Goal: Task Accomplishment & Management: Manage account settings

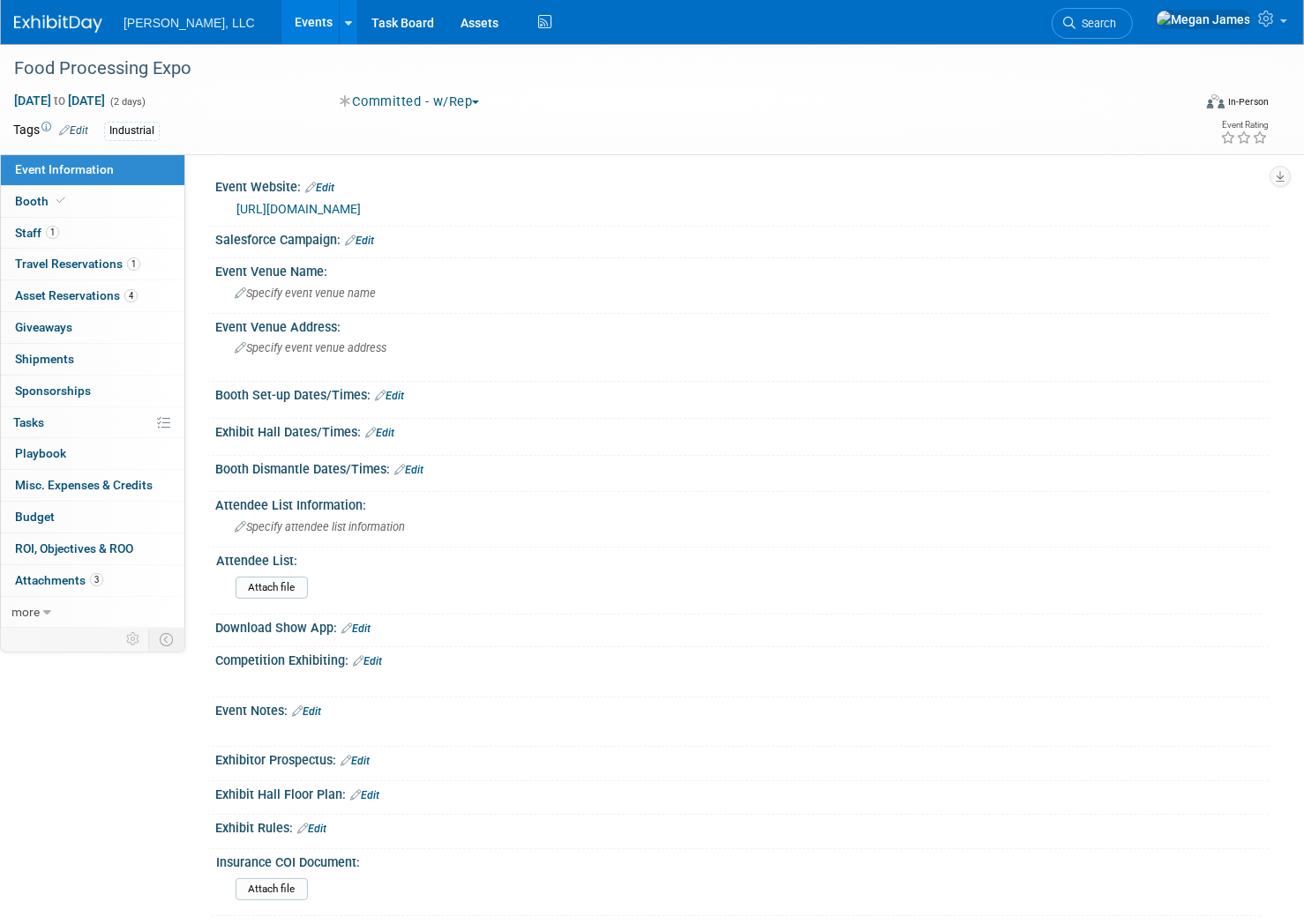
click at [282, 19] on link "Events" at bounding box center [313, 22] width 65 height 44
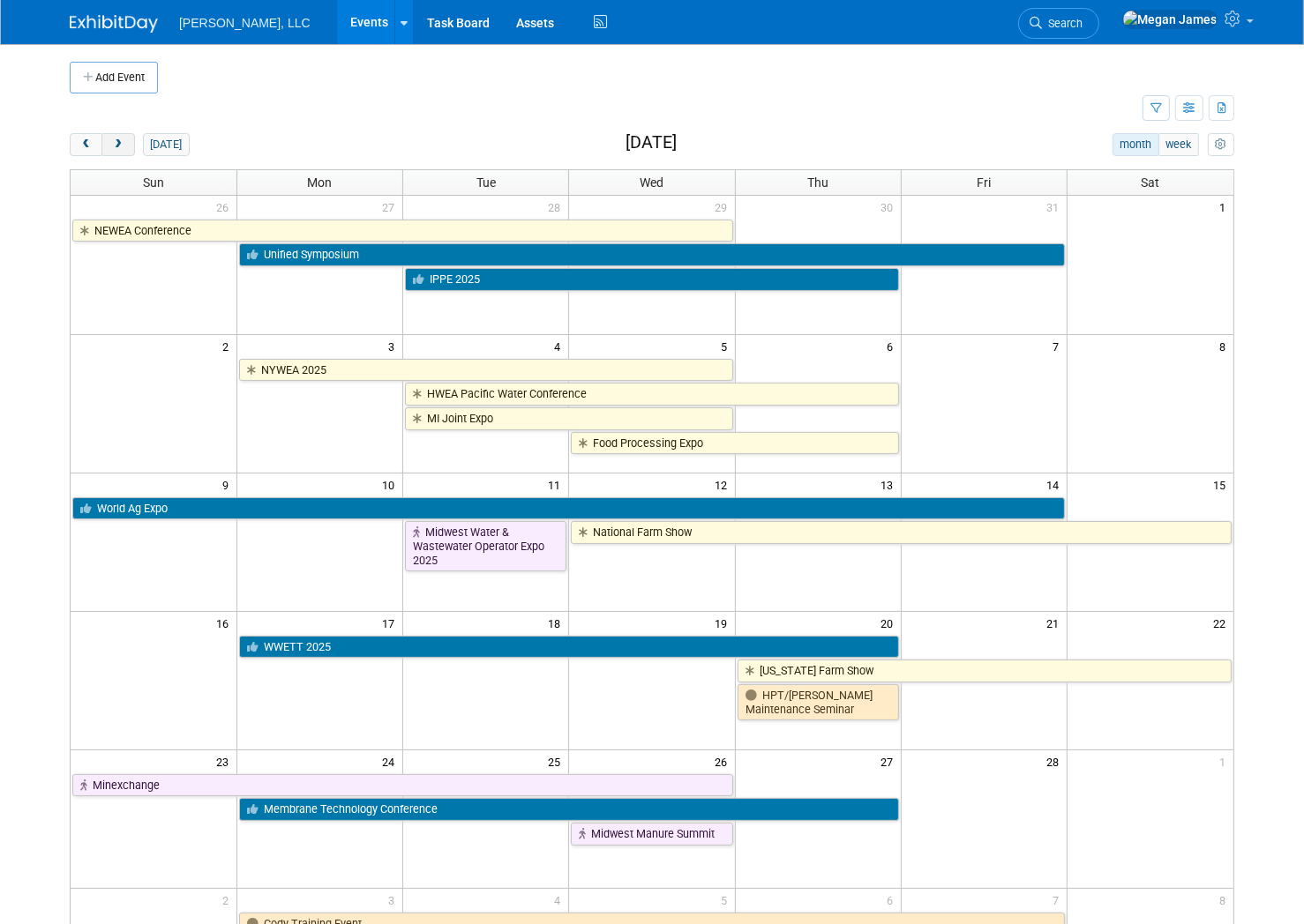
click at [127, 150] on button "next" at bounding box center [118, 144] width 33 height 23
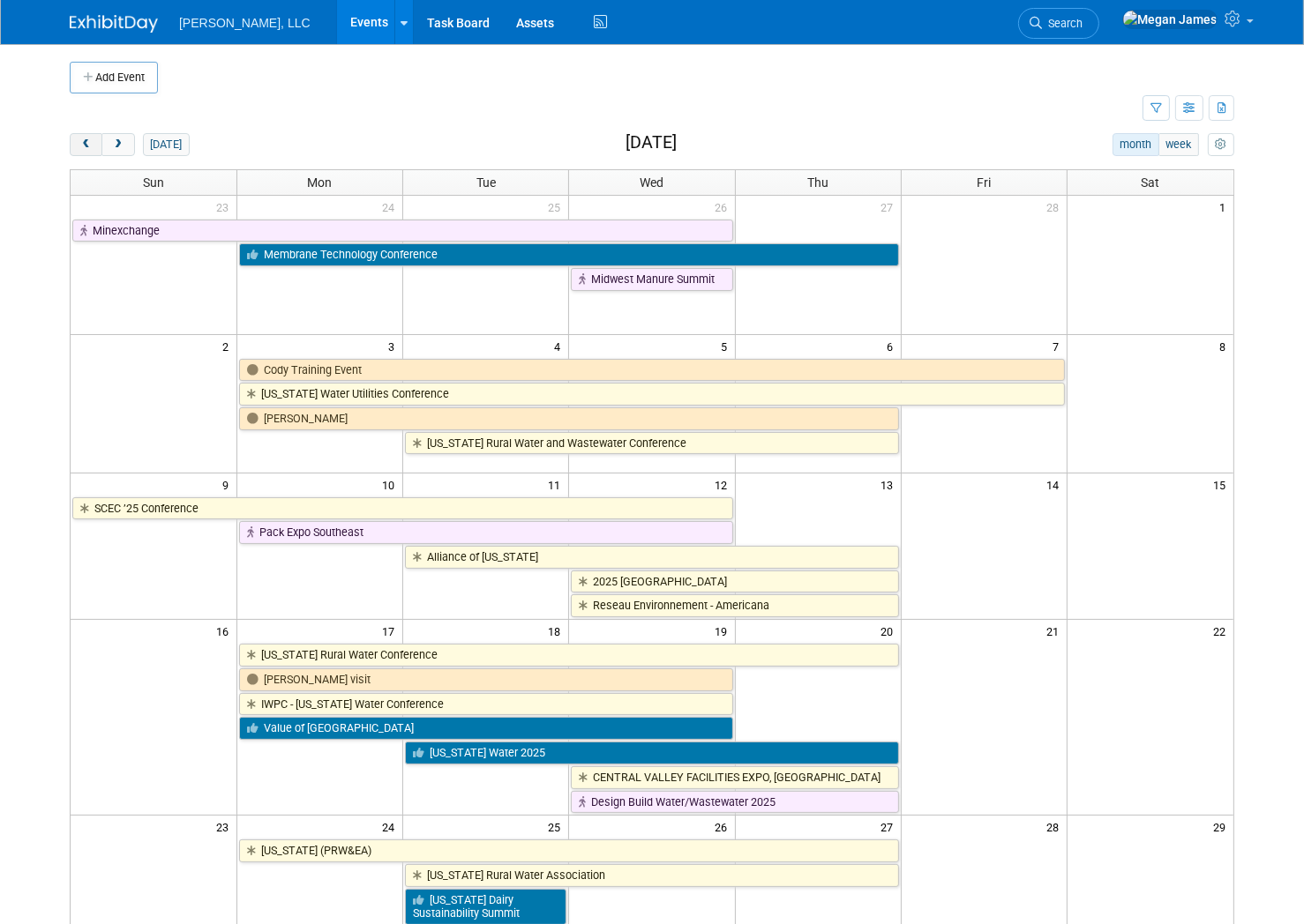
click at [88, 148] on span "prev" at bounding box center [86, 145] width 14 height 12
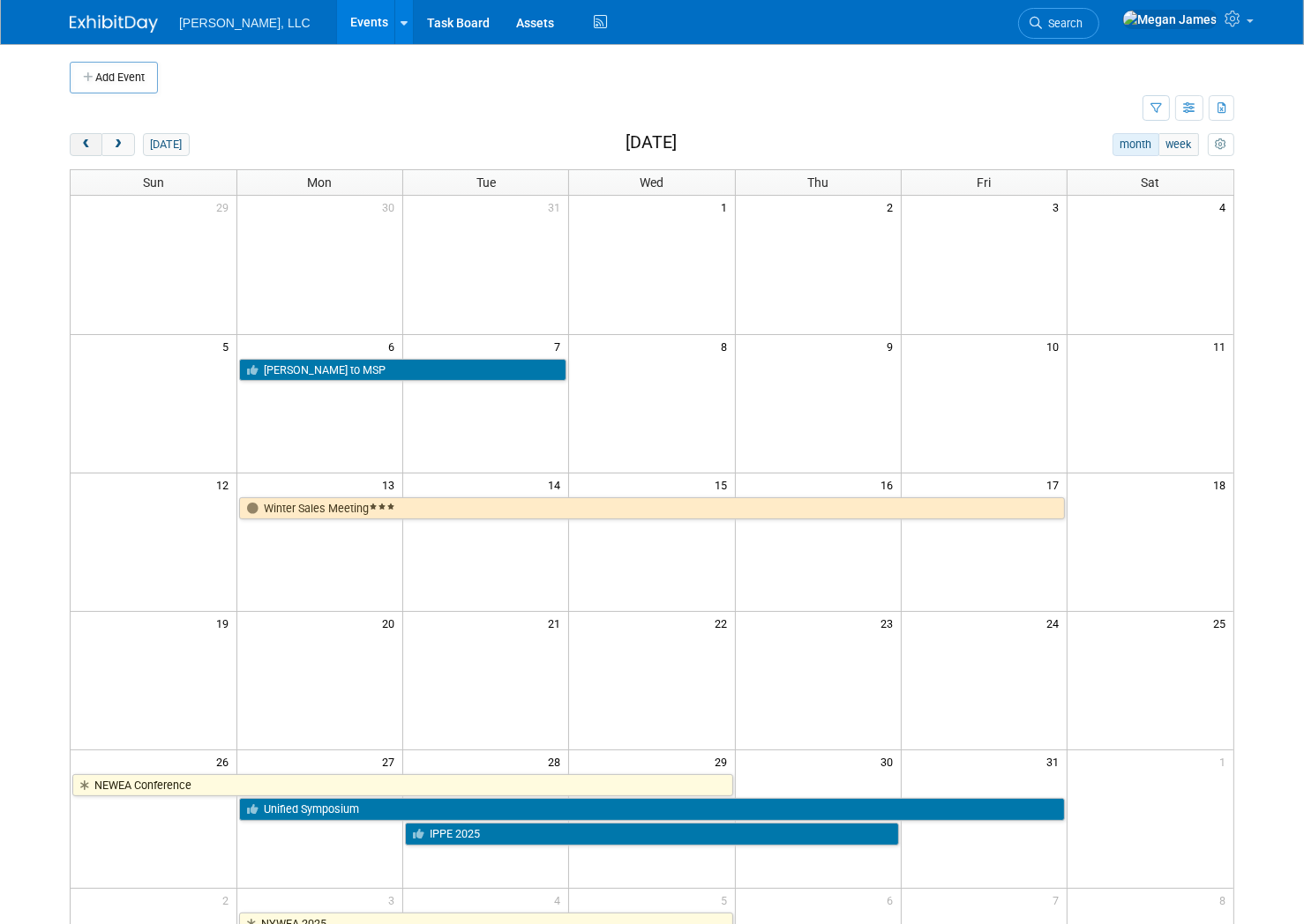
click at [88, 148] on span "prev" at bounding box center [86, 145] width 14 height 12
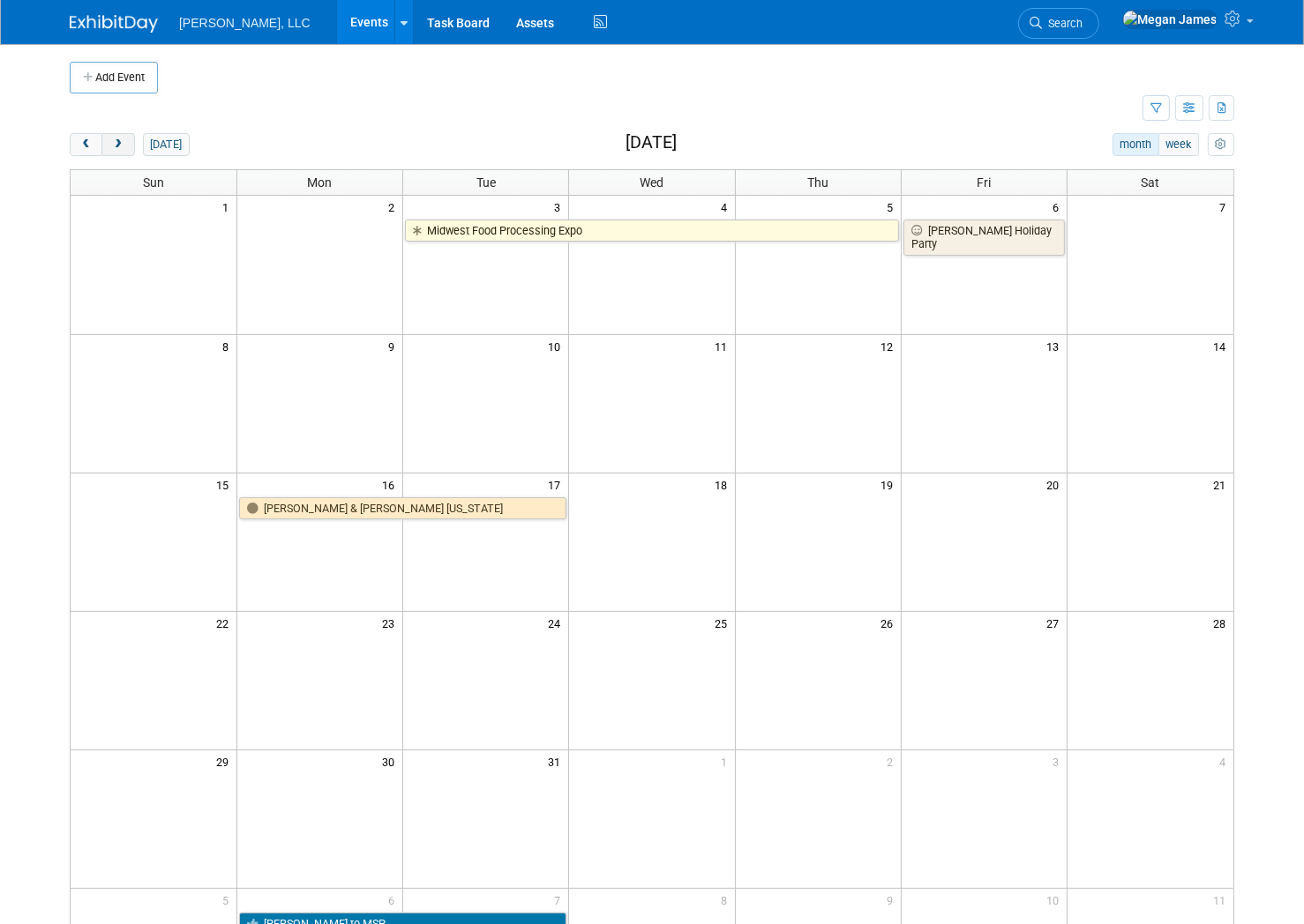
click at [117, 148] on span "next" at bounding box center [118, 145] width 14 height 12
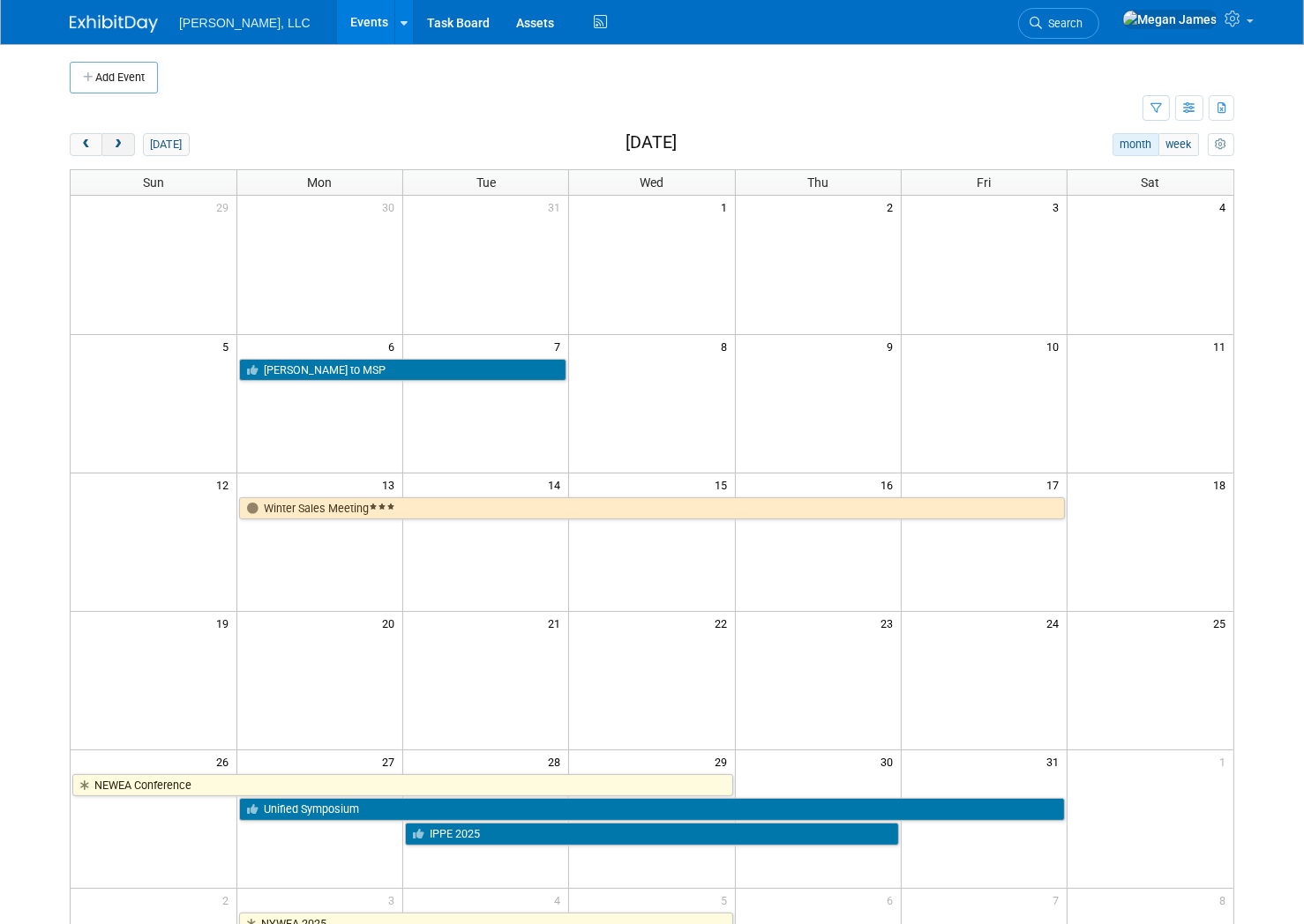
click at [117, 148] on span "next" at bounding box center [118, 145] width 14 height 12
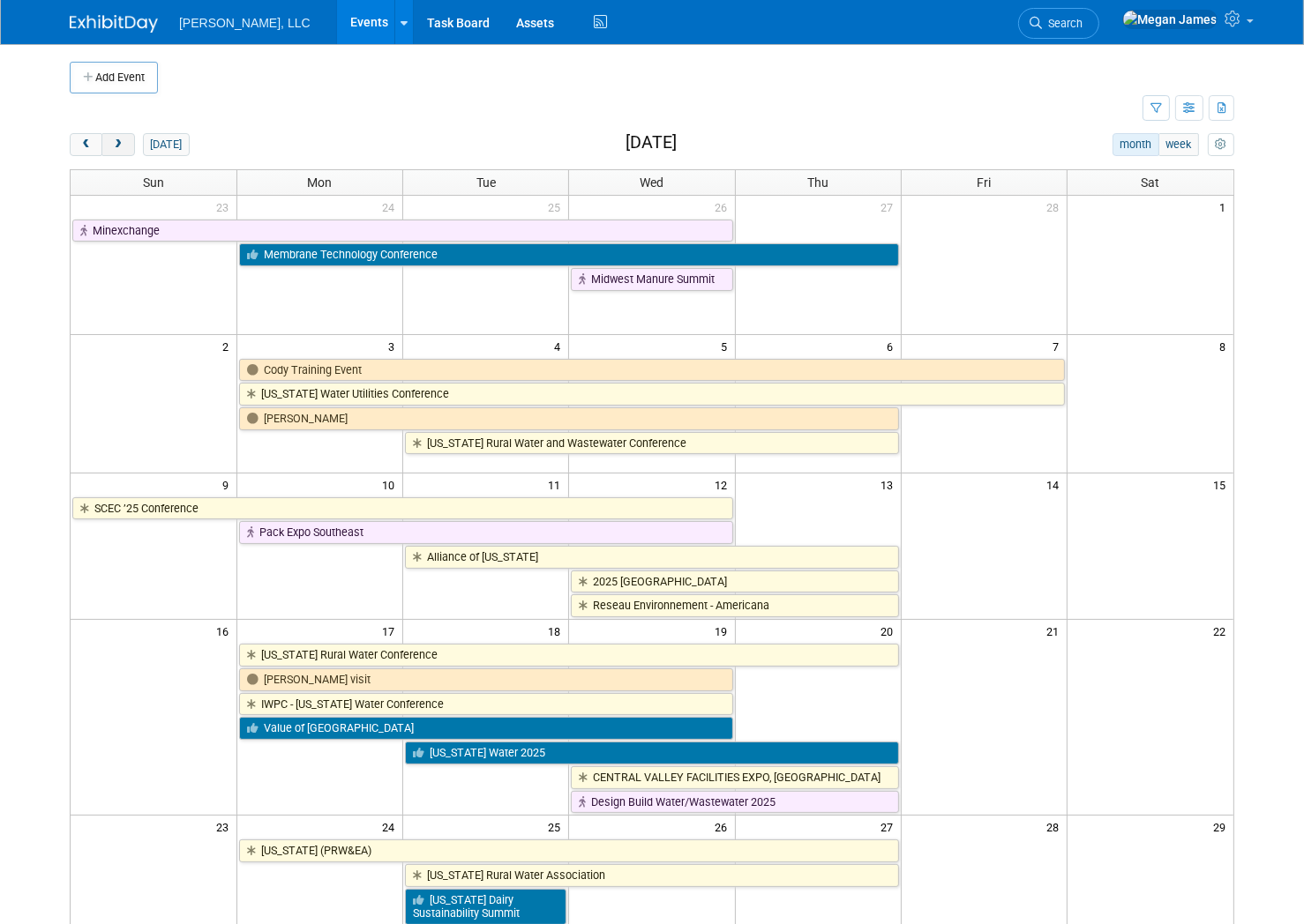
click at [117, 148] on span "next" at bounding box center [118, 145] width 14 height 12
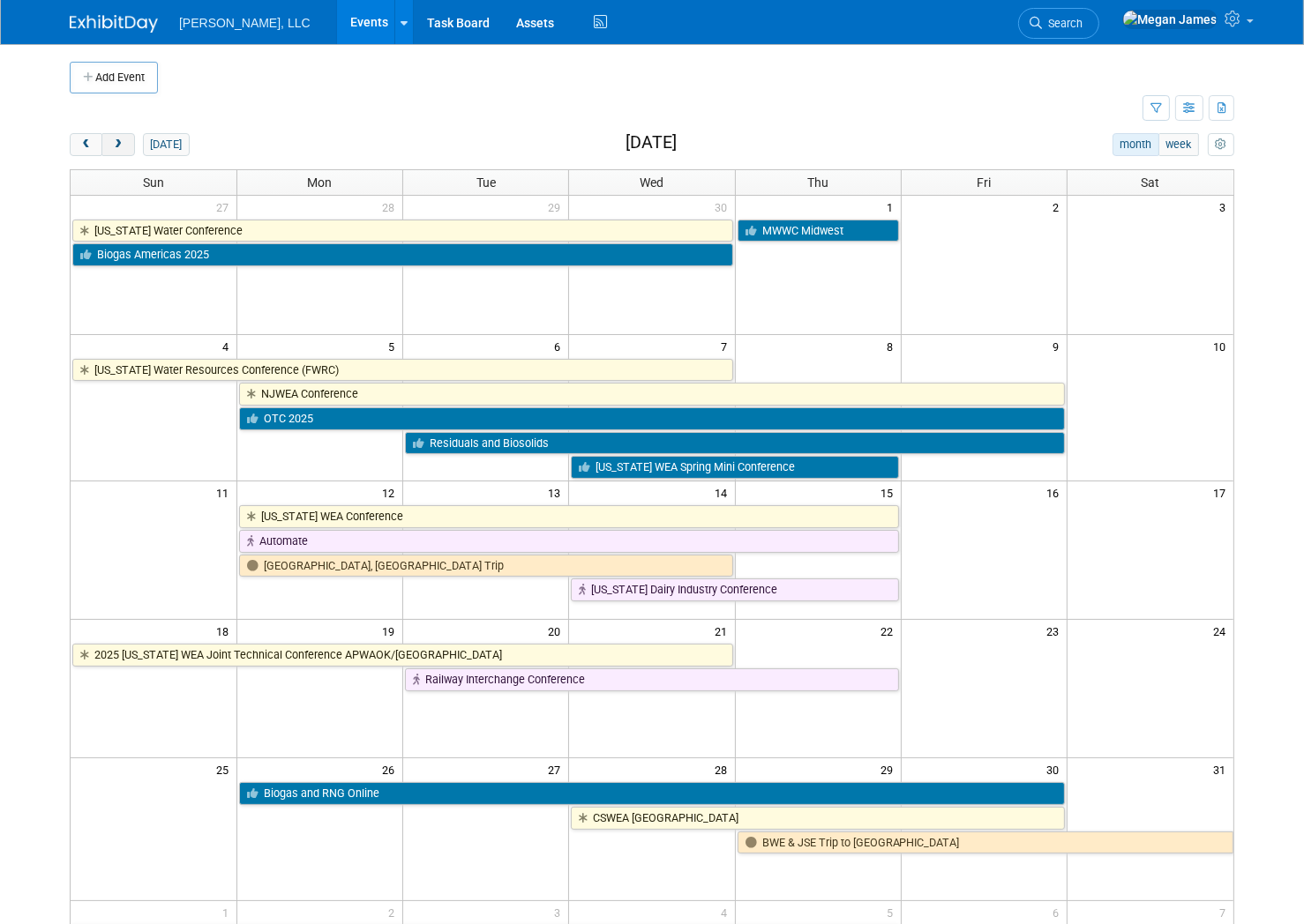
click at [117, 148] on span "next" at bounding box center [118, 145] width 14 height 12
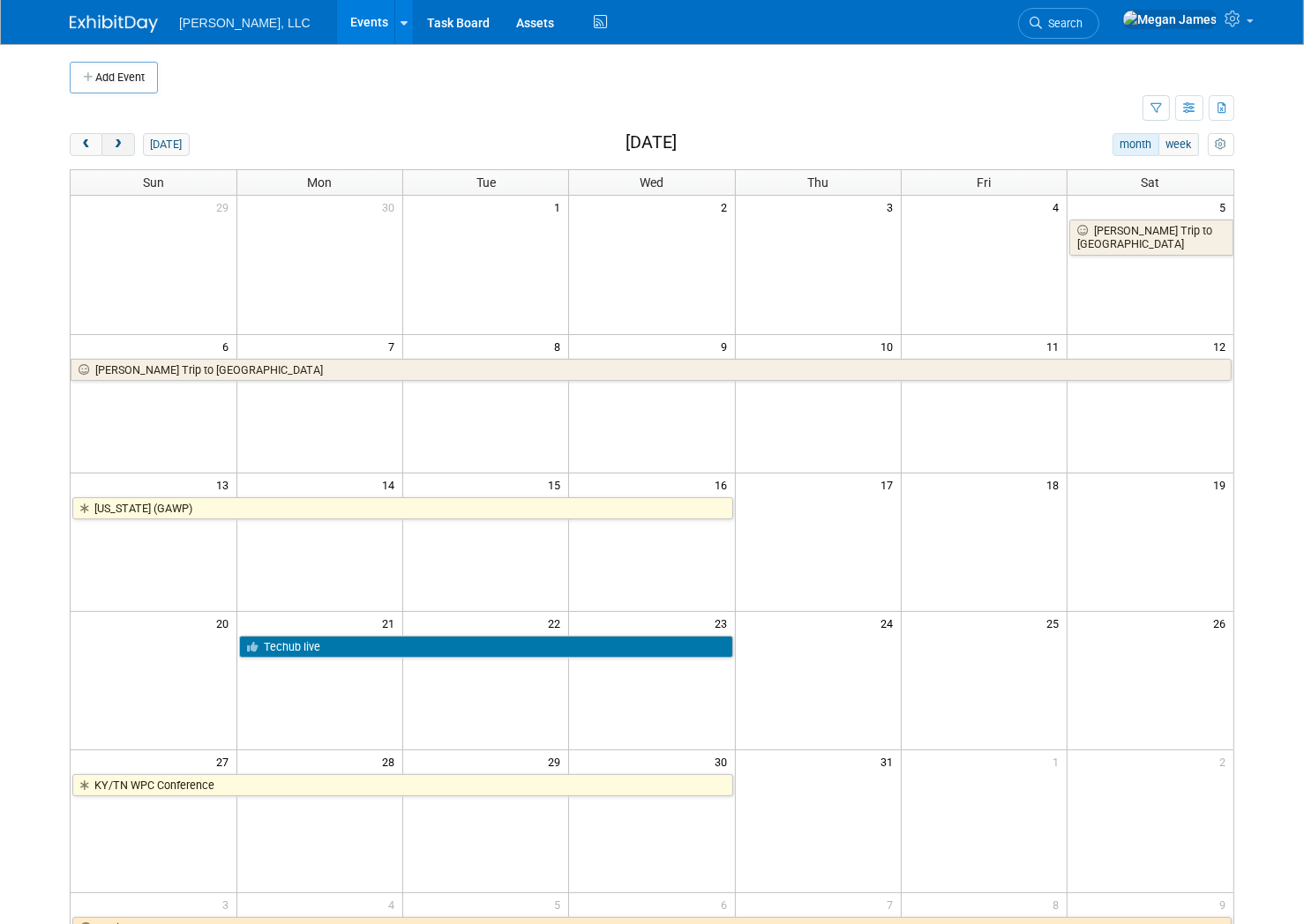
click at [117, 148] on span "next" at bounding box center [118, 145] width 14 height 12
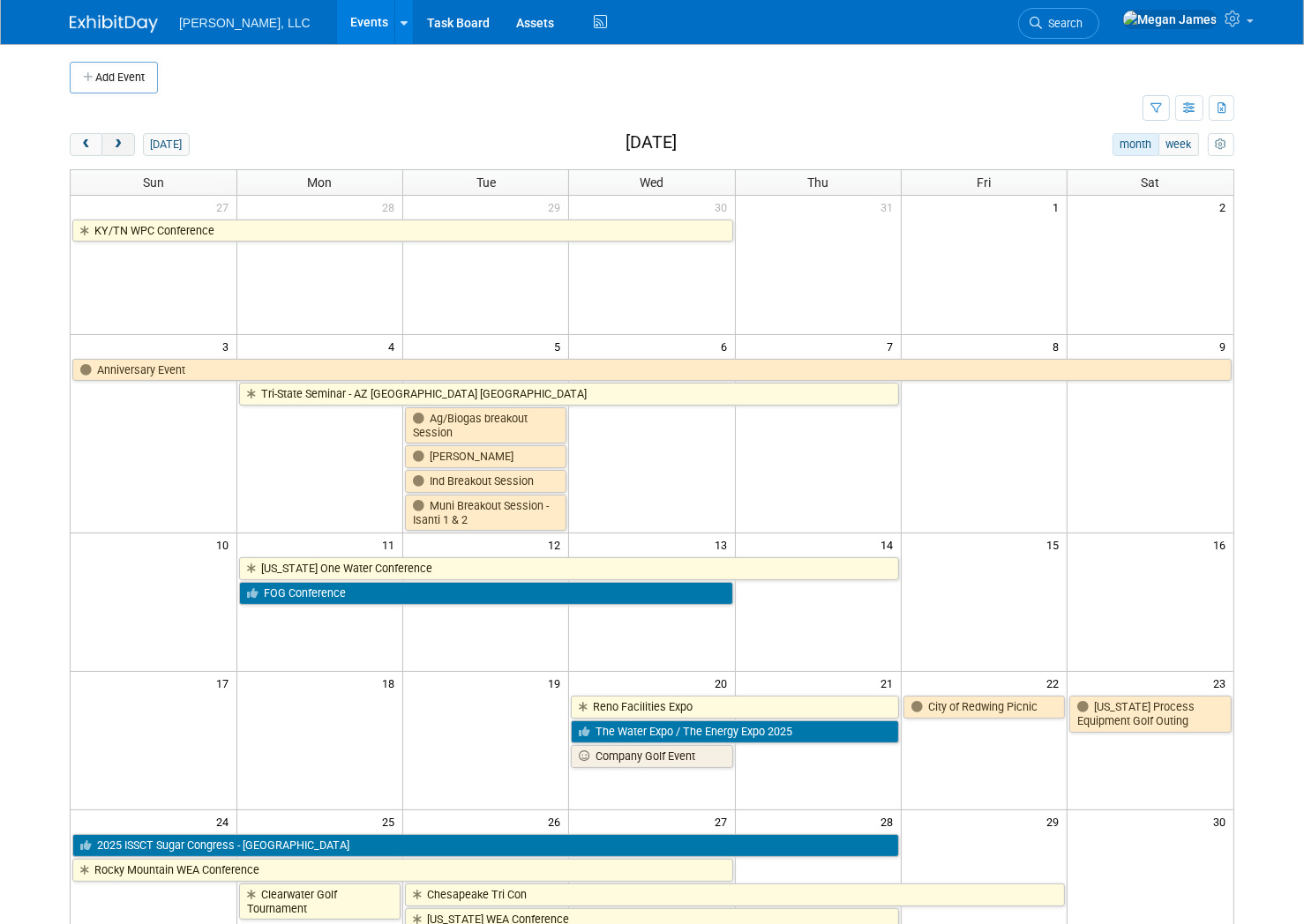
click at [117, 148] on span "next" at bounding box center [118, 145] width 14 height 12
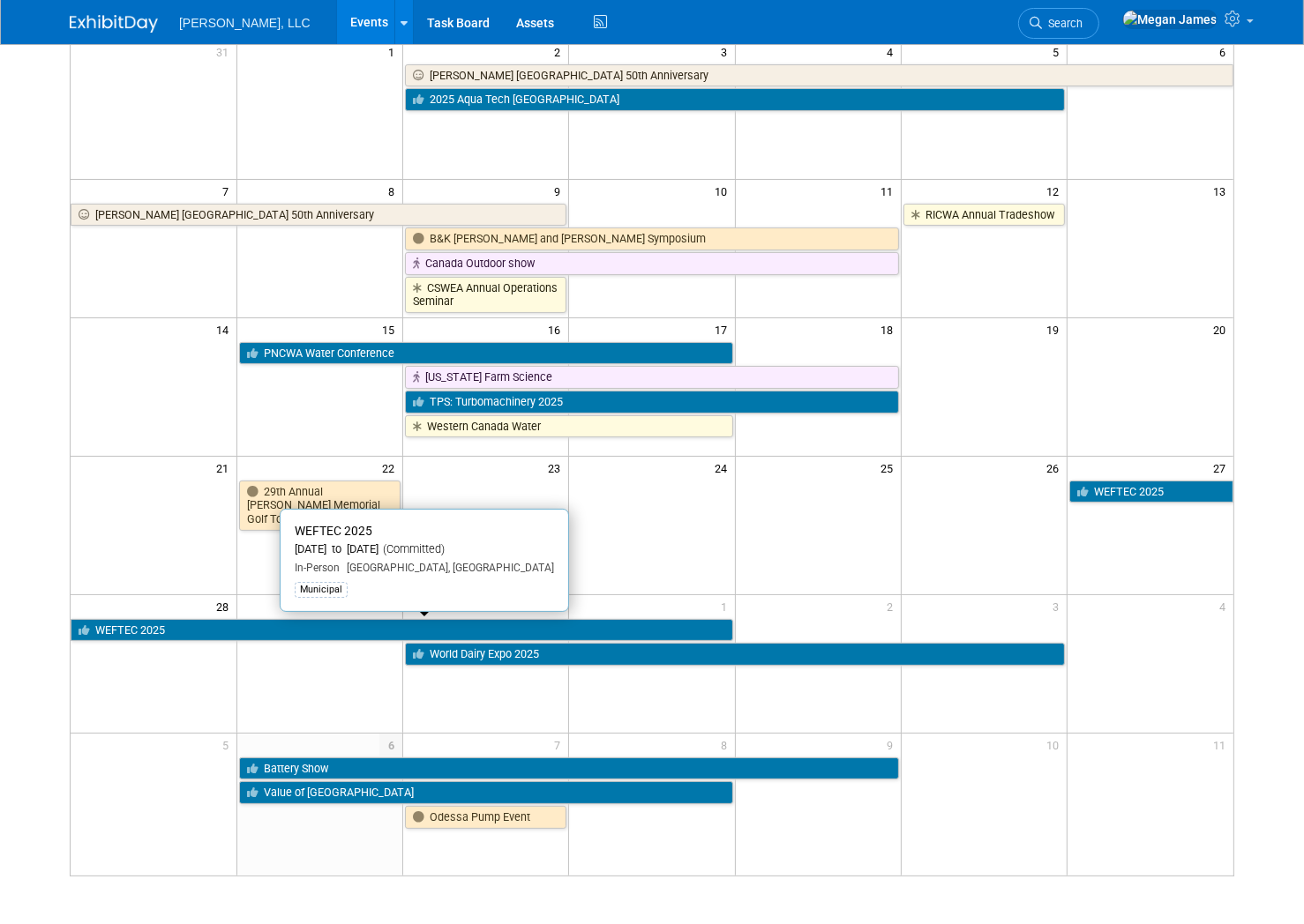
scroll to position [297, 0]
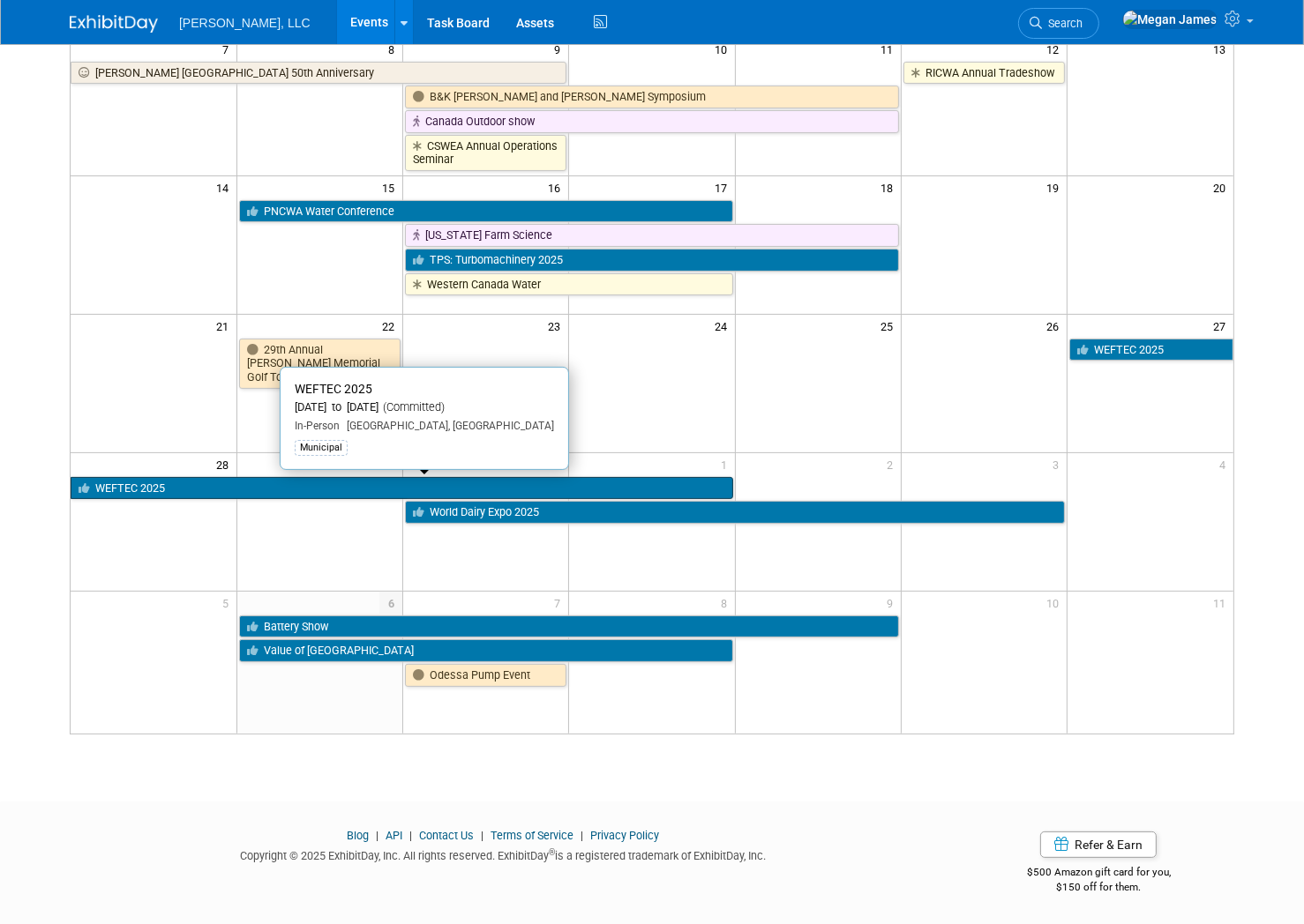
click at [235, 482] on link "WEFTEC 2025" at bounding box center [401, 488] width 662 height 23
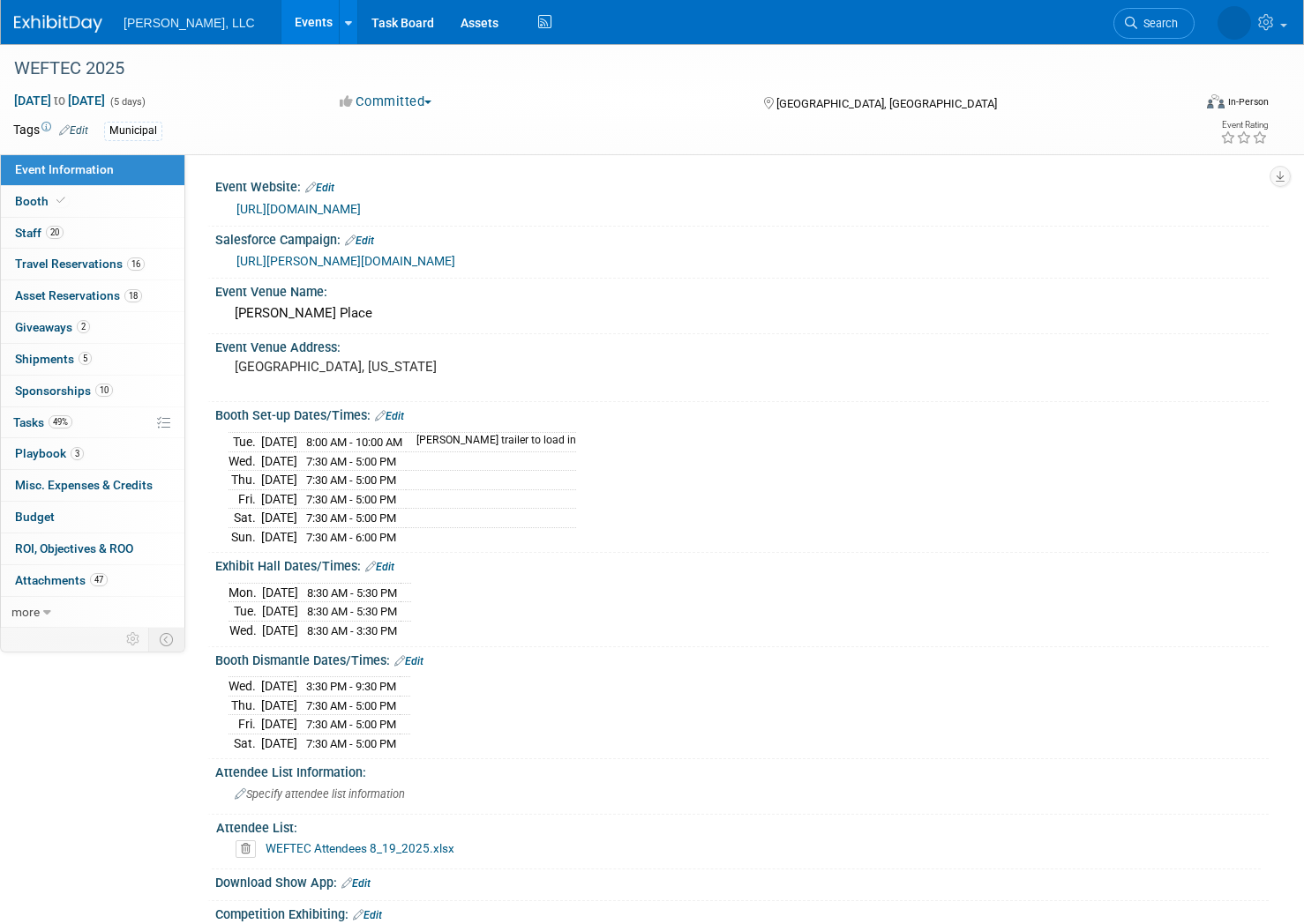
select select "Municipal"
click at [84, 357] on span "5" at bounding box center [85, 358] width 14 height 14
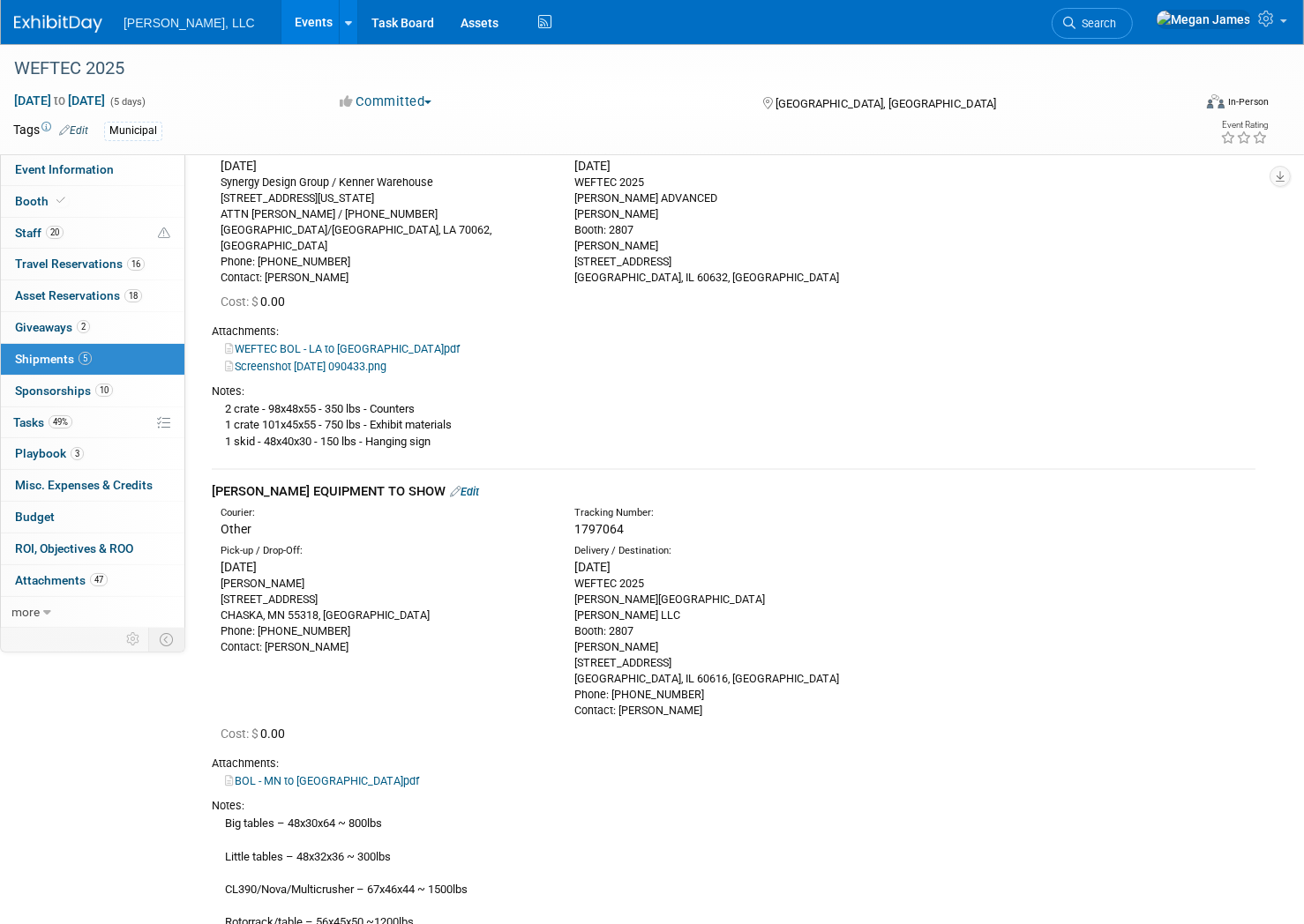
scroll to position [400, 0]
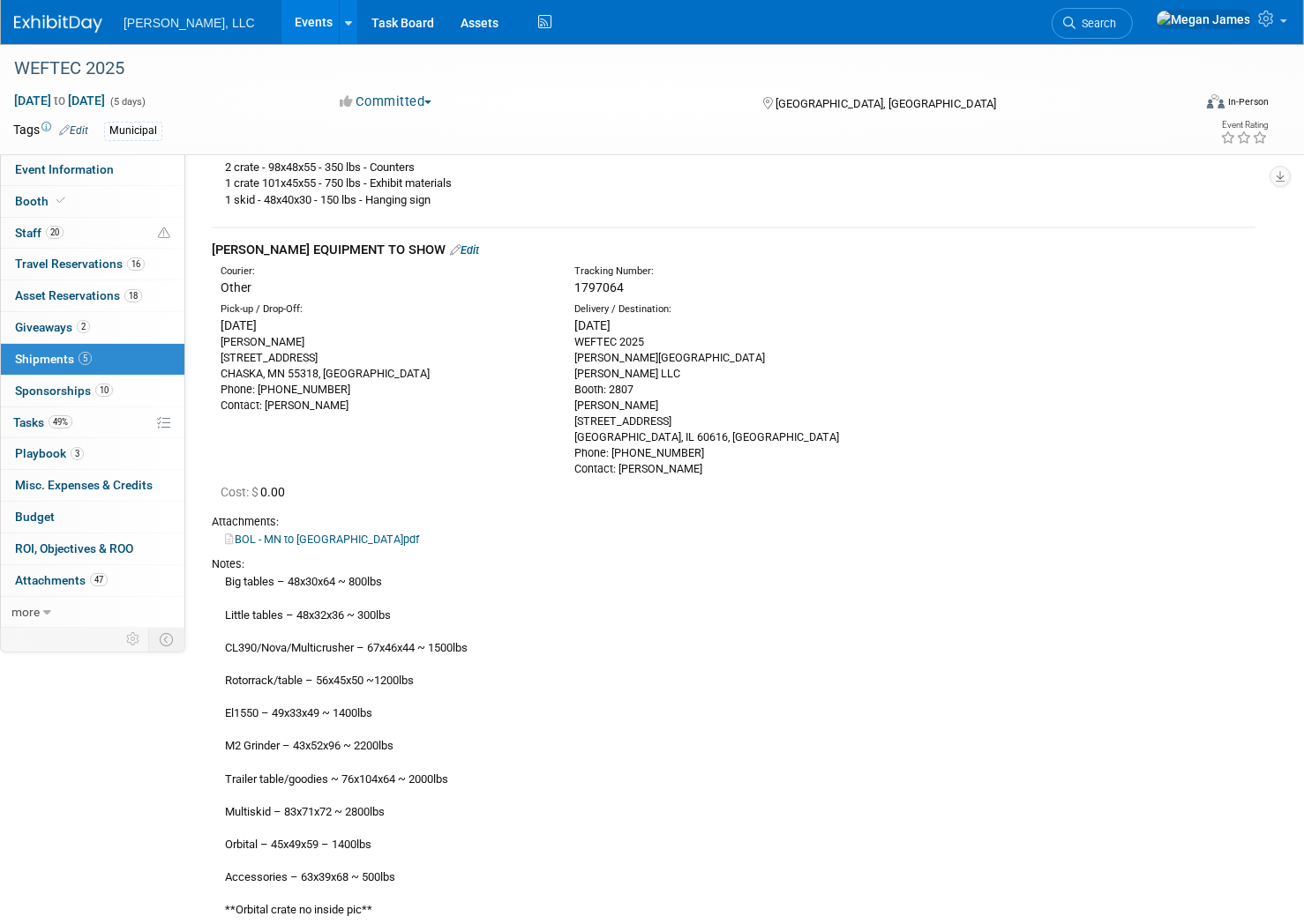
click at [450, 244] on link "Edit" at bounding box center [465, 250] width 29 height 14
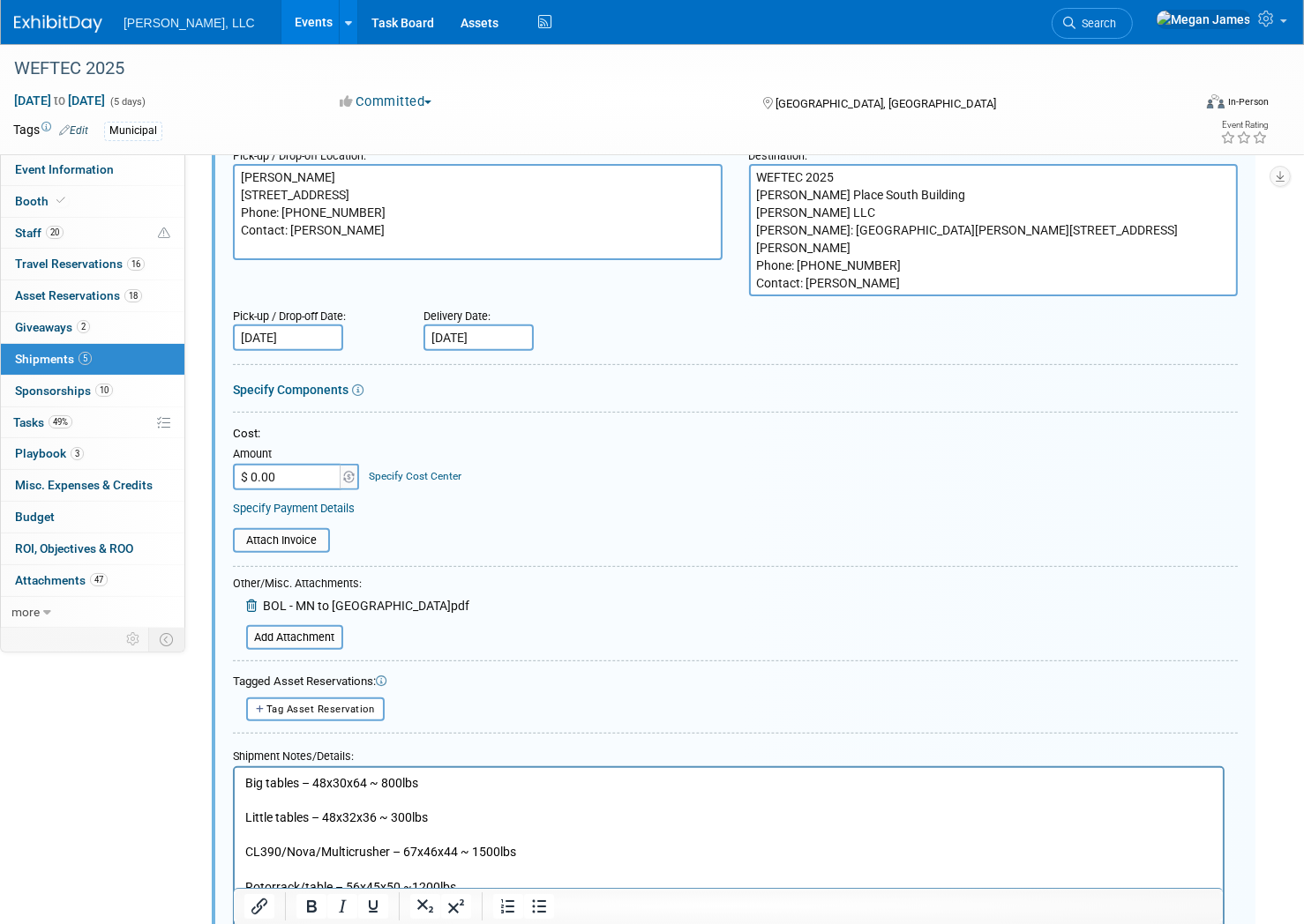
scroll to position [909, 0]
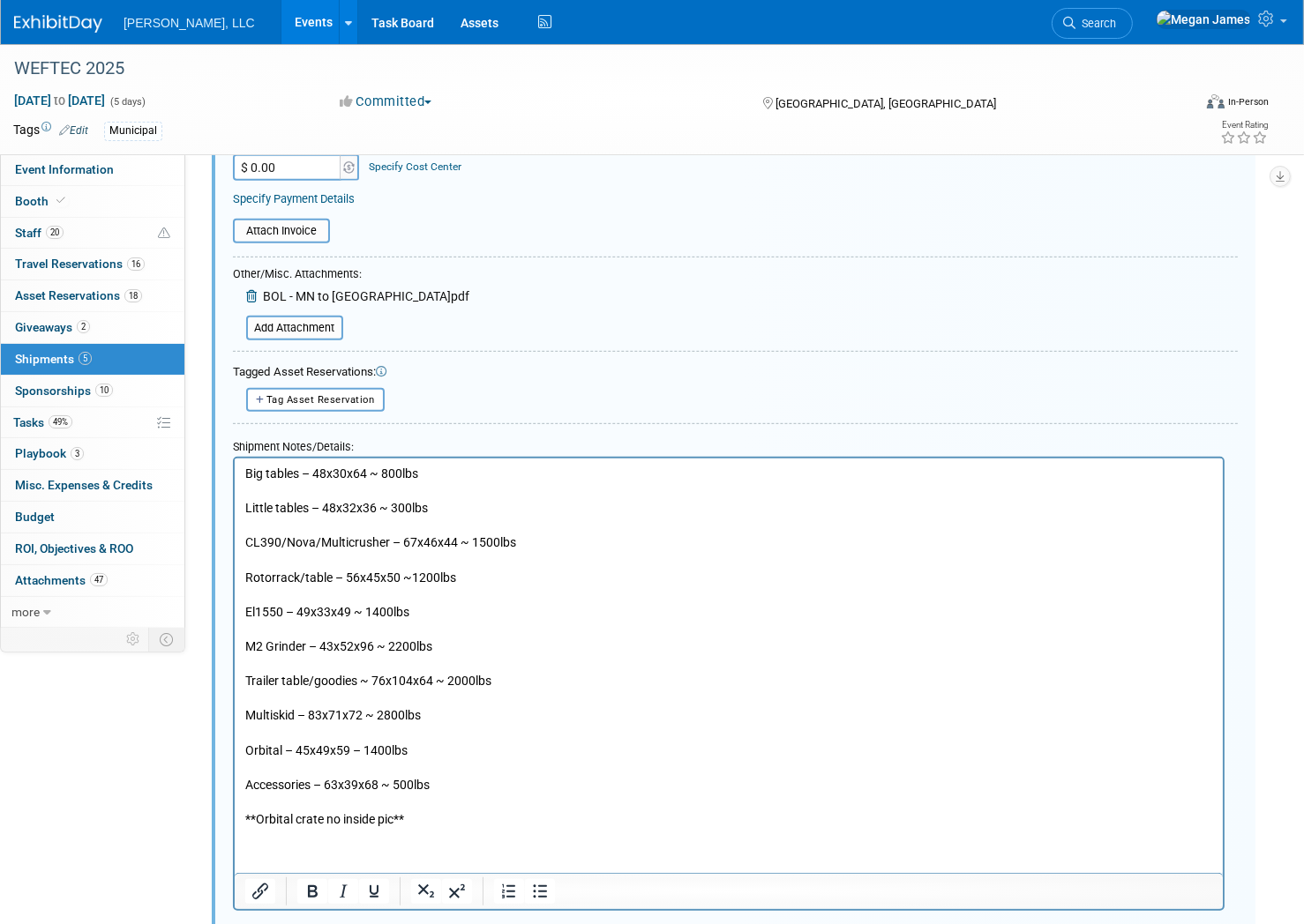
click at [308, 170] on input "$ 0.00" at bounding box center [288, 167] width 110 height 26
paste input "3,125"
type input "$ 3,125.00"
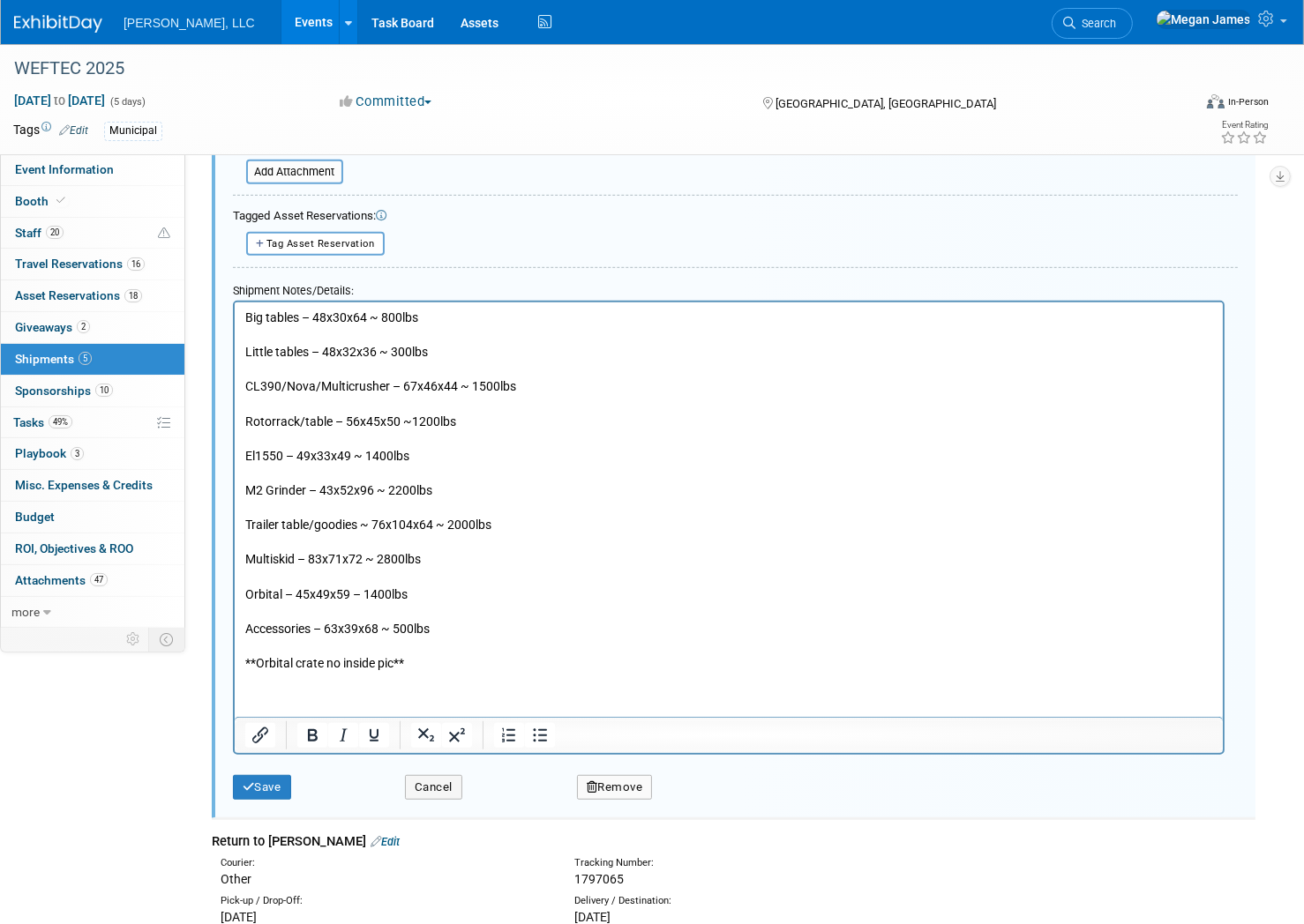
scroll to position [1470, 0]
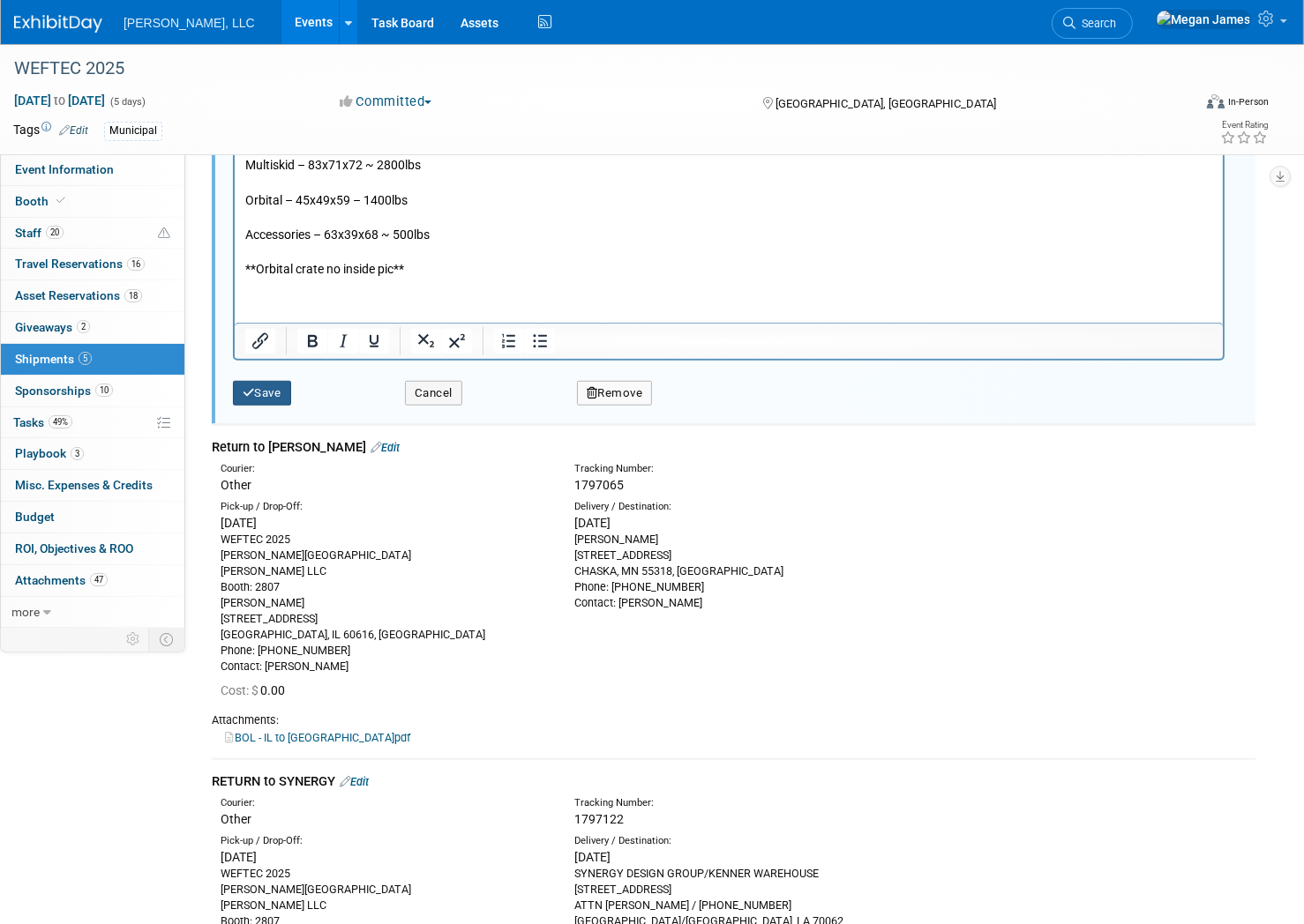
click at [264, 394] on button "Save" at bounding box center [262, 393] width 58 height 25
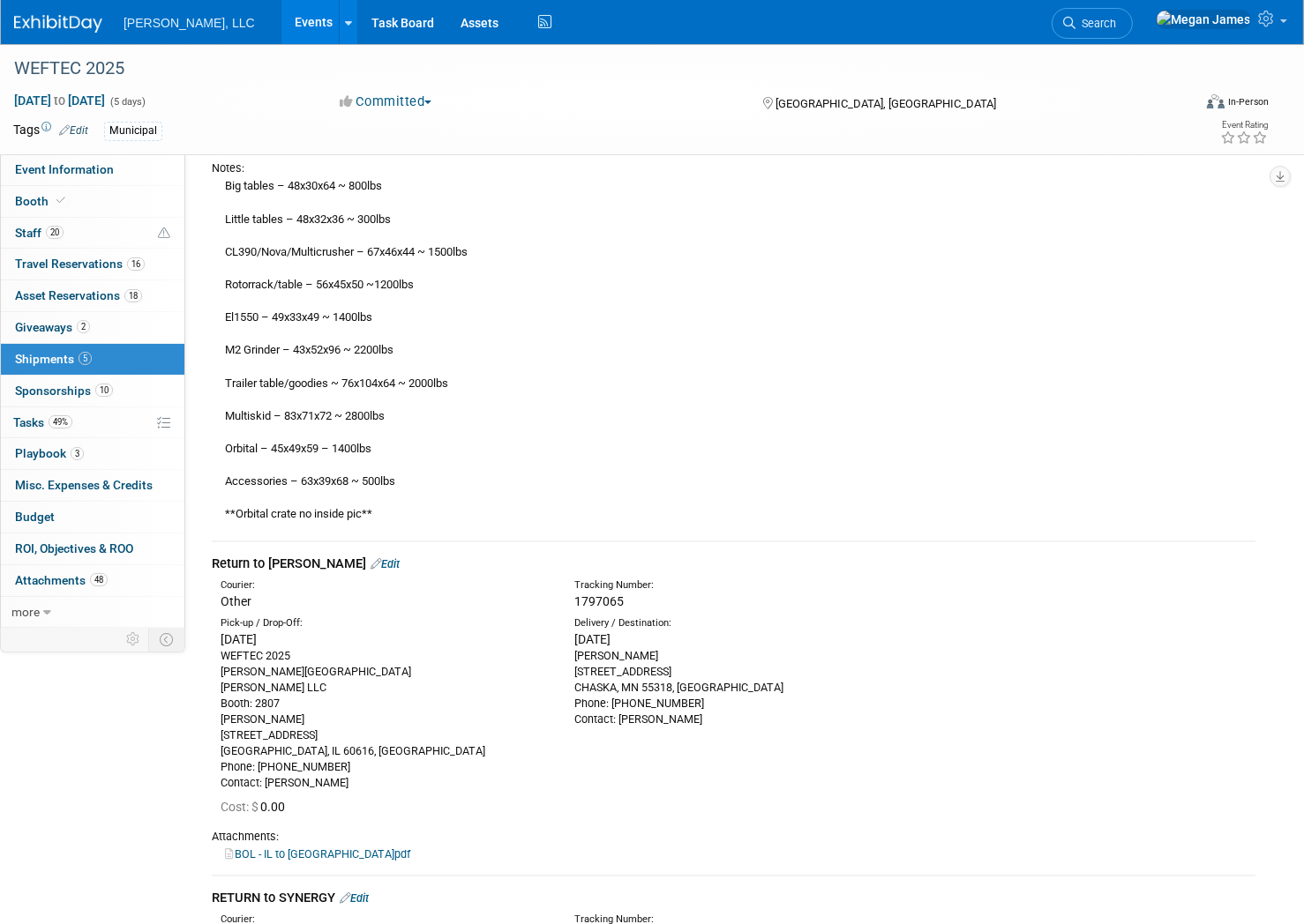
scroll to position [481, 0]
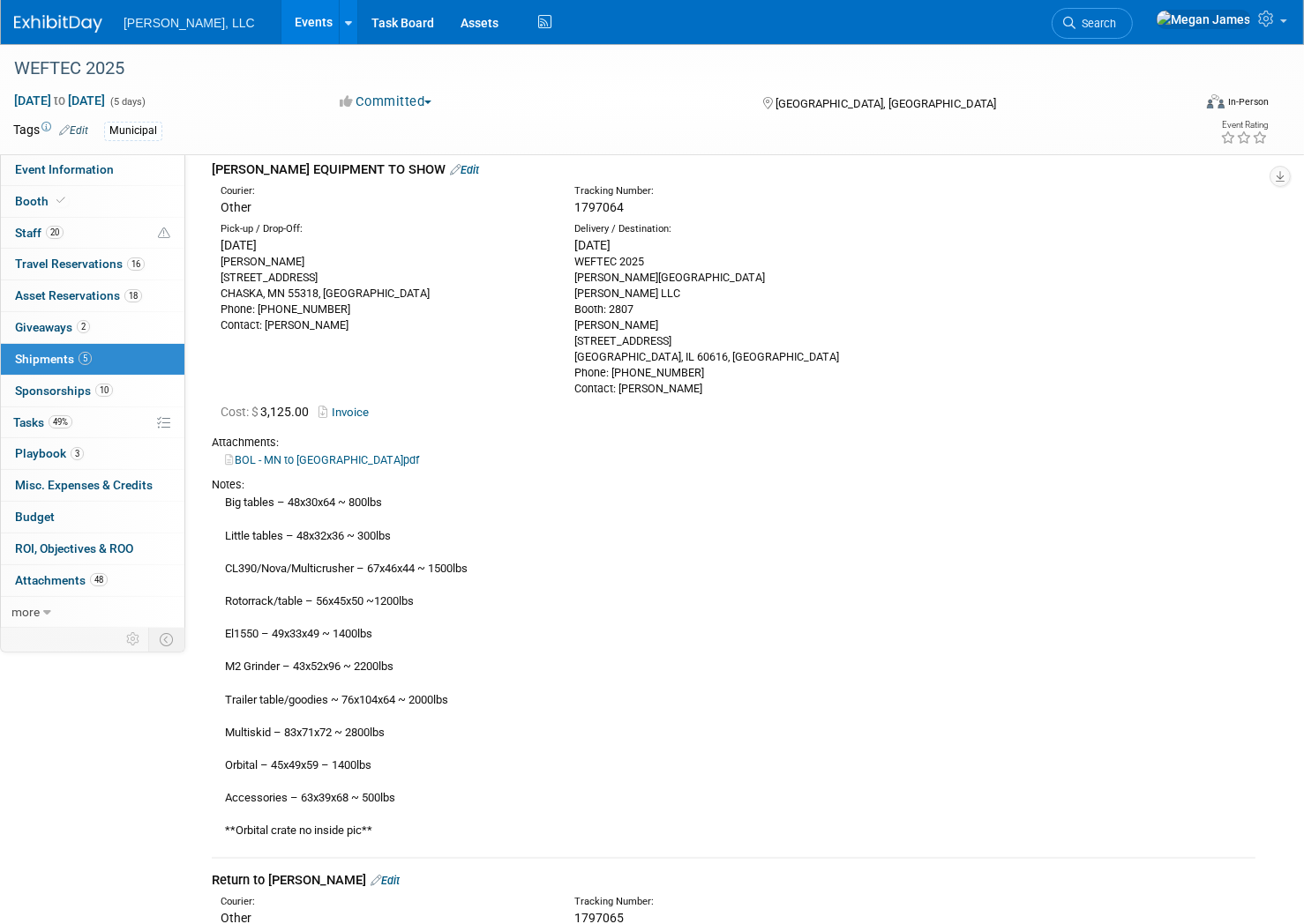
click at [282, 26] on link "Events" at bounding box center [313, 22] width 65 height 44
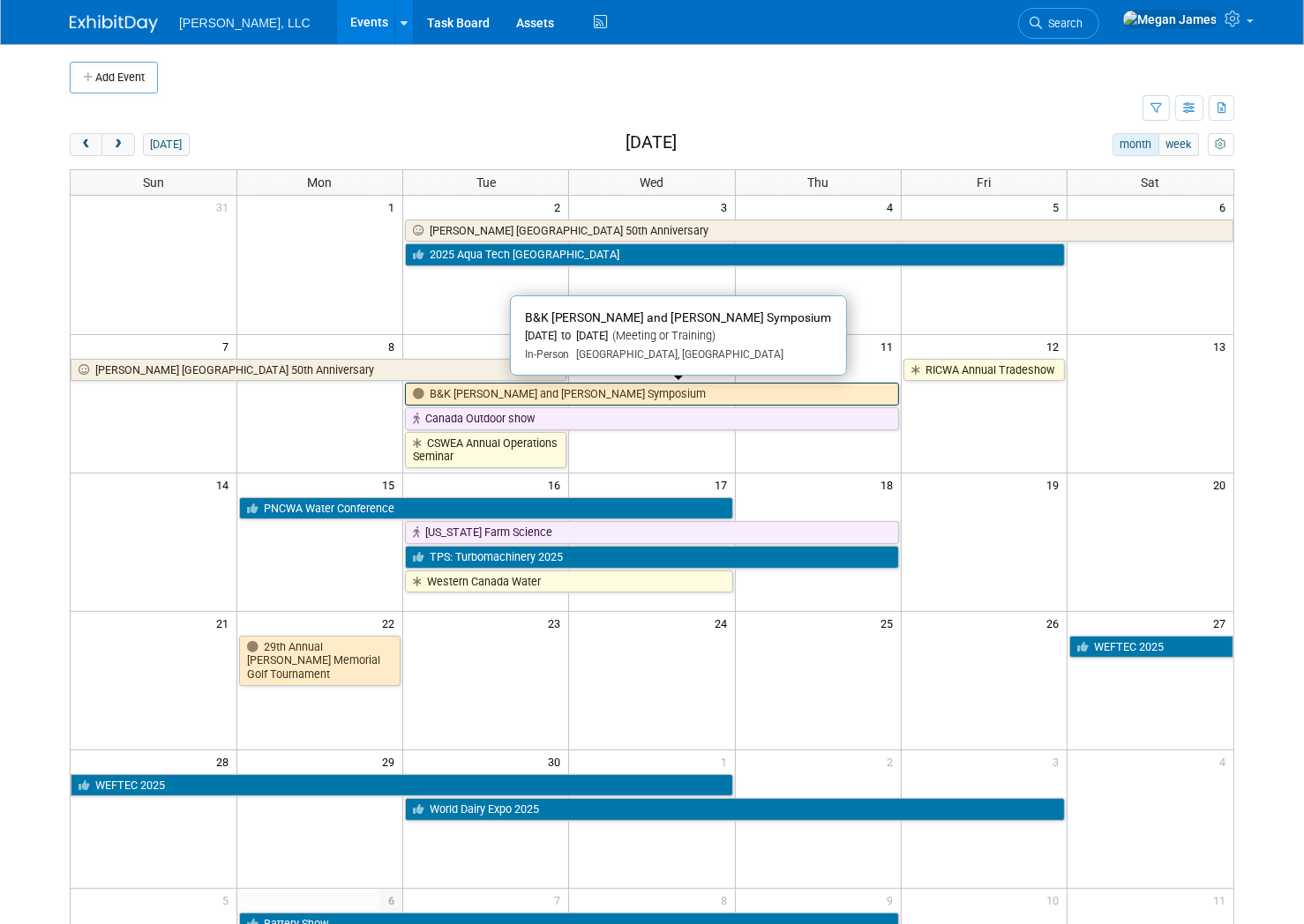
click at [490, 399] on link "B&K Beckwith and Kuffel Symposium" at bounding box center [652, 394] width 494 height 23
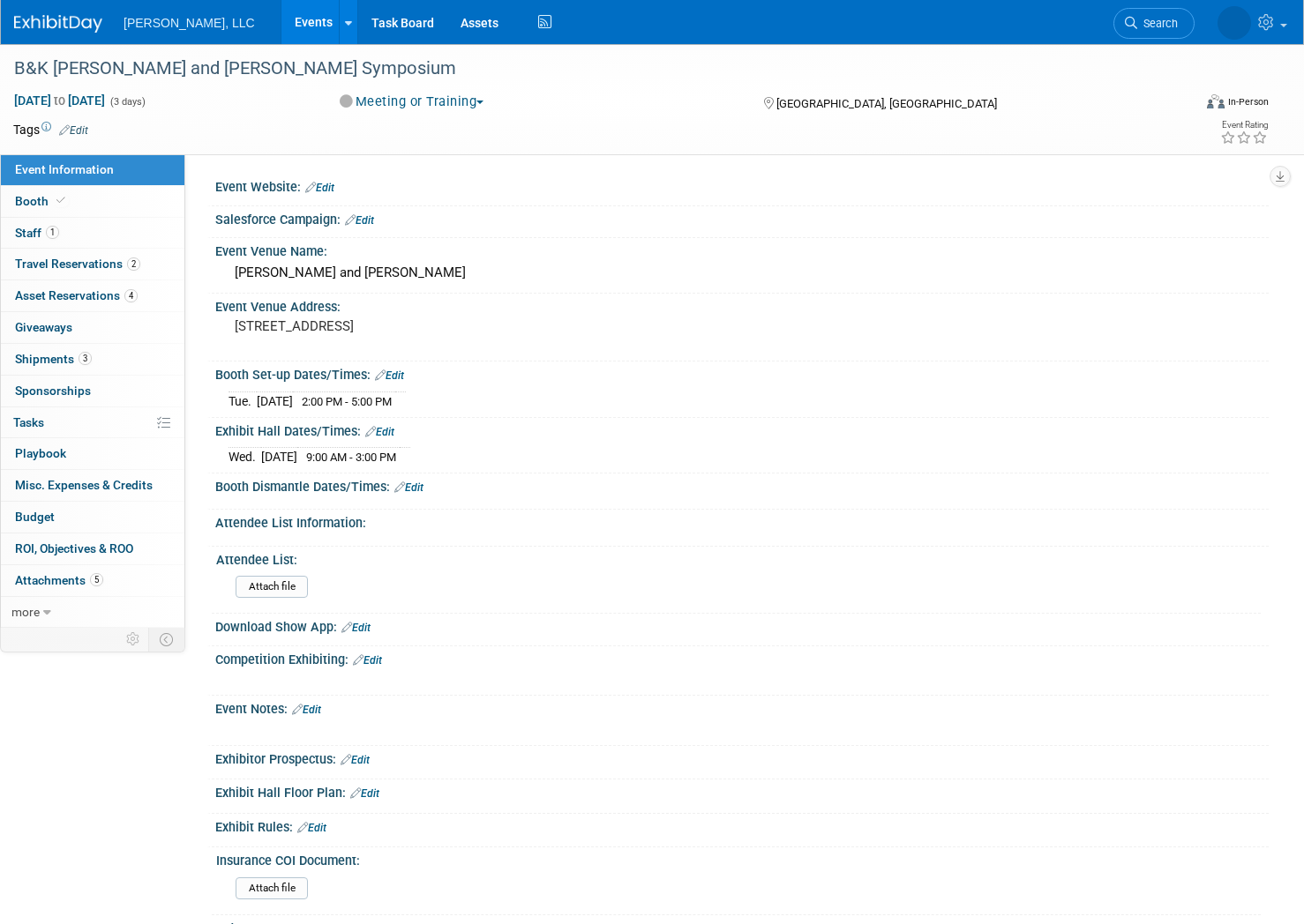
select select "Industrial"
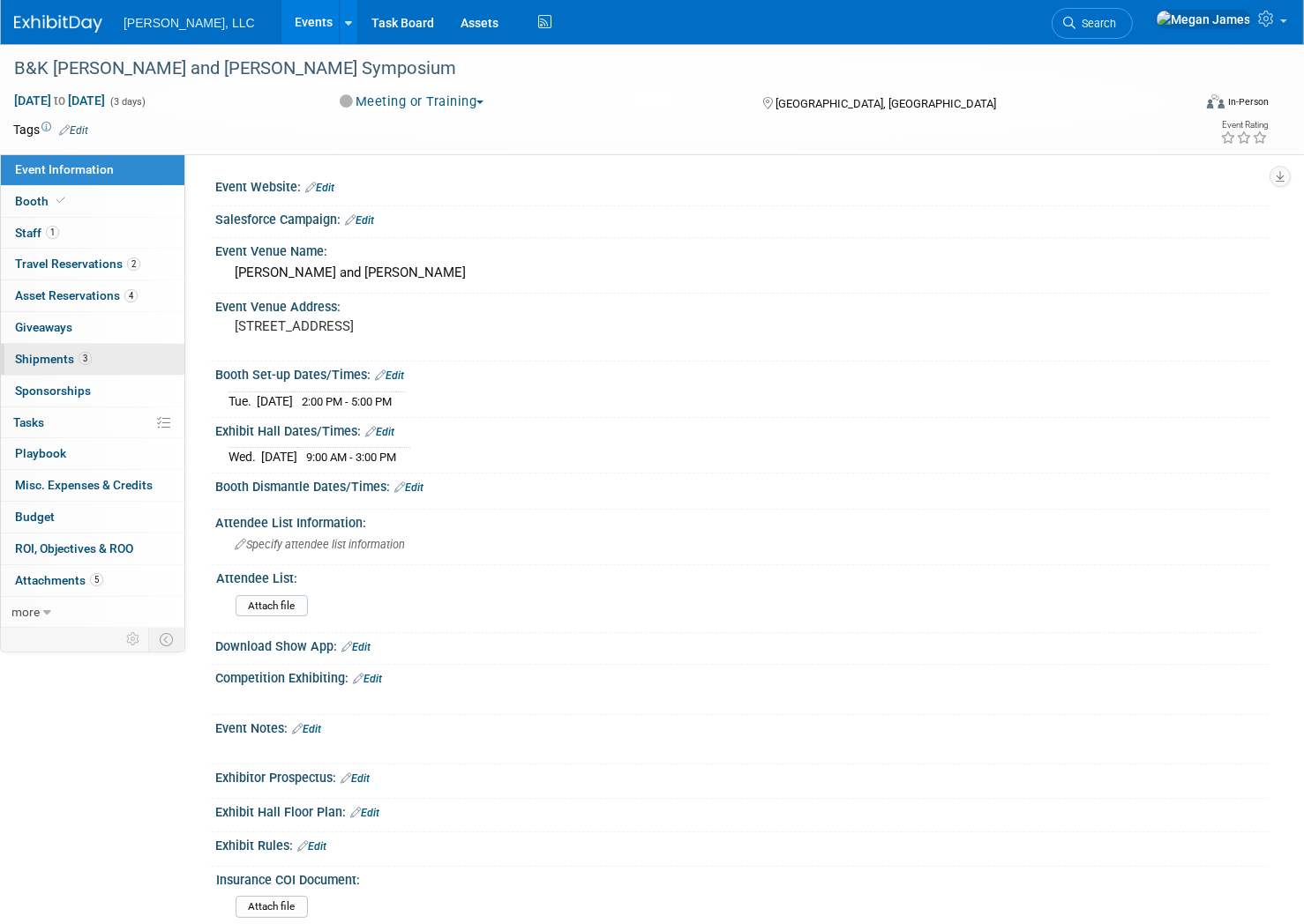
click at [132, 356] on link "3 Shipments 3" at bounding box center [92, 360] width 183 height 31
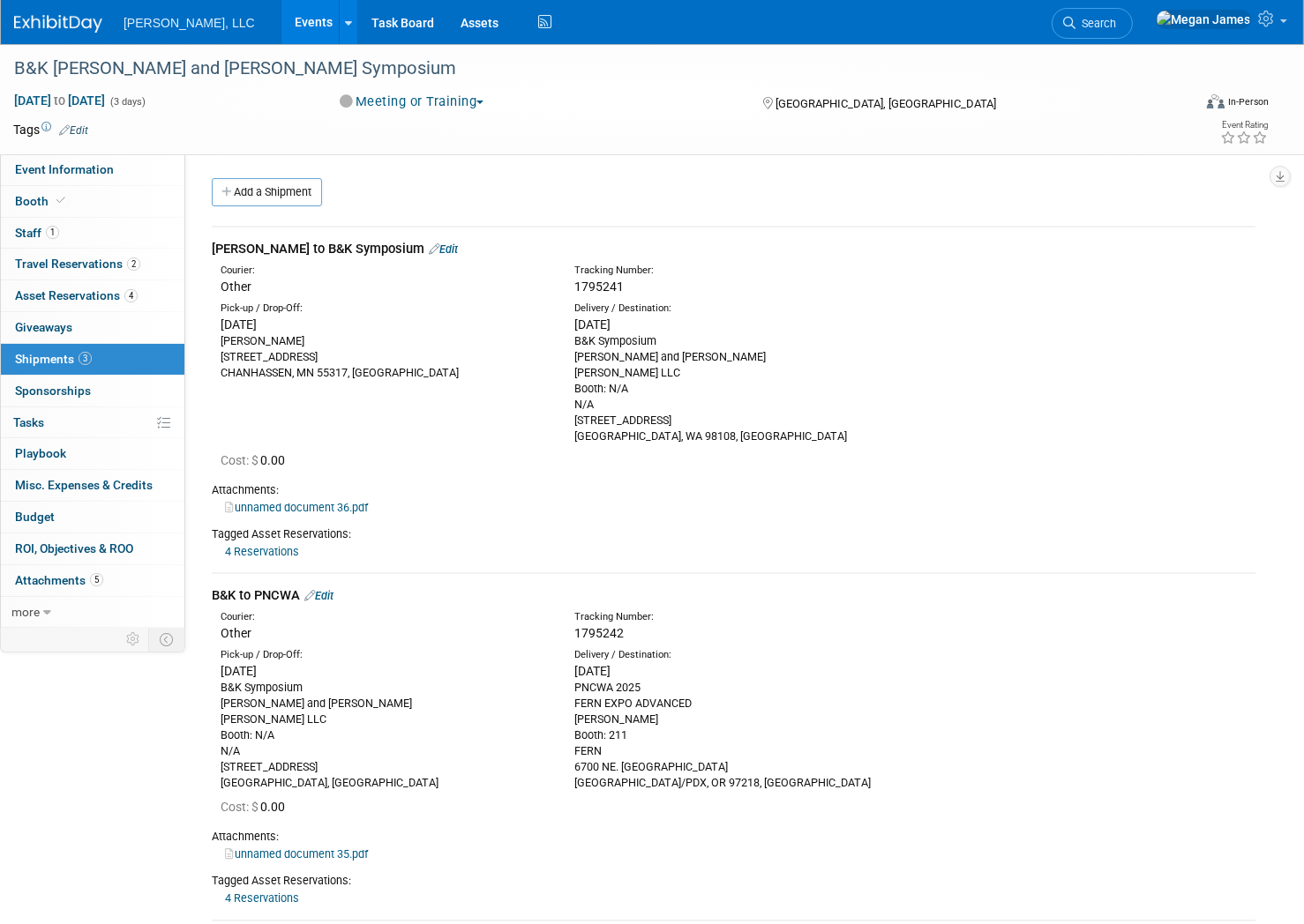
click at [428, 247] on link "Edit" at bounding box center [443, 249] width 29 height 14
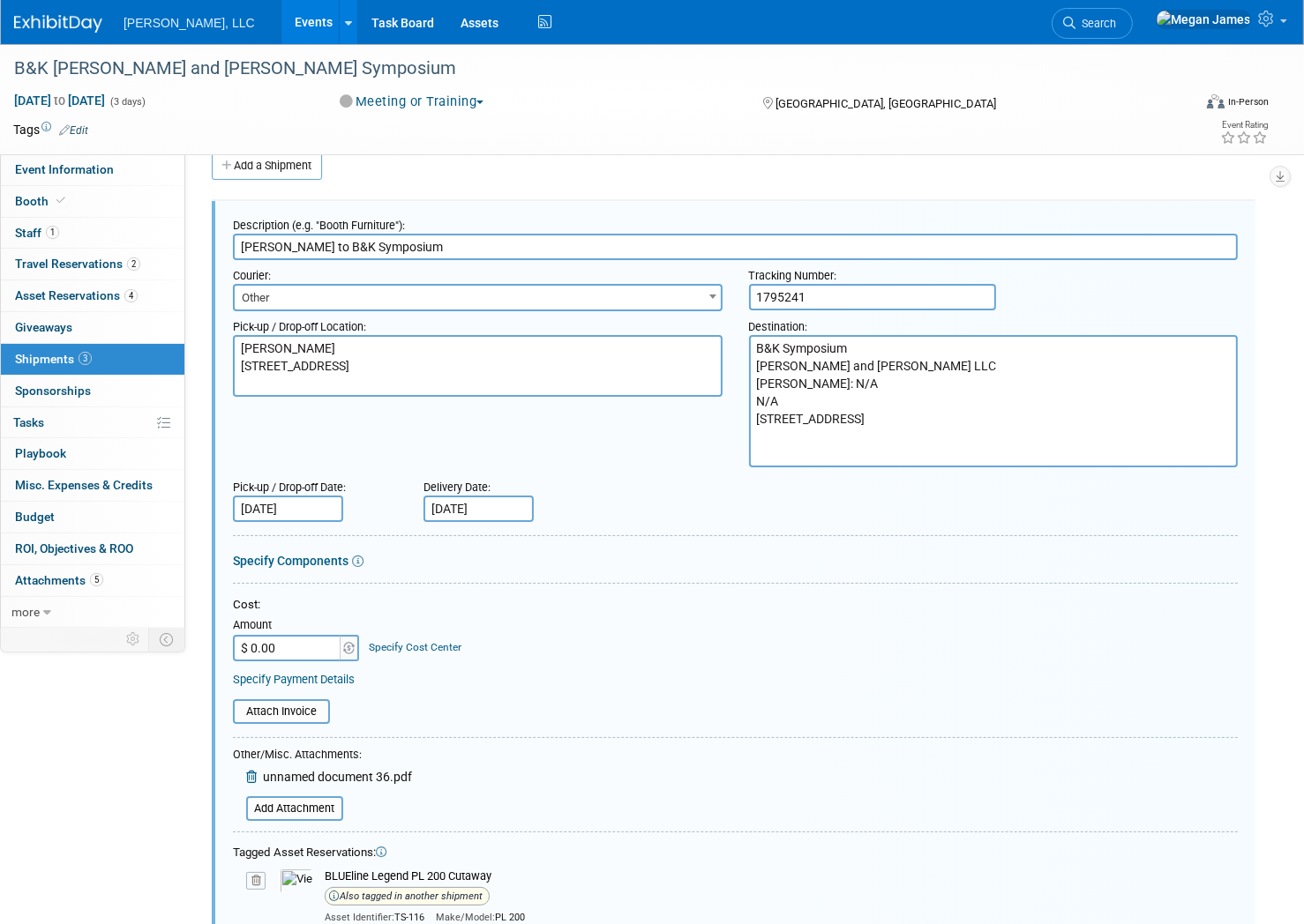
click at [300, 651] on input "$ 0.00" at bounding box center [288, 648] width 110 height 26
type input "$ 1,965.00"
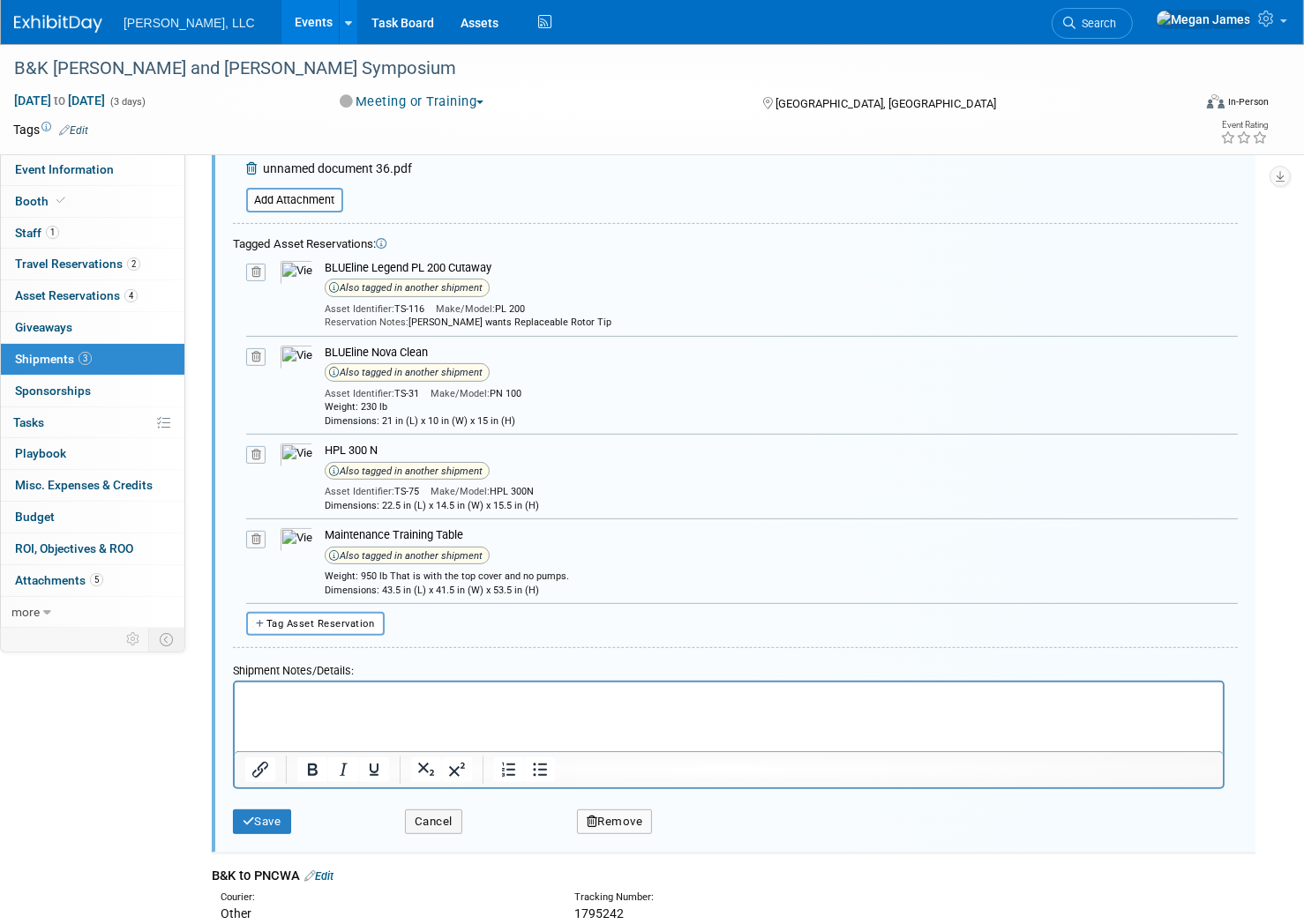
scroll to position [828, 0]
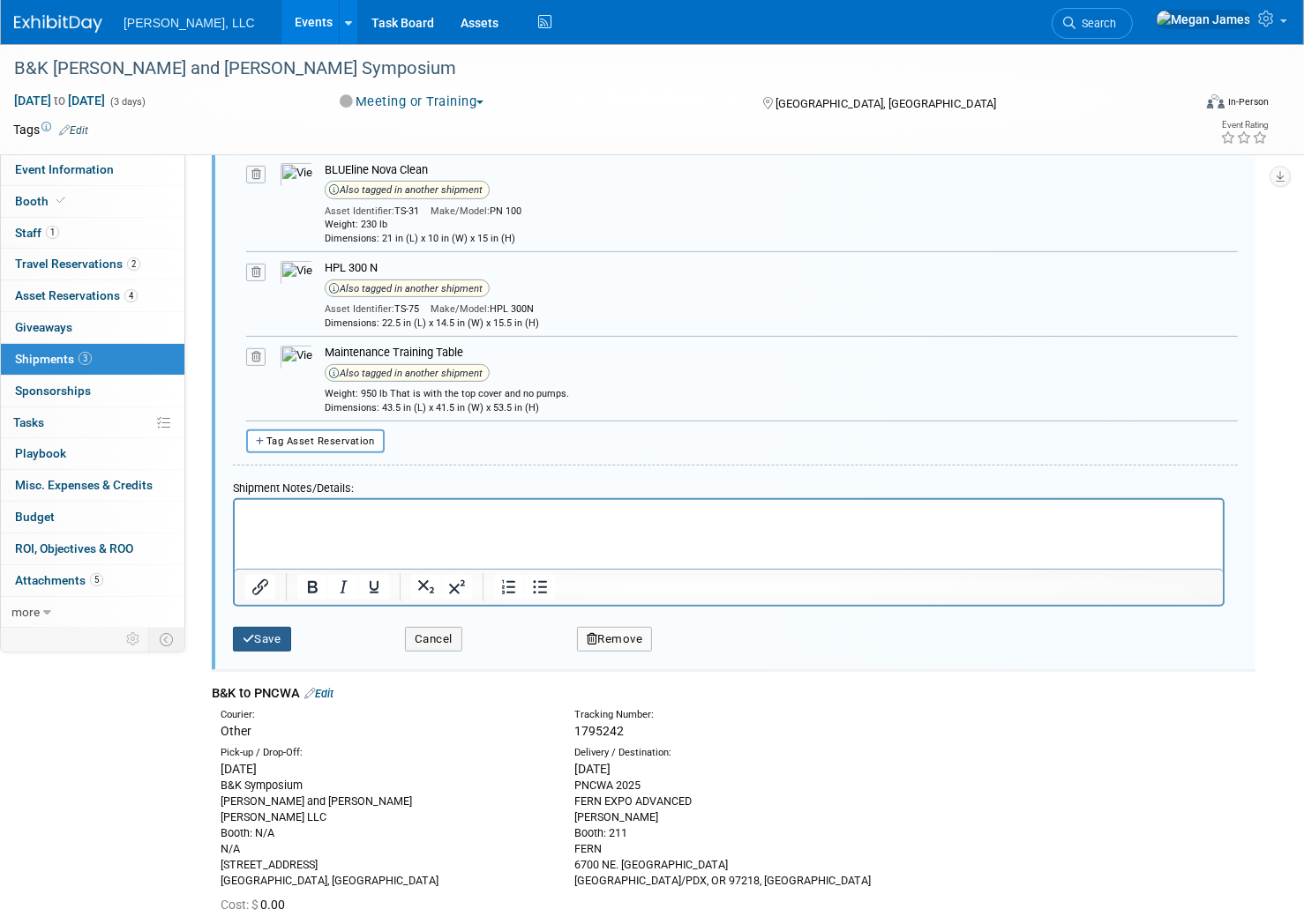
click at [274, 642] on button "Save" at bounding box center [262, 639] width 58 height 25
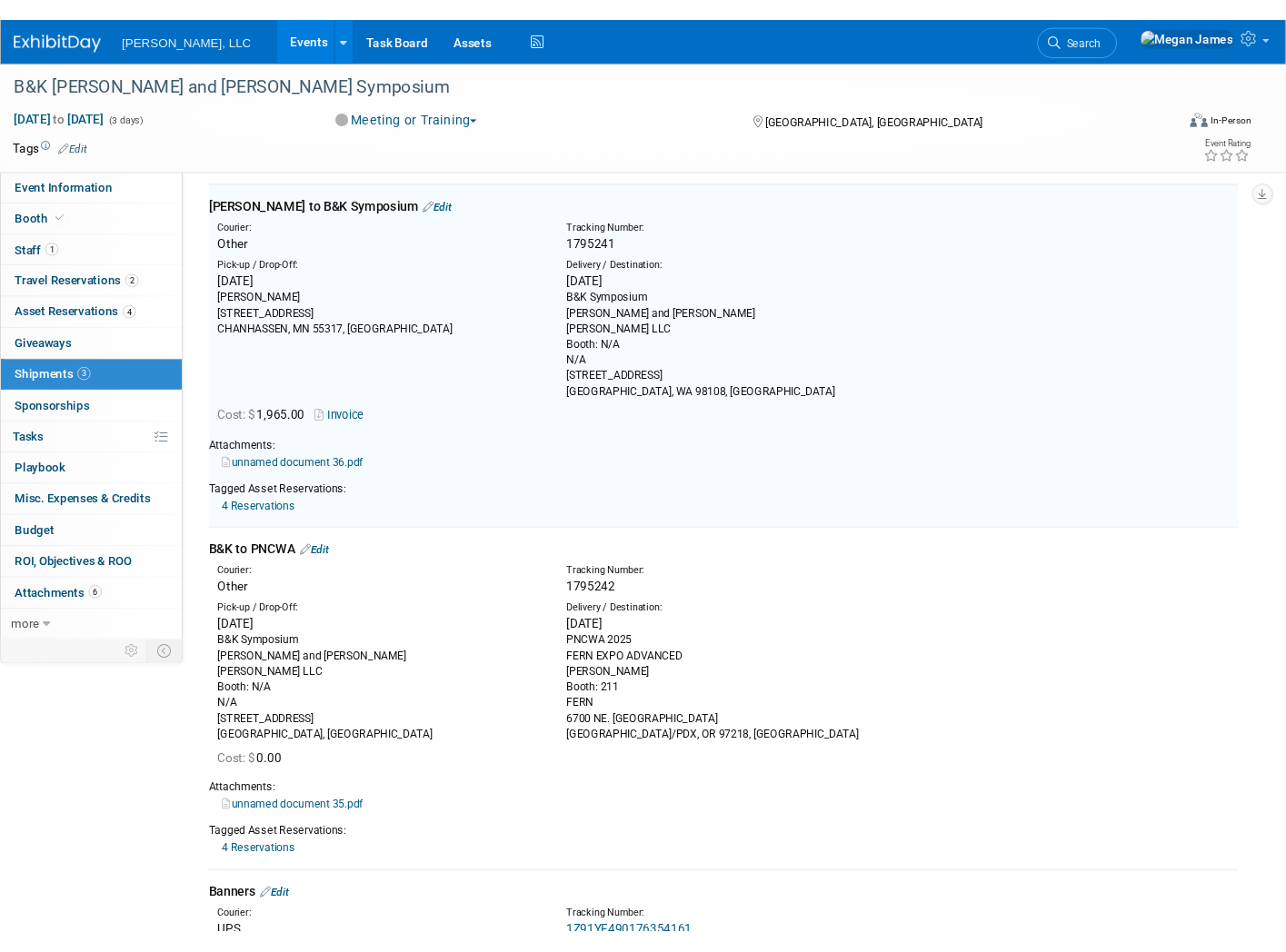
scroll to position [27, 0]
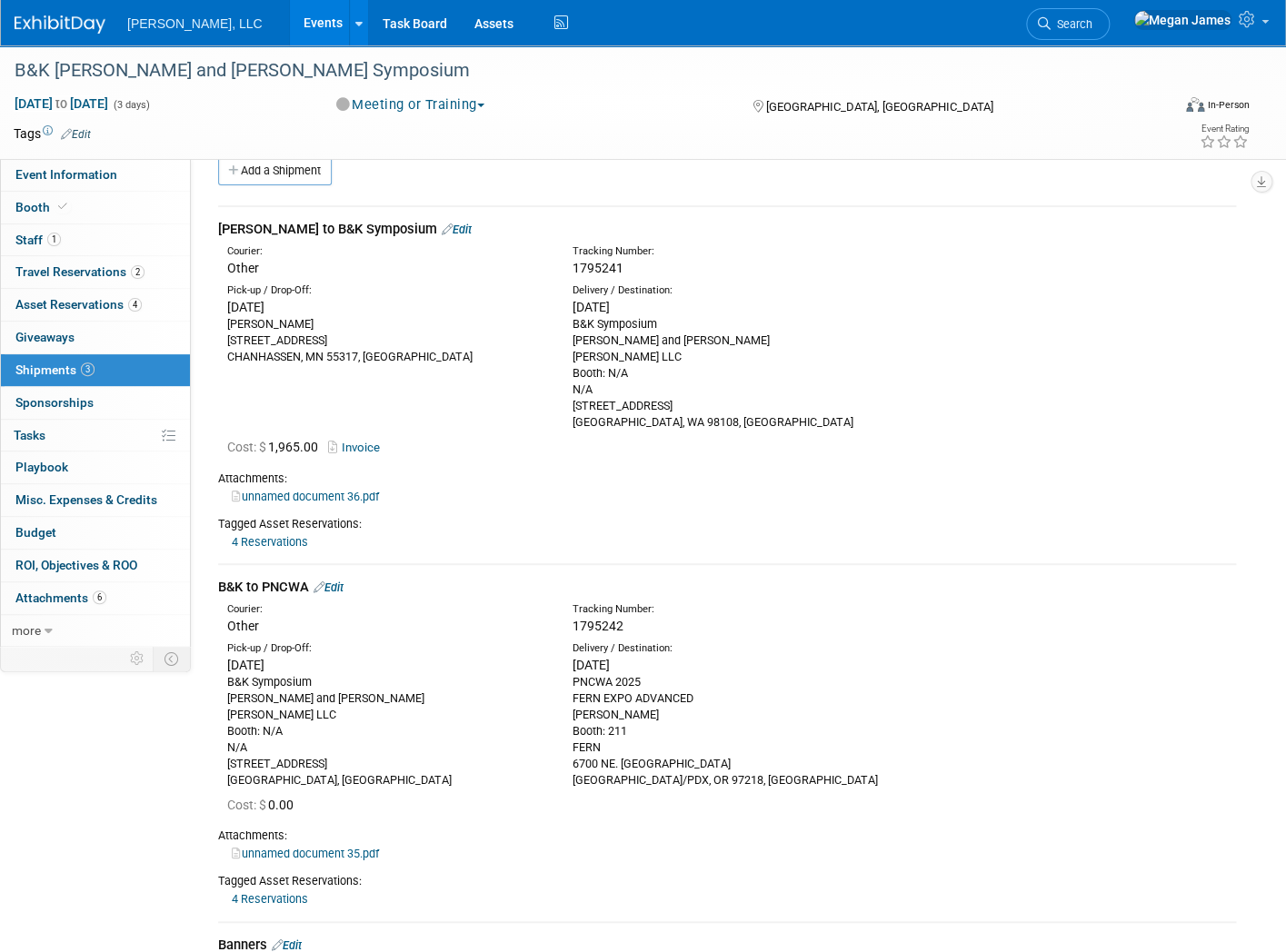
drag, startPoint x: 804, startPoint y: 1, endPoint x: 734, endPoint y: 9, distance: 70.5
click at [804, 1] on div "Boerger, LLC Events Add Event Bulk Upload Events Shareable Event Boards Recentl…" at bounding box center [631, 23] width 1233 height 45
click at [290, 25] on link "Events" at bounding box center [323, 23] width 67 height 45
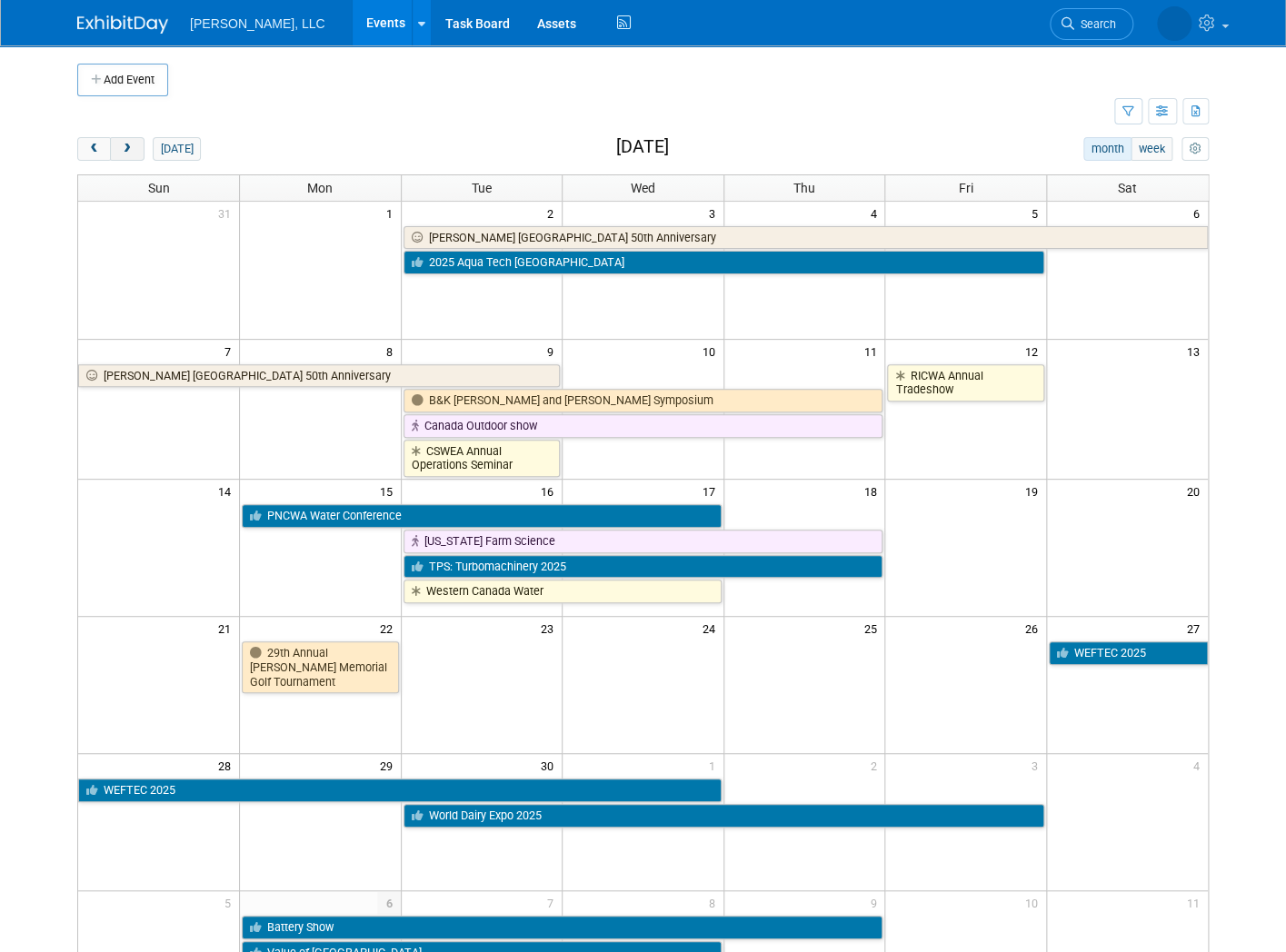
click at [120, 153] on span "next" at bounding box center [127, 149] width 14 height 12
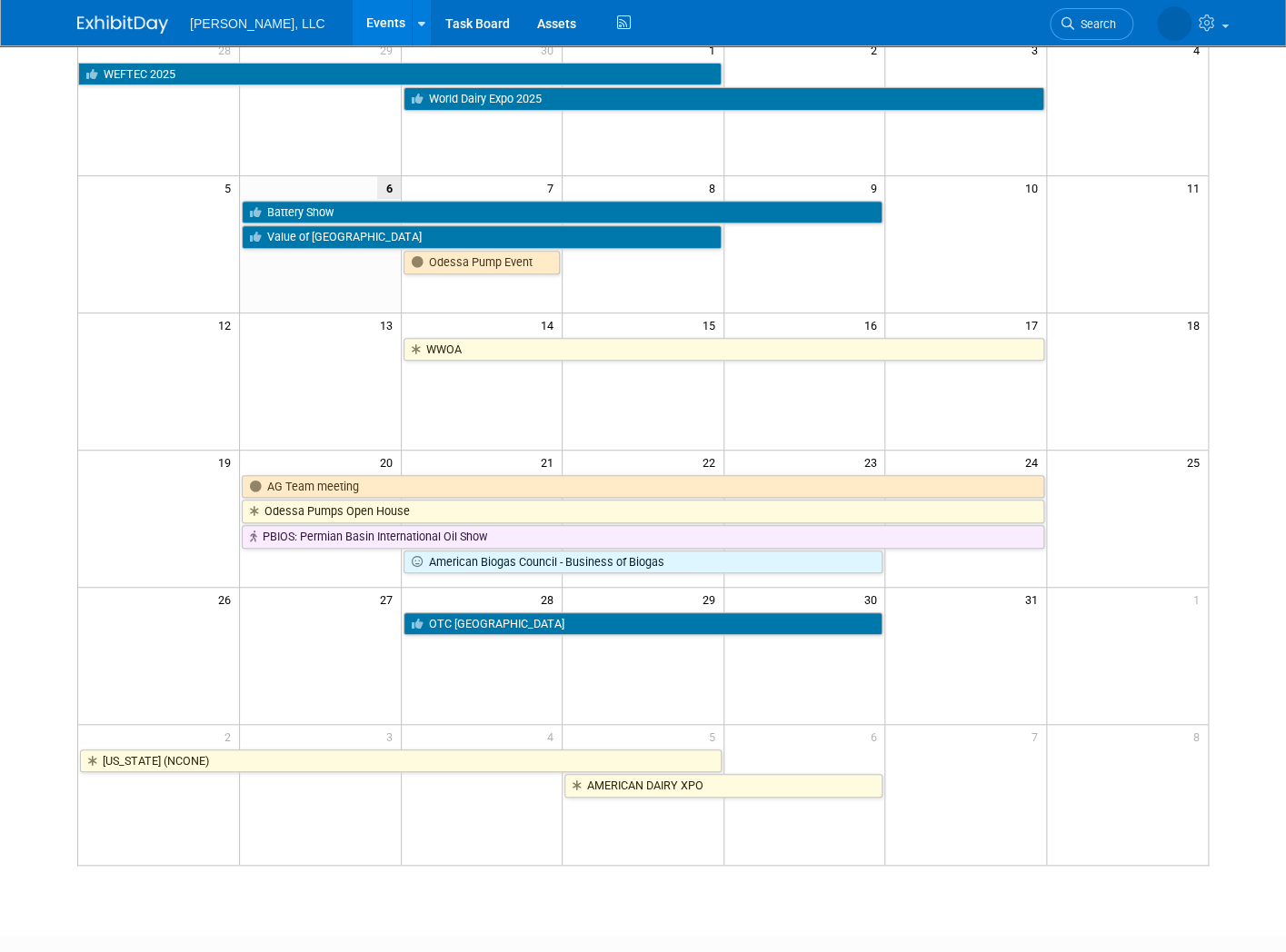
scroll to position [164, 0]
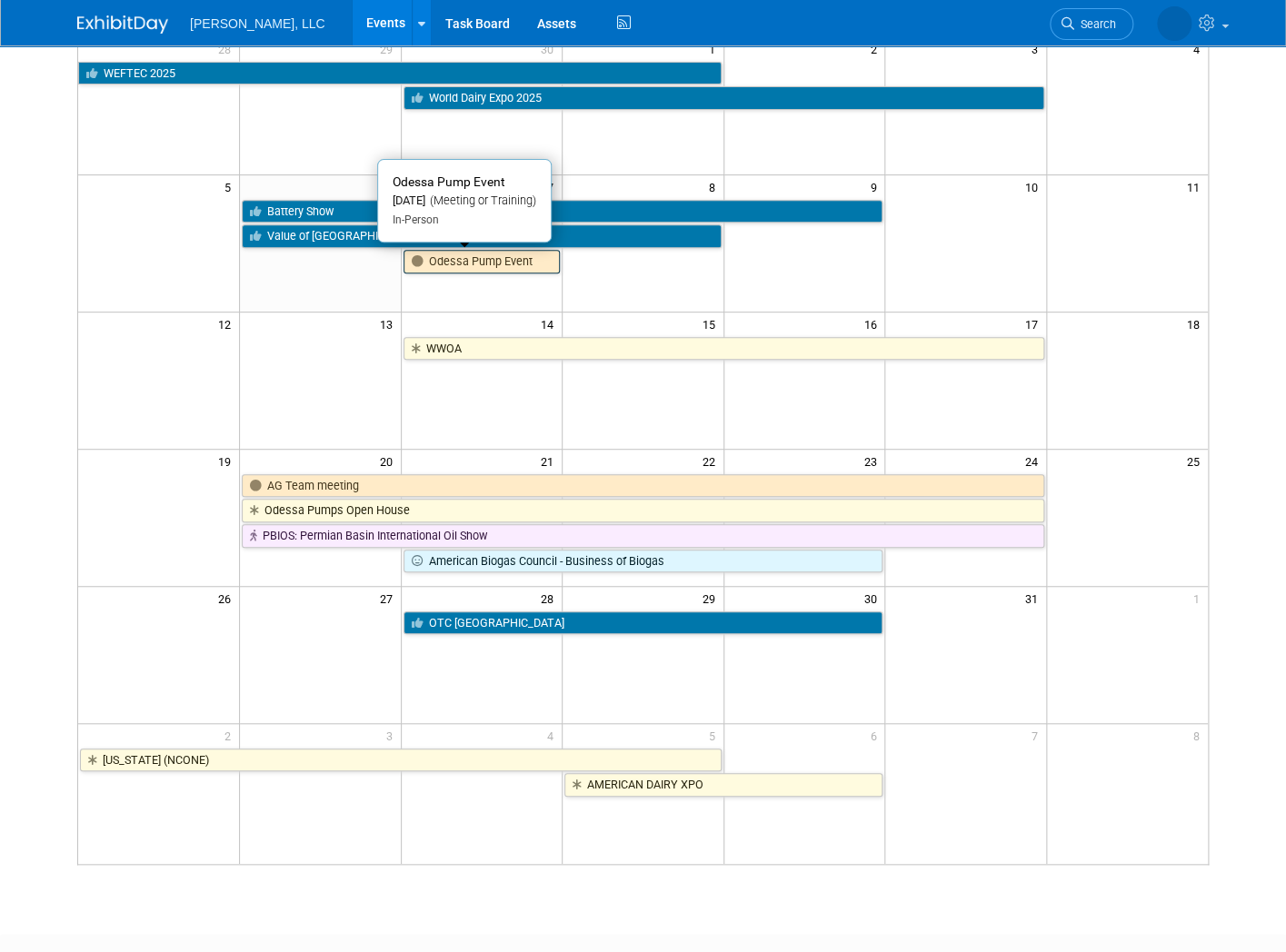
click at [449, 262] on link "Odessa Pump Event" at bounding box center [482, 261] width 157 height 23
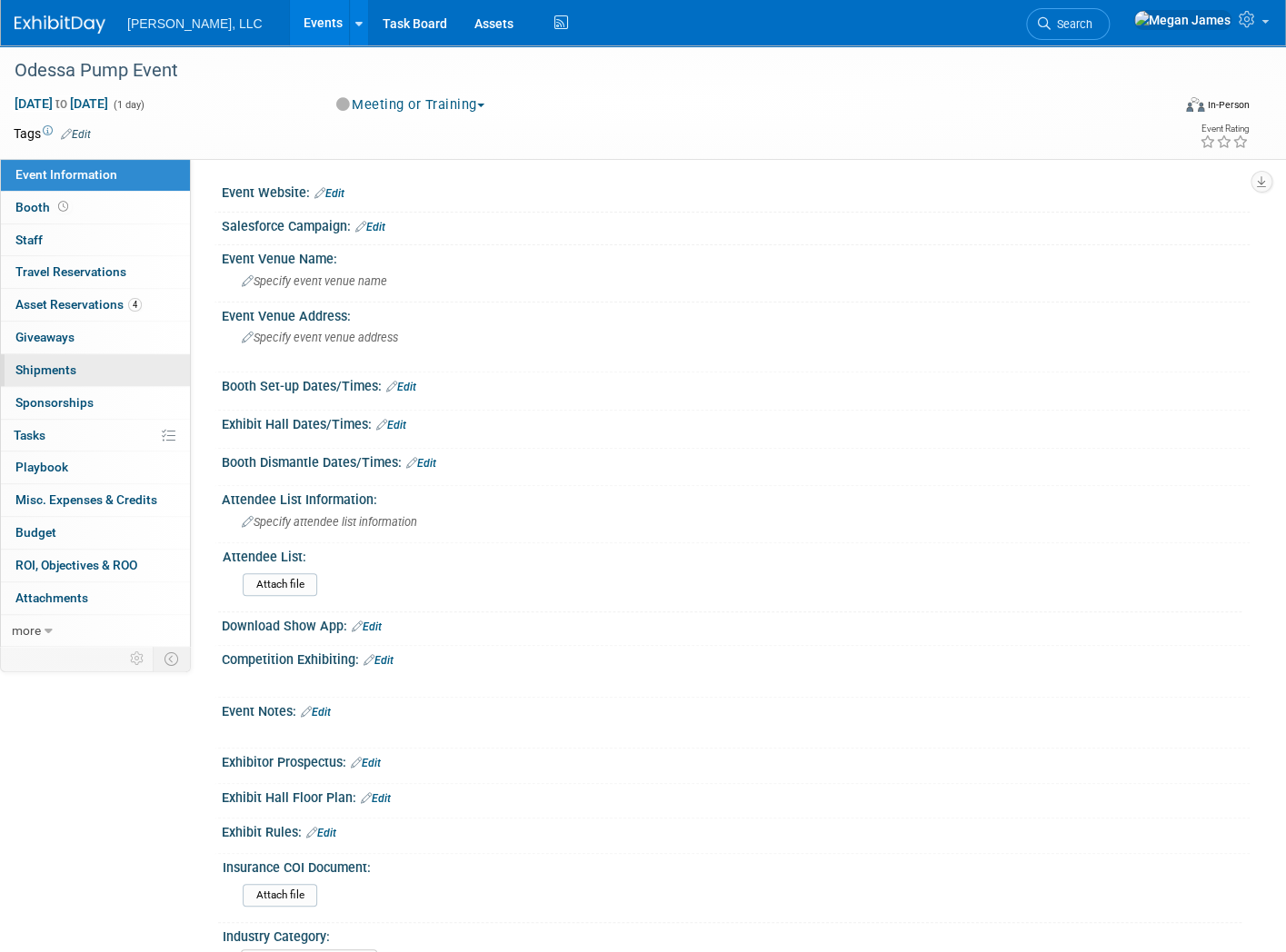
click at [133, 370] on link "0 Shipments 0" at bounding box center [95, 371] width 189 height 32
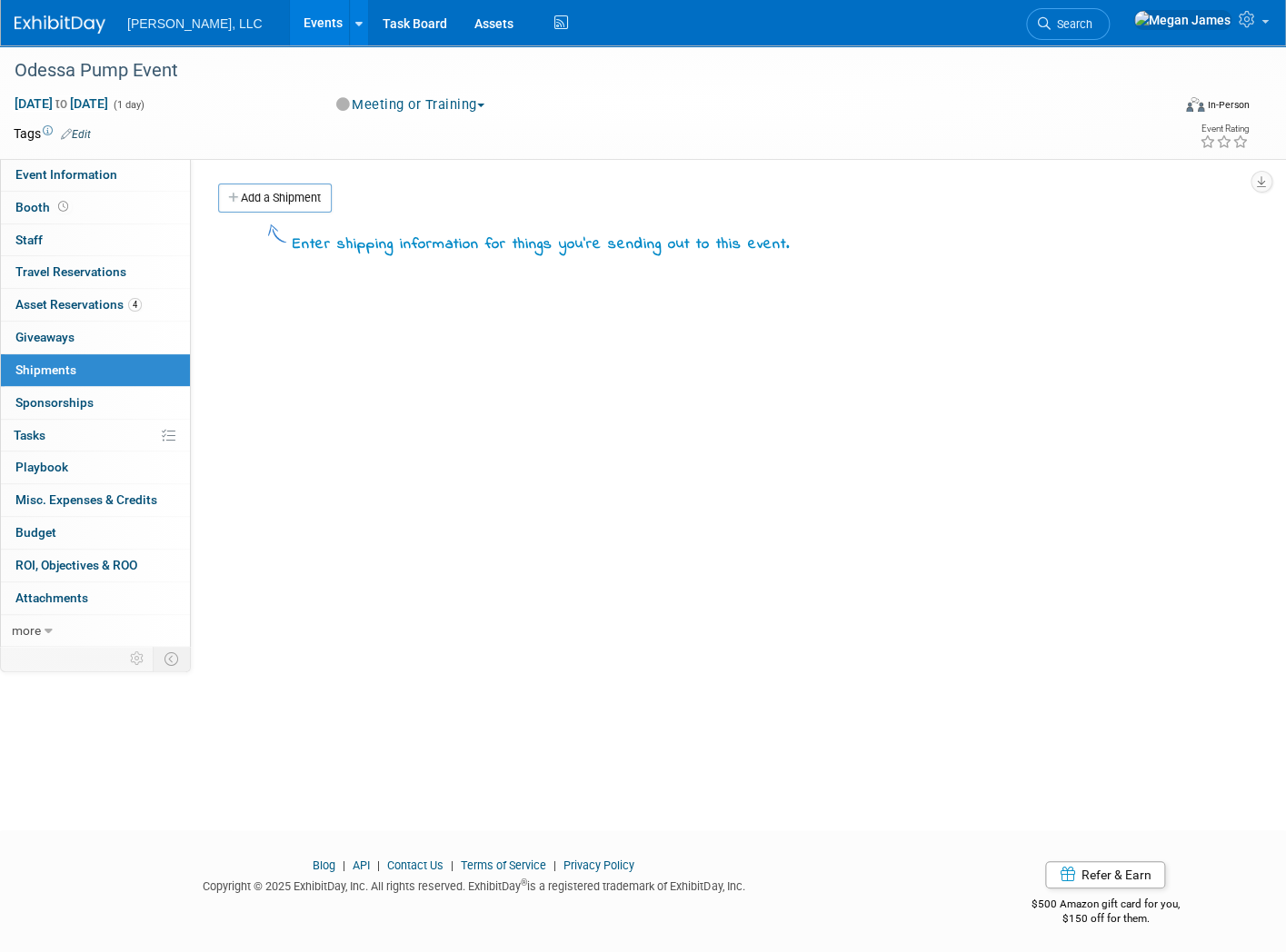
click at [511, 377] on div "Event Website: Edit Salesforce Campaign: Edit Event Venue Name: Specify event v…" at bounding box center [720, 402] width 1059 height 487
click at [290, 28] on link "Events" at bounding box center [323, 23] width 67 height 45
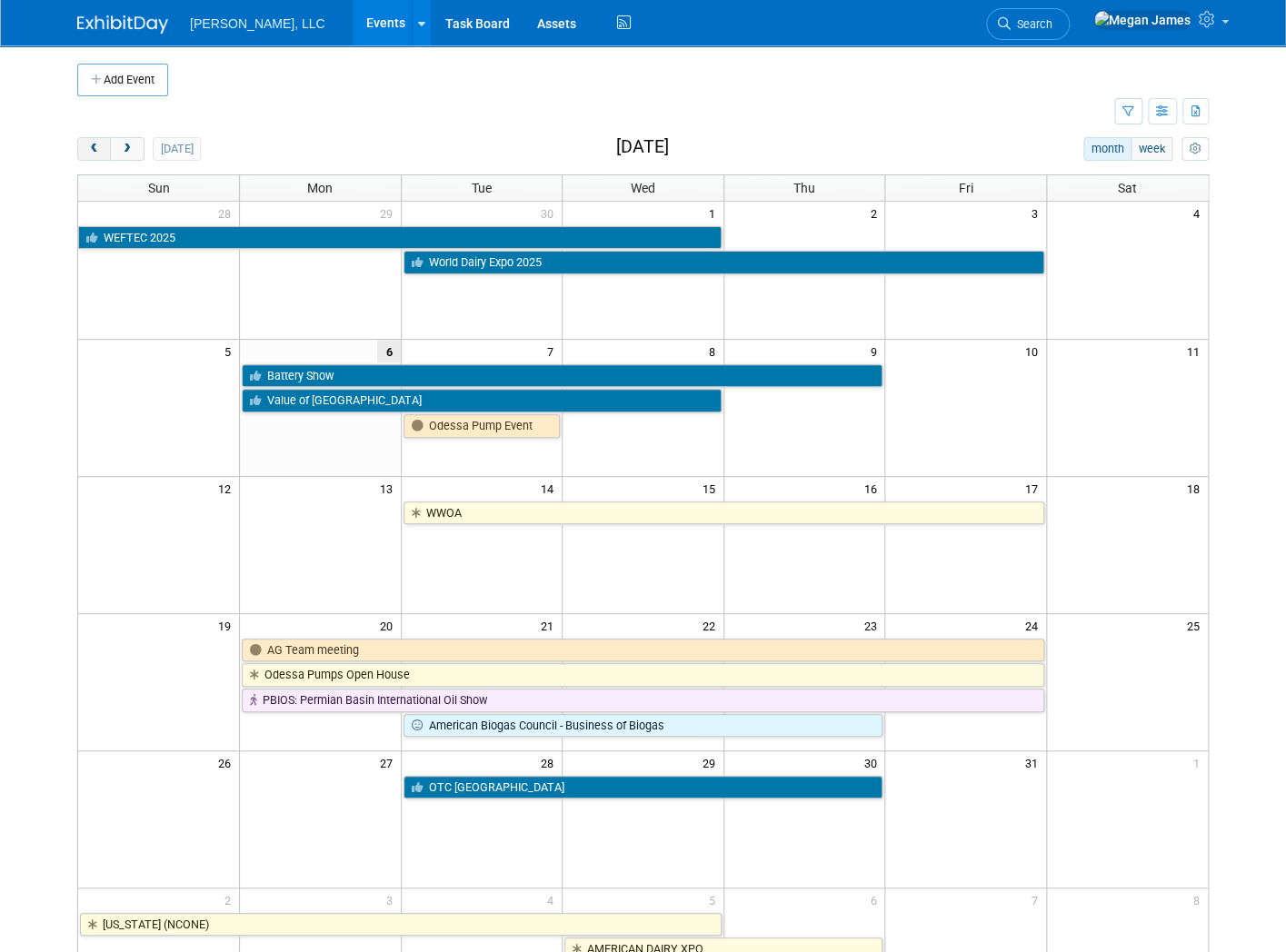
click at [88, 148] on span "prev" at bounding box center [94, 149] width 14 height 12
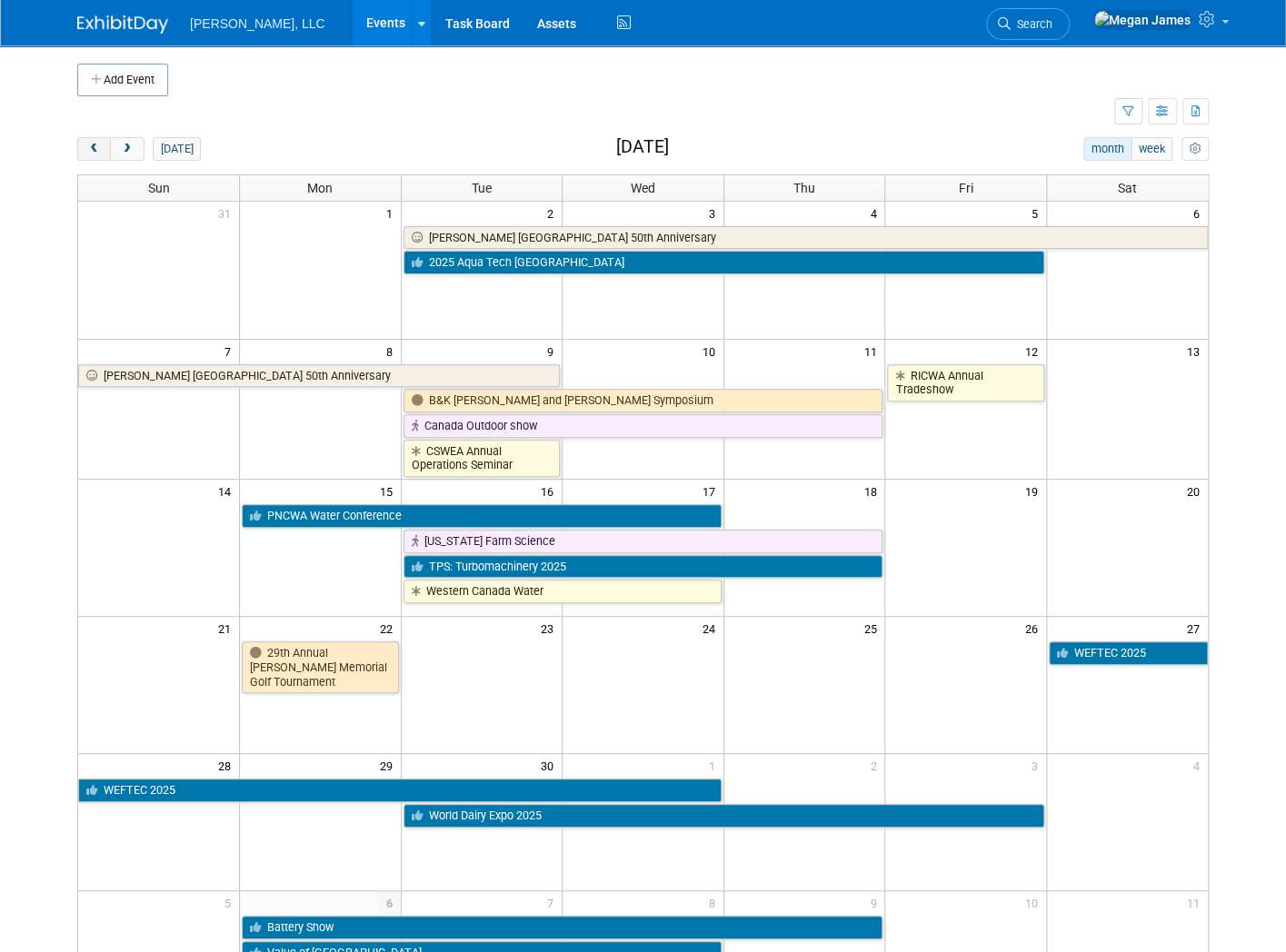
click at [87, 154] on span "prev" at bounding box center [94, 149] width 14 height 12
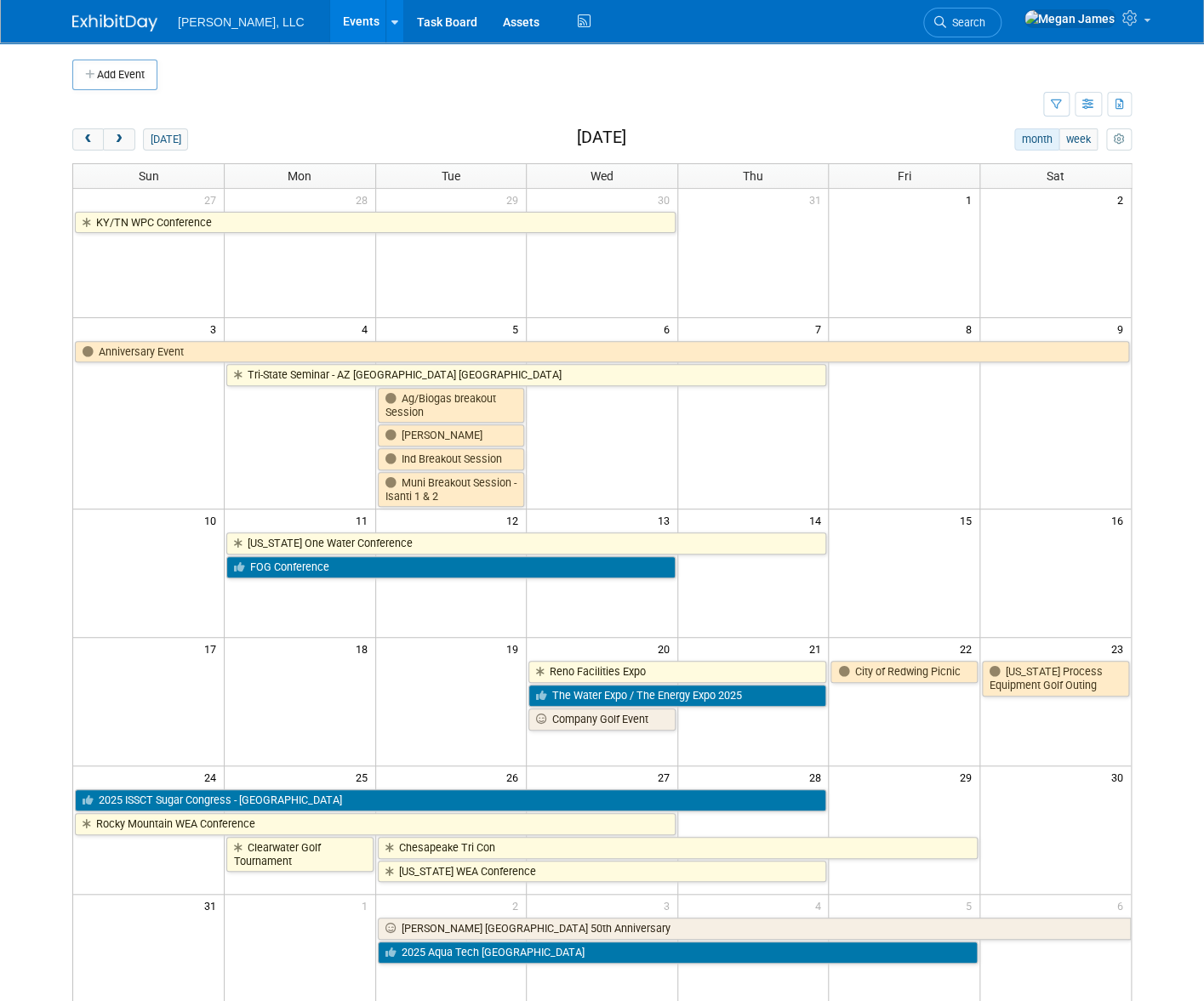
click at [40, 704] on body "Boerger, LLC Events Add Event Bulk Upload Events Shareable Event Boards Recentl…" at bounding box center [602, 500] width 1204 height 1001
click at [82, 142] on span "prev" at bounding box center [88, 140] width 13 height 11
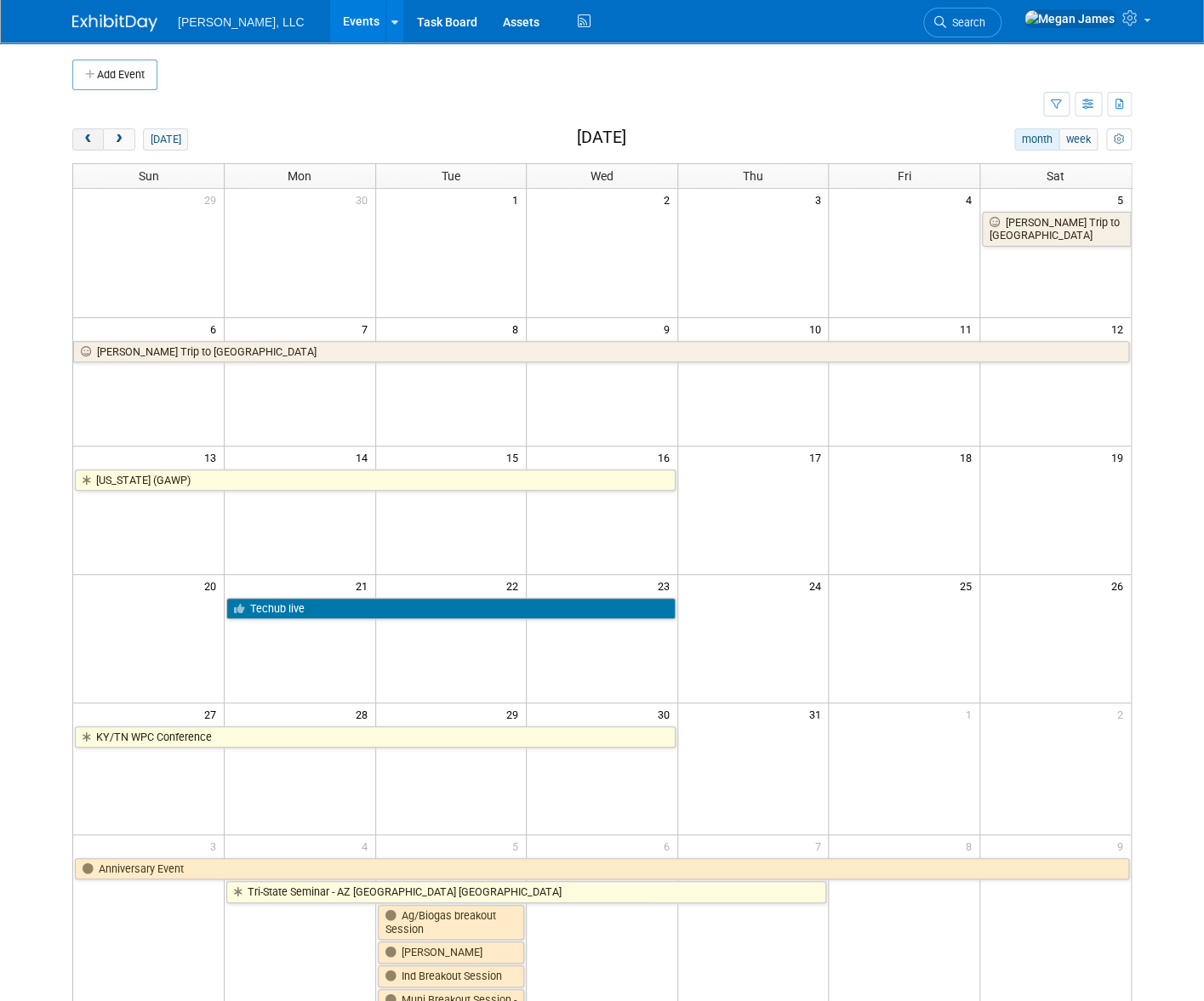
click at [82, 142] on span "prev" at bounding box center [88, 140] width 13 height 11
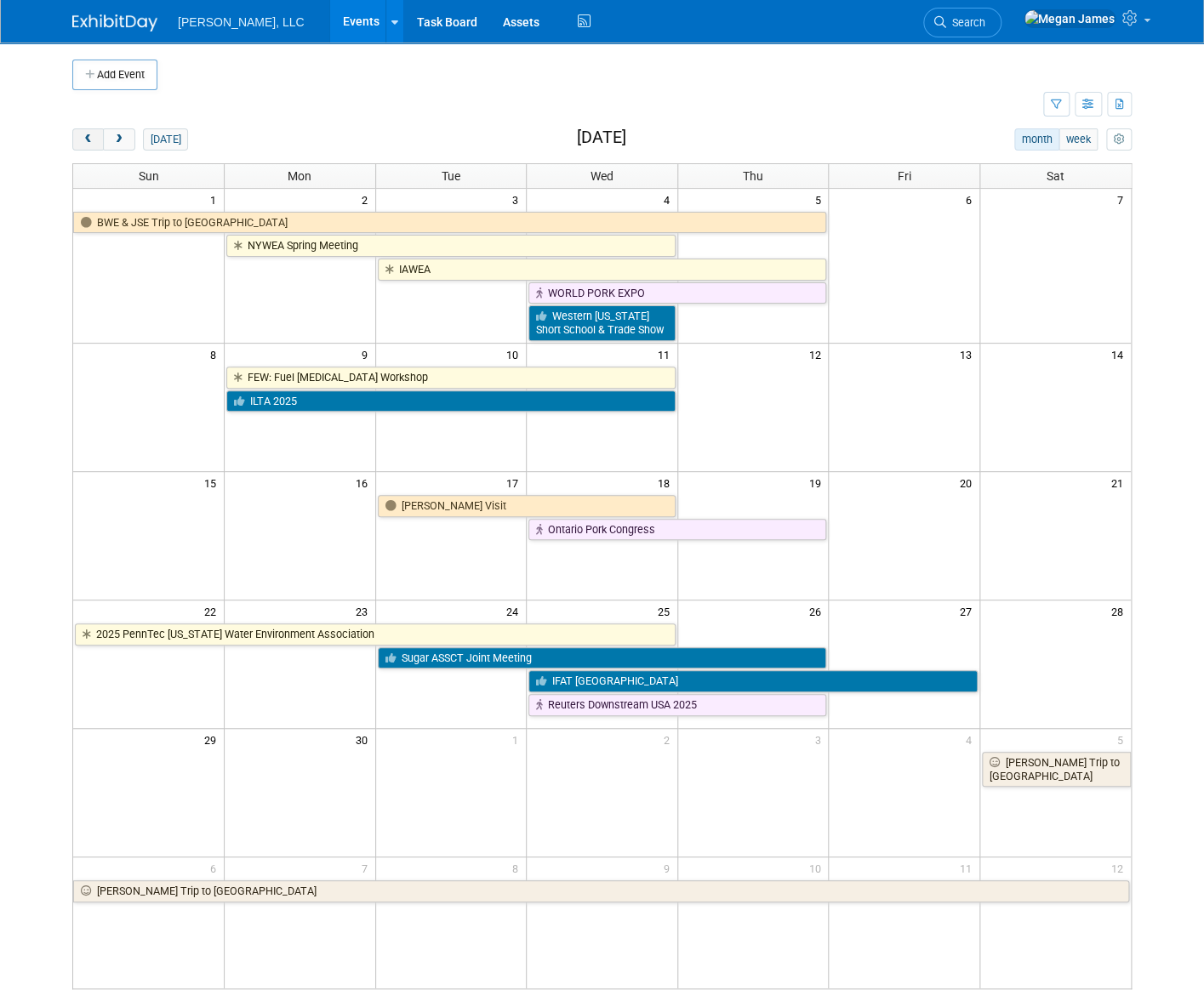
click at [82, 142] on span "prev" at bounding box center [88, 140] width 13 height 11
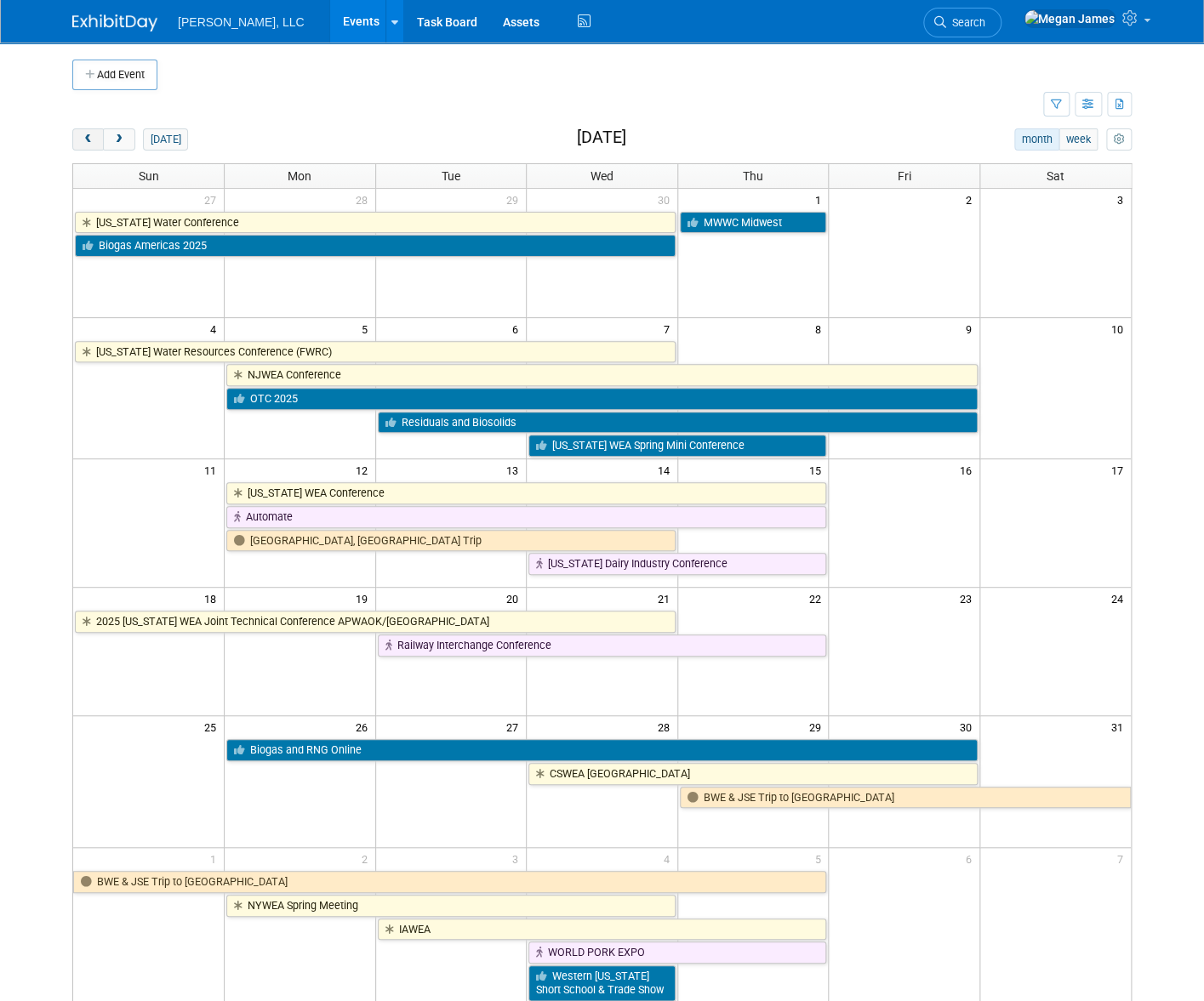
click at [82, 142] on span "prev" at bounding box center [88, 140] width 13 height 11
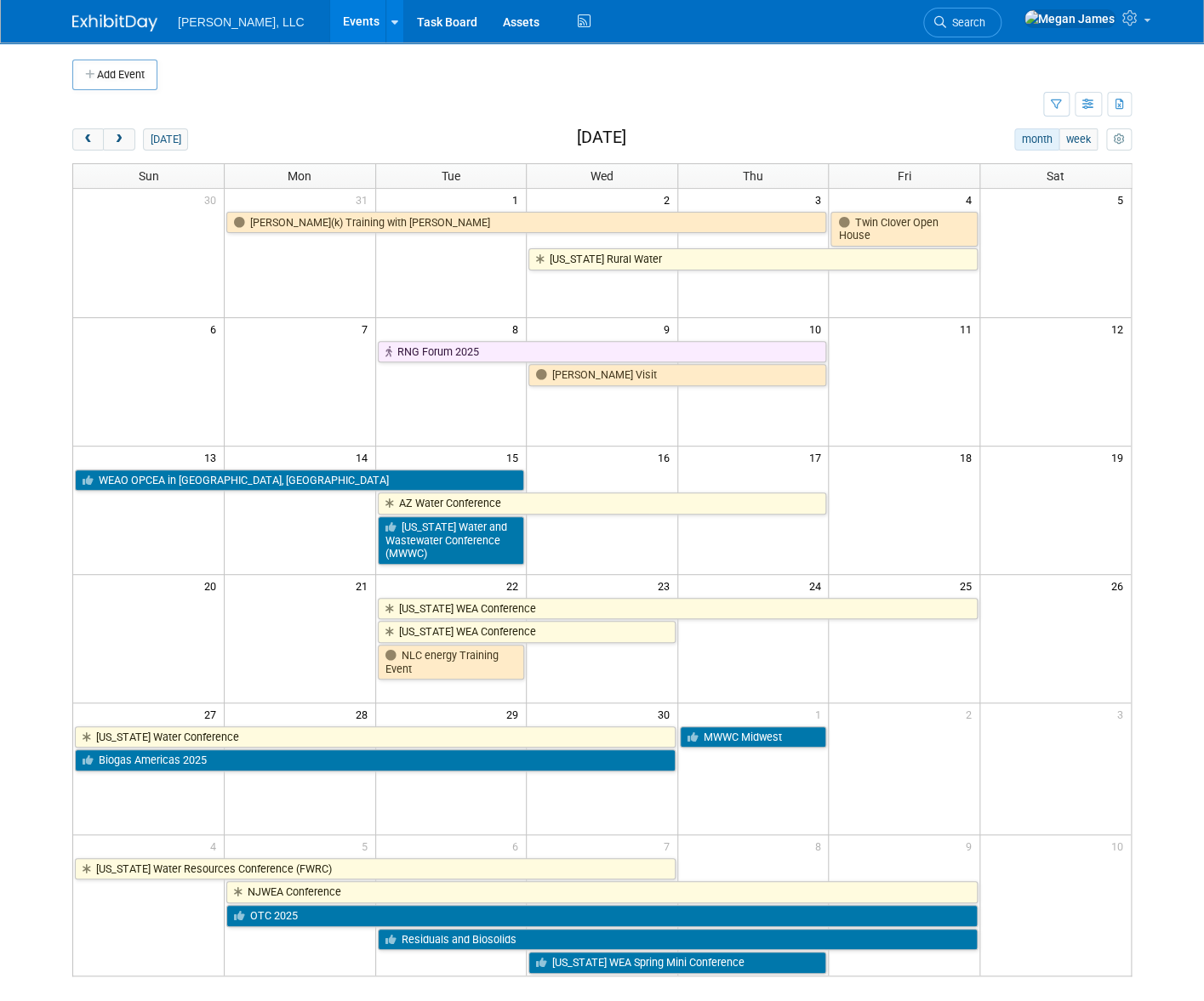
click at [27, 424] on body "Boerger, LLC Events Add Event Bulk Upload Events Shareable Event Boards Recentl…" at bounding box center [602, 500] width 1204 height 1001
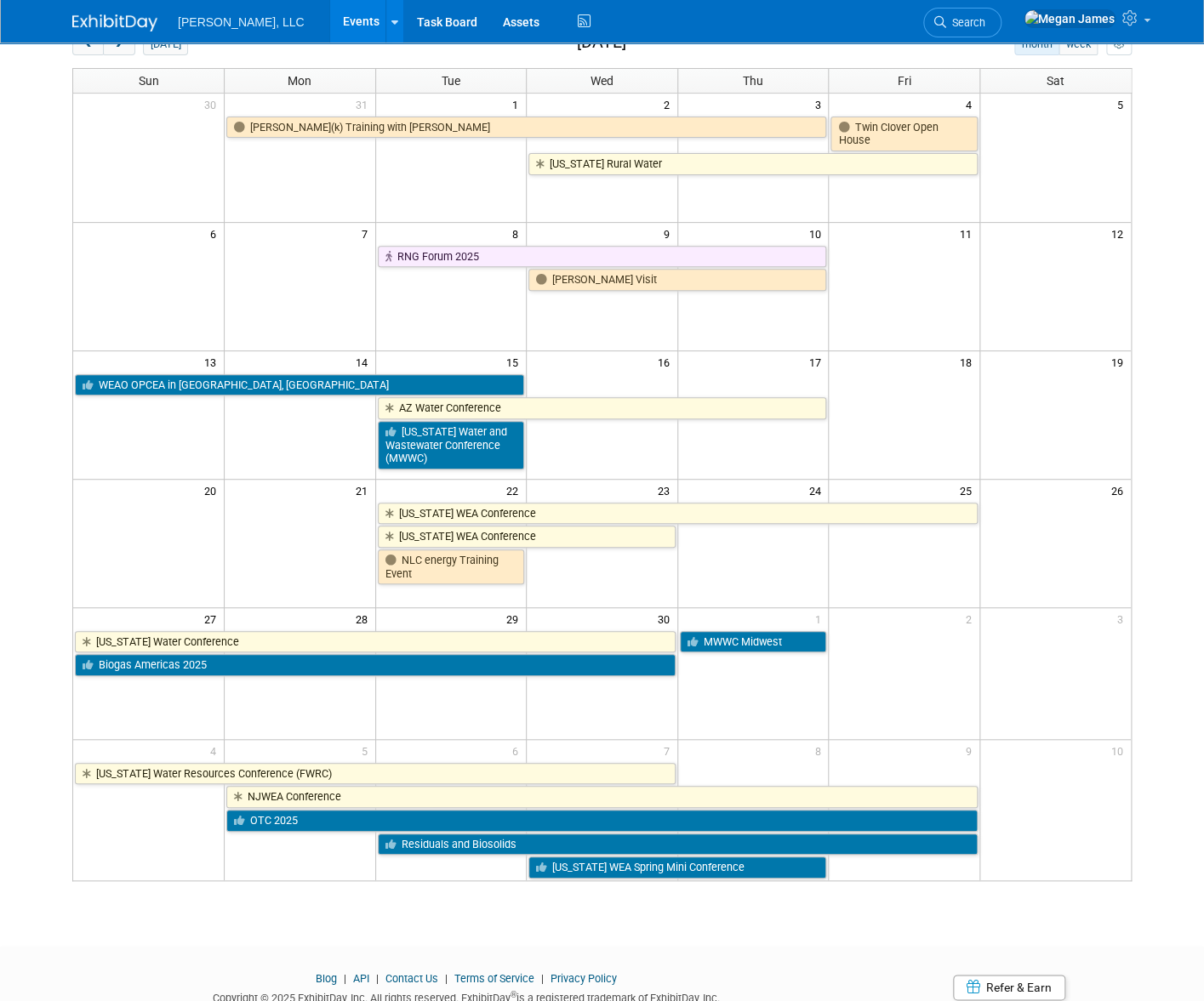
scroll to position [3, 0]
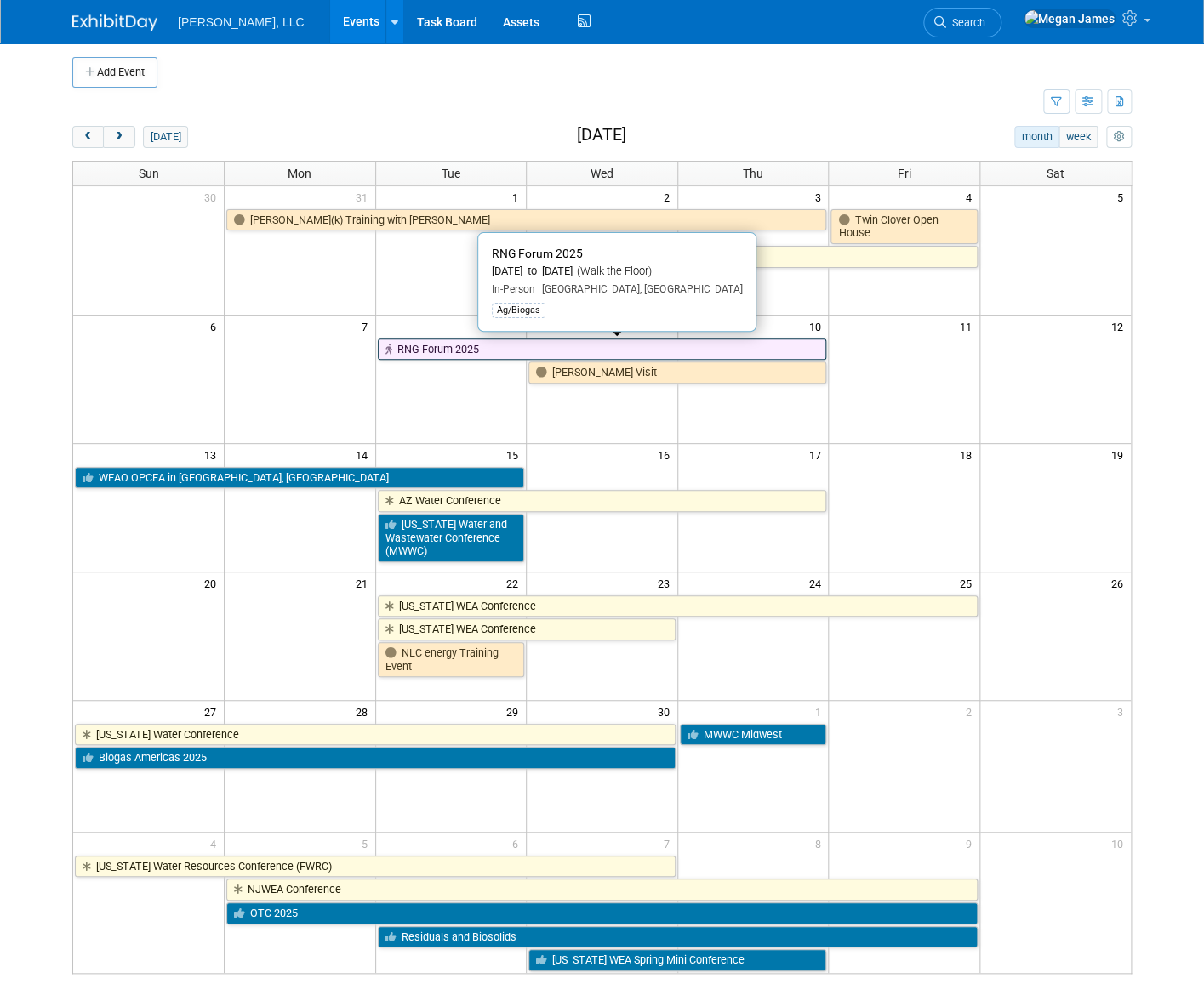
click at [574, 352] on link "RNG Forum 2025" at bounding box center [602, 349] width 449 height 22
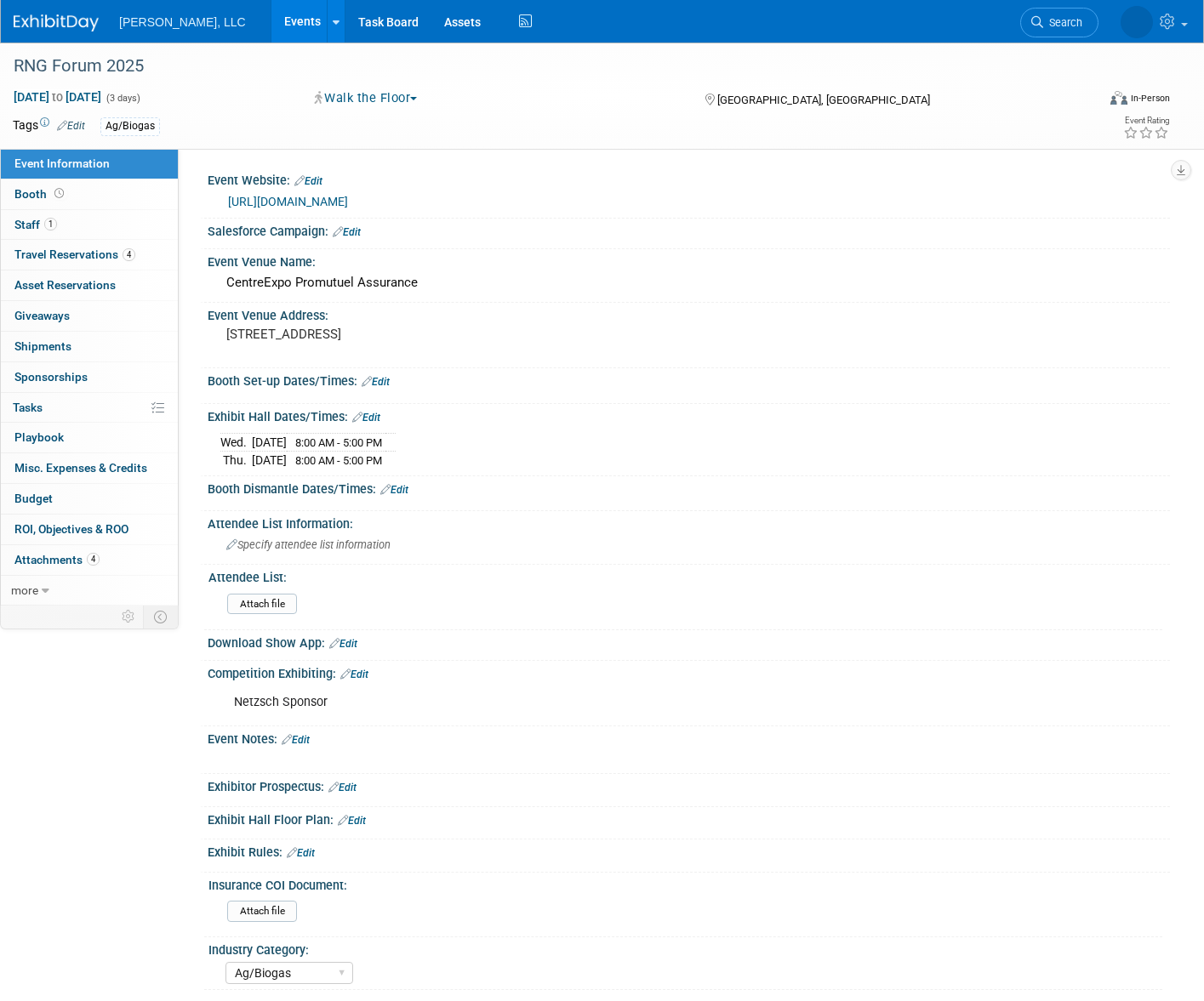
select select "Ag/Biogas"
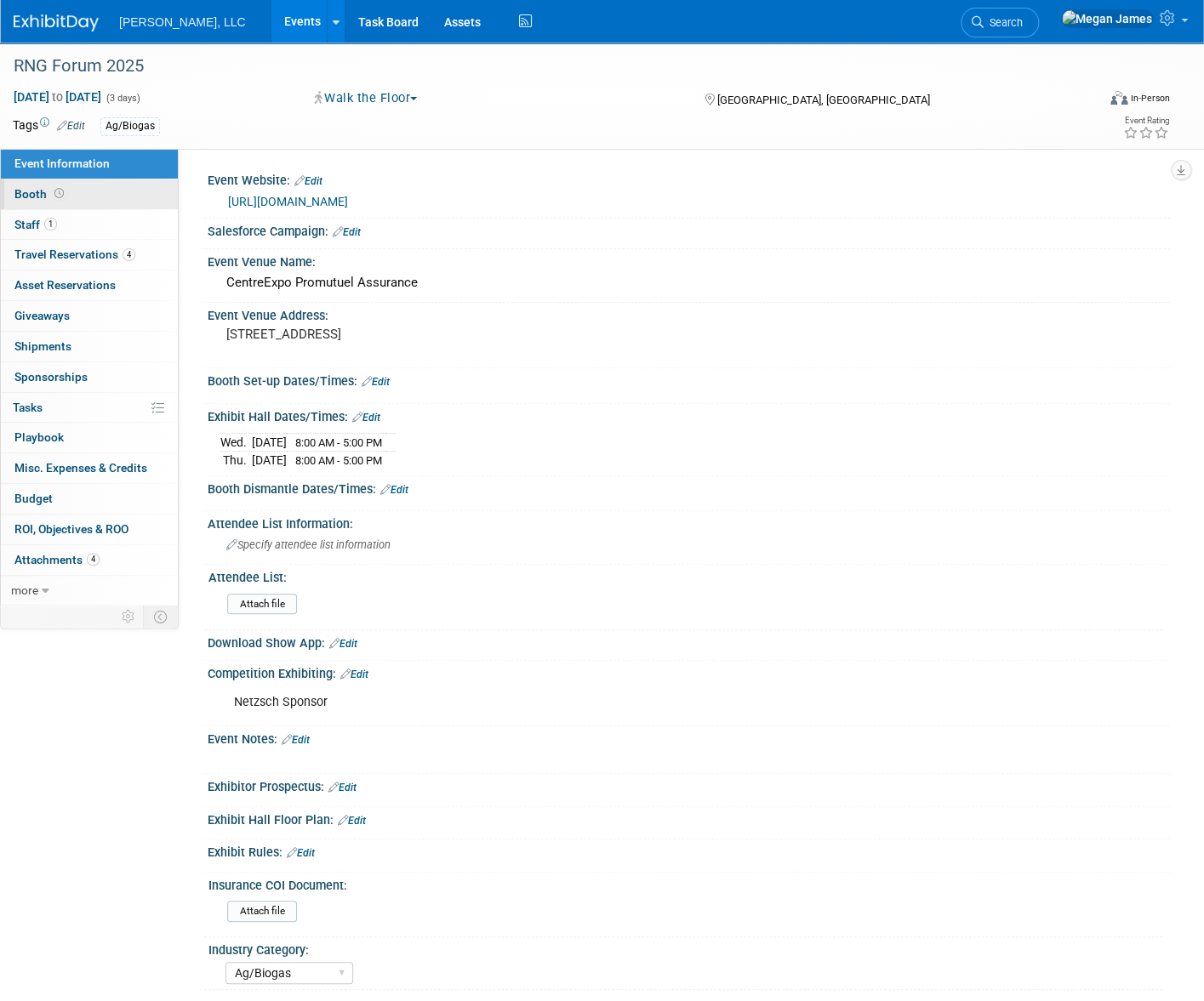
click at [115, 198] on link "Booth" at bounding box center [89, 194] width 177 height 30
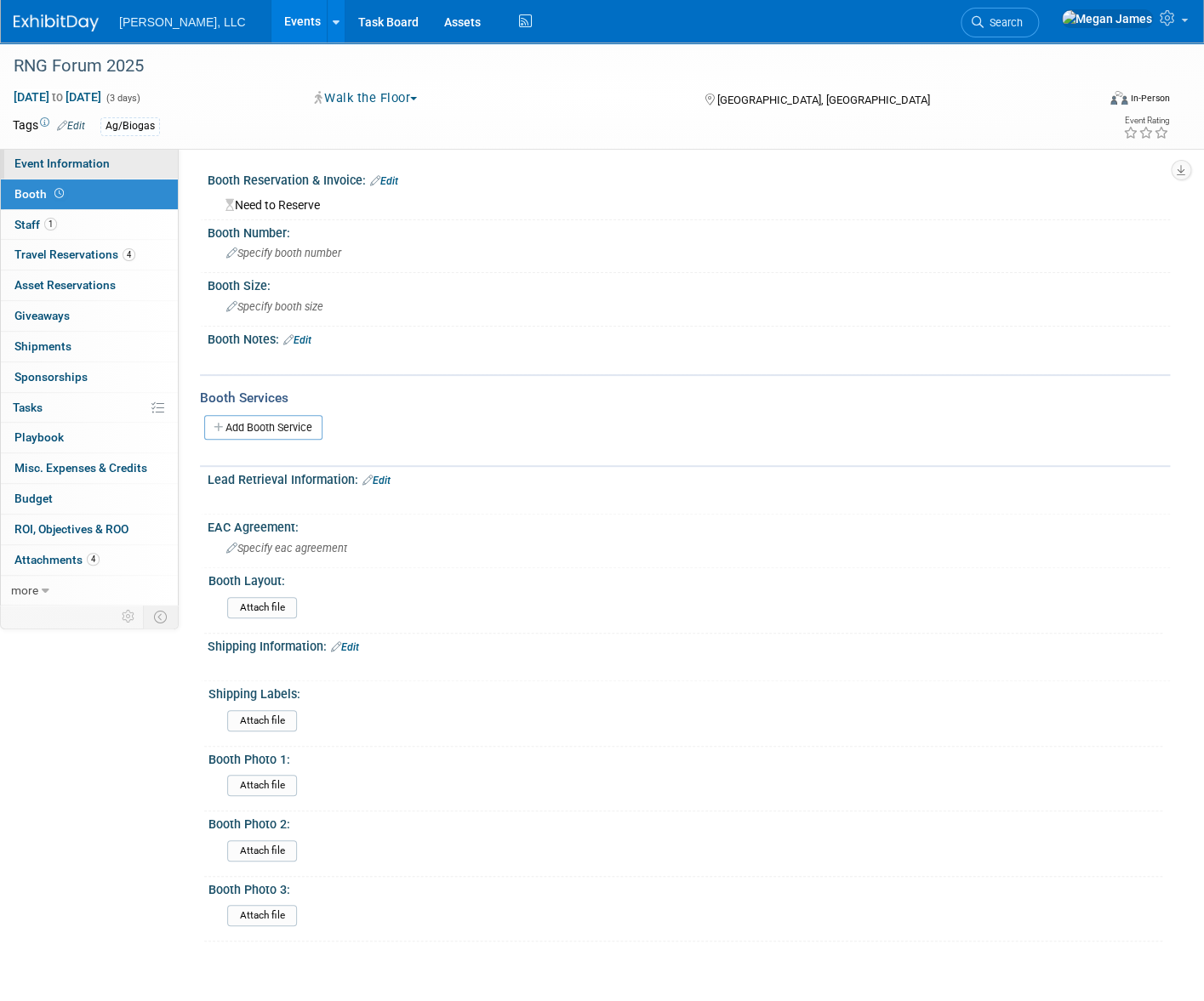
click at [109, 161] on link "Event Information" at bounding box center [89, 163] width 177 height 30
select select "Ag/Biogas"
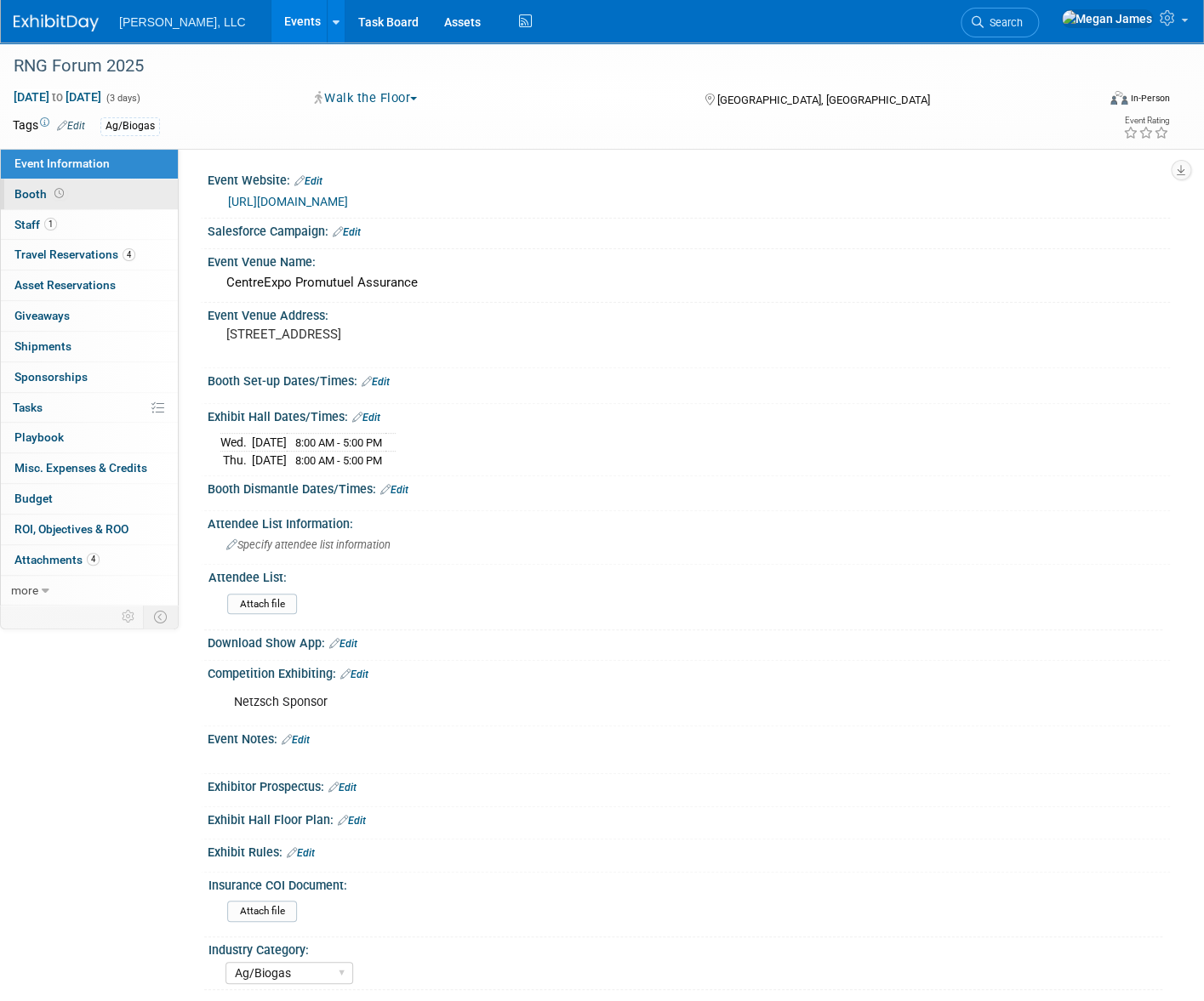
click at [115, 195] on link "Booth" at bounding box center [89, 194] width 177 height 30
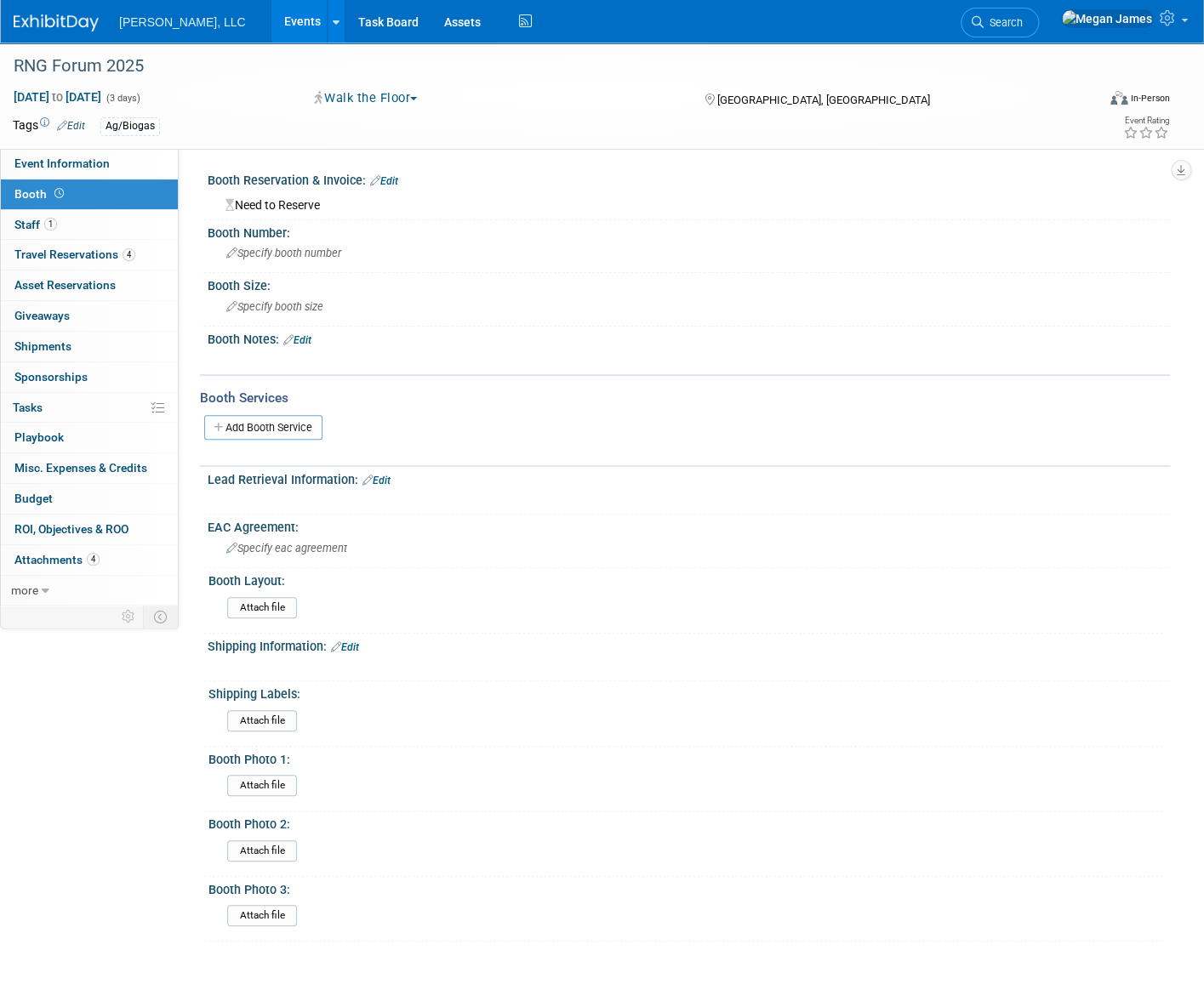
click at [395, 184] on link "Edit" at bounding box center [384, 181] width 28 height 12
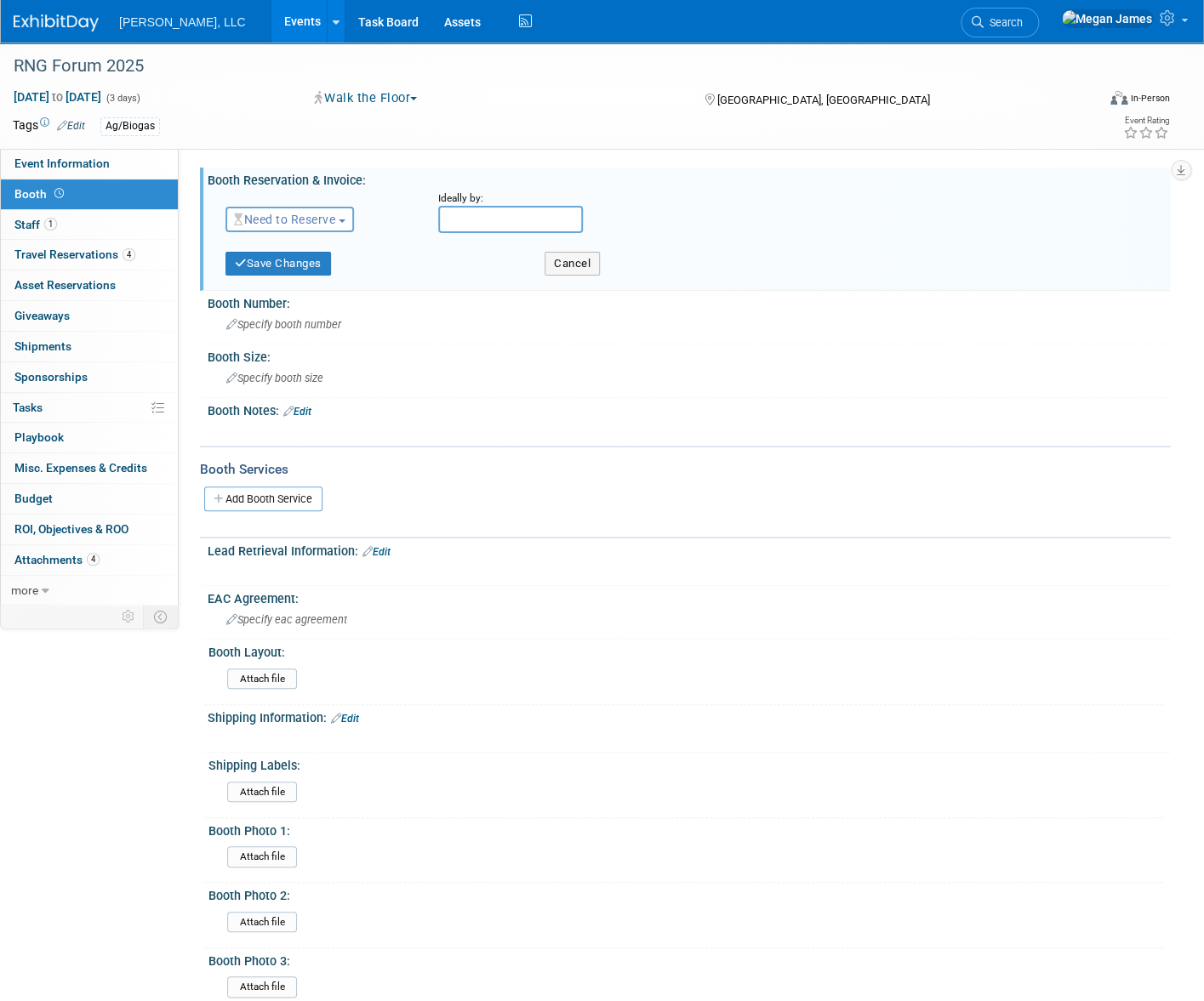
click at [335, 221] on span "Need to Reserve" at bounding box center [284, 219] width 101 height 13
click at [336, 271] on link "Reserved" at bounding box center [316, 272] width 182 height 24
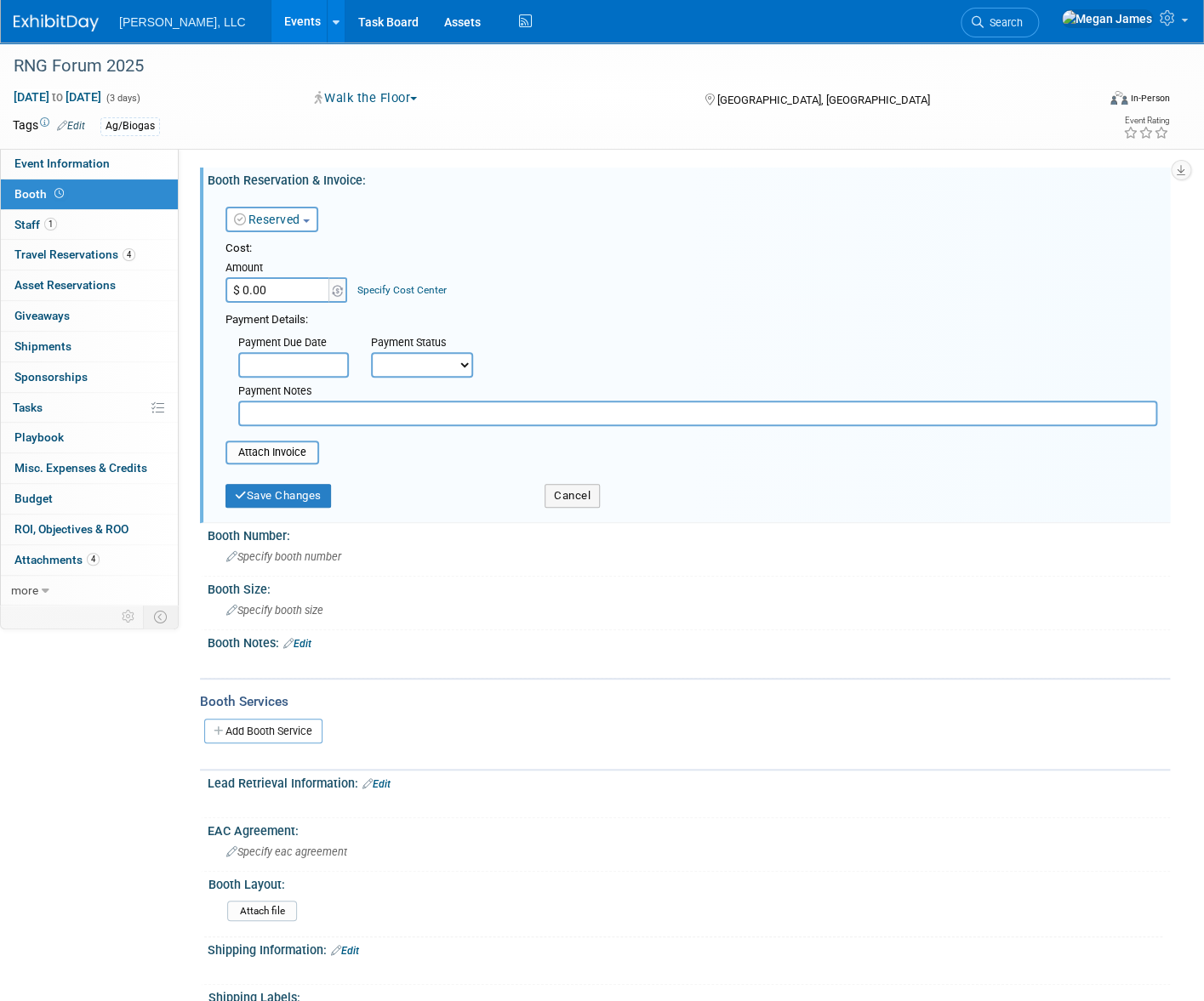
click at [307, 286] on input "$ 0.00" at bounding box center [279, 290] width 106 height 25
type input "$ 700.00"
drag, startPoint x: 297, startPoint y: 498, endPoint x: 325, endPoint y: 491, distance: 28.9
click at [297, 498] on button "Save Changes" at bounding box center [279, 496] width 105 height 24
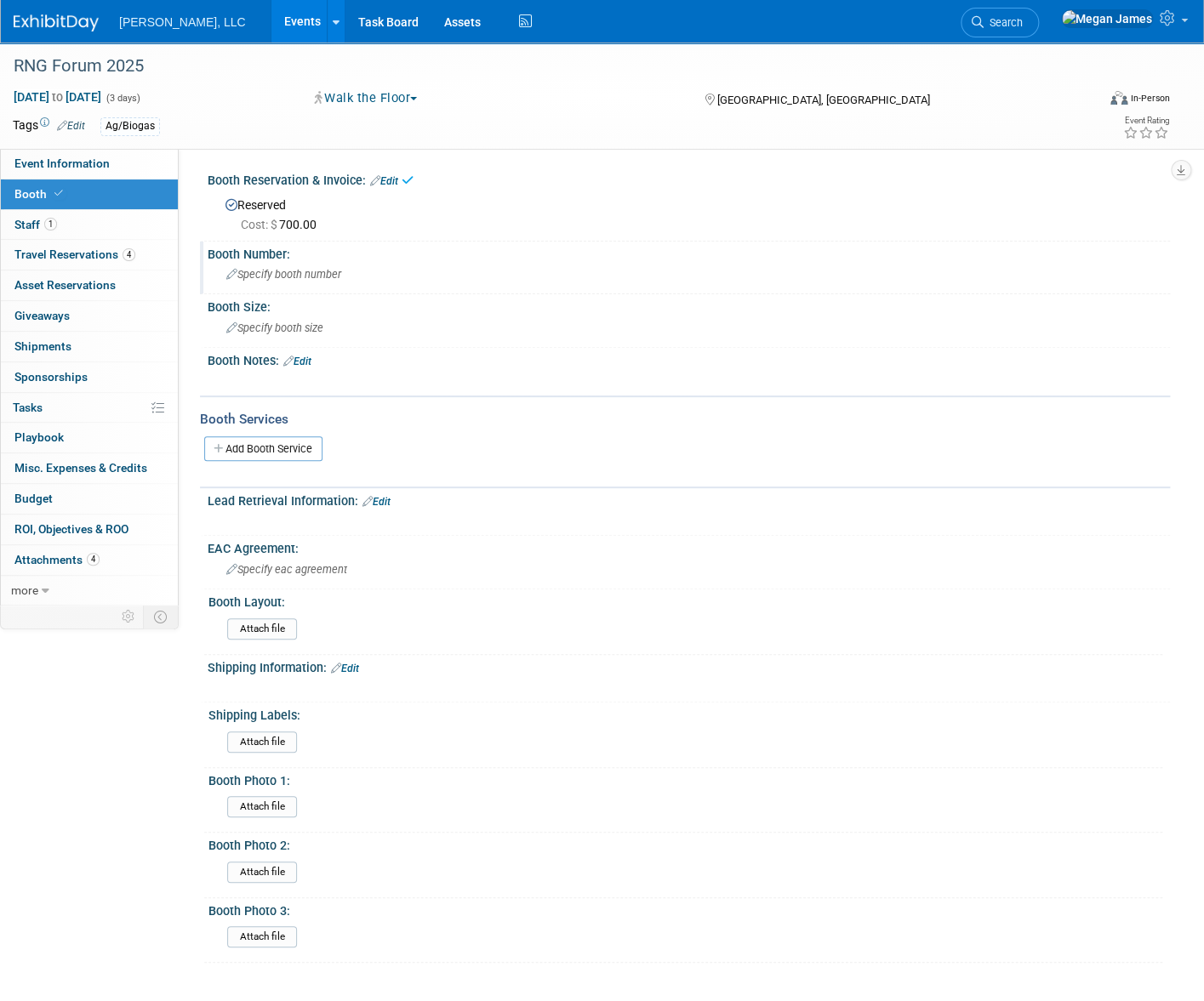
click at [289, 267] on div "Specify booth number" at bounding box center [689, 274] width 937 height 26
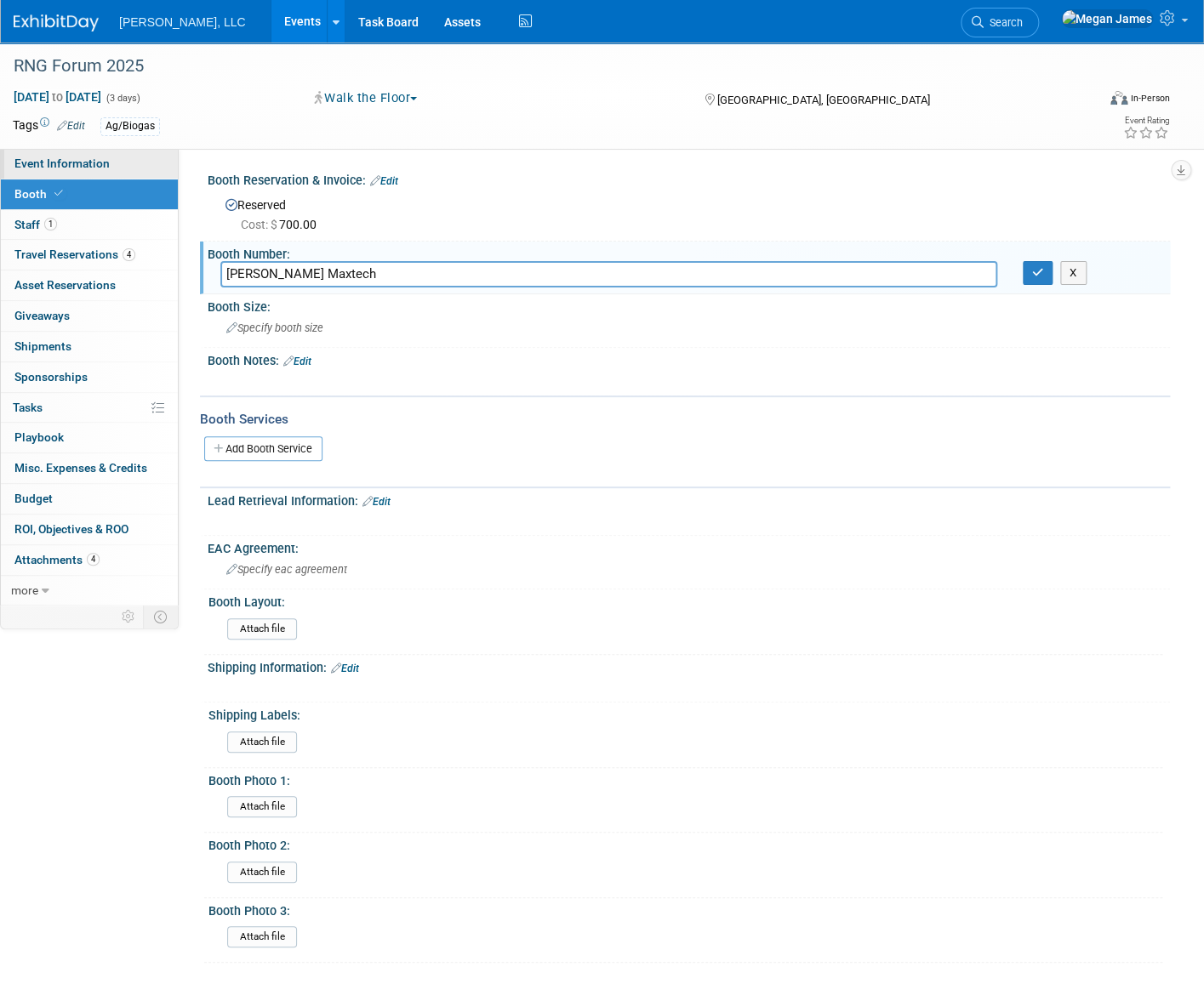
type input "Brault Maxtech"
click at [1040, 271] on icon "button" at bounding box center [1038, 272] width 12 height 11
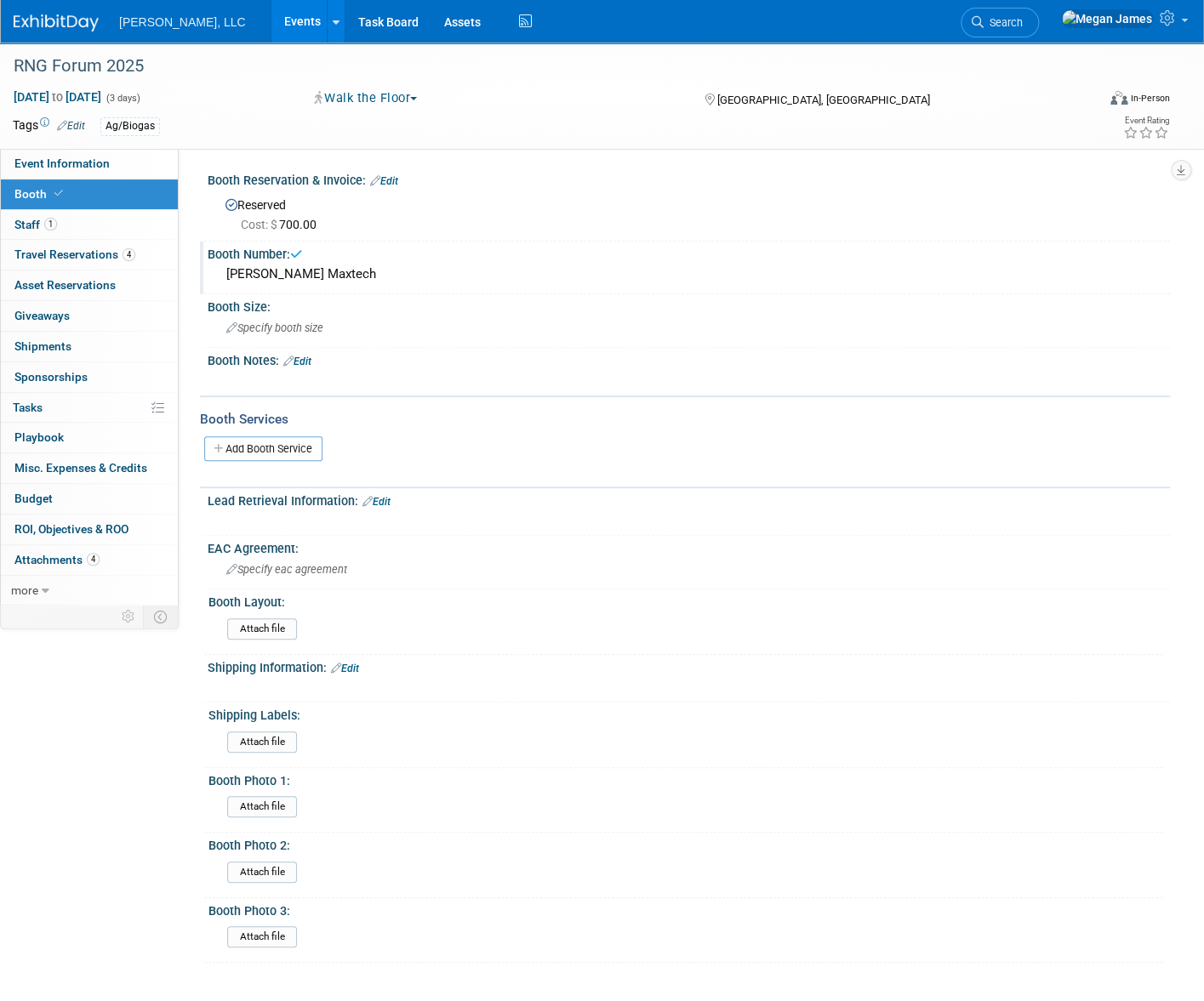
click at [396, 186] on div "Booth Reservation & Invoice: Edit" at bounding box center [688, 178] width 962 height 22
click at [394, 184] on link "Edit" at bounding box center [384, 181] width 28 height 12
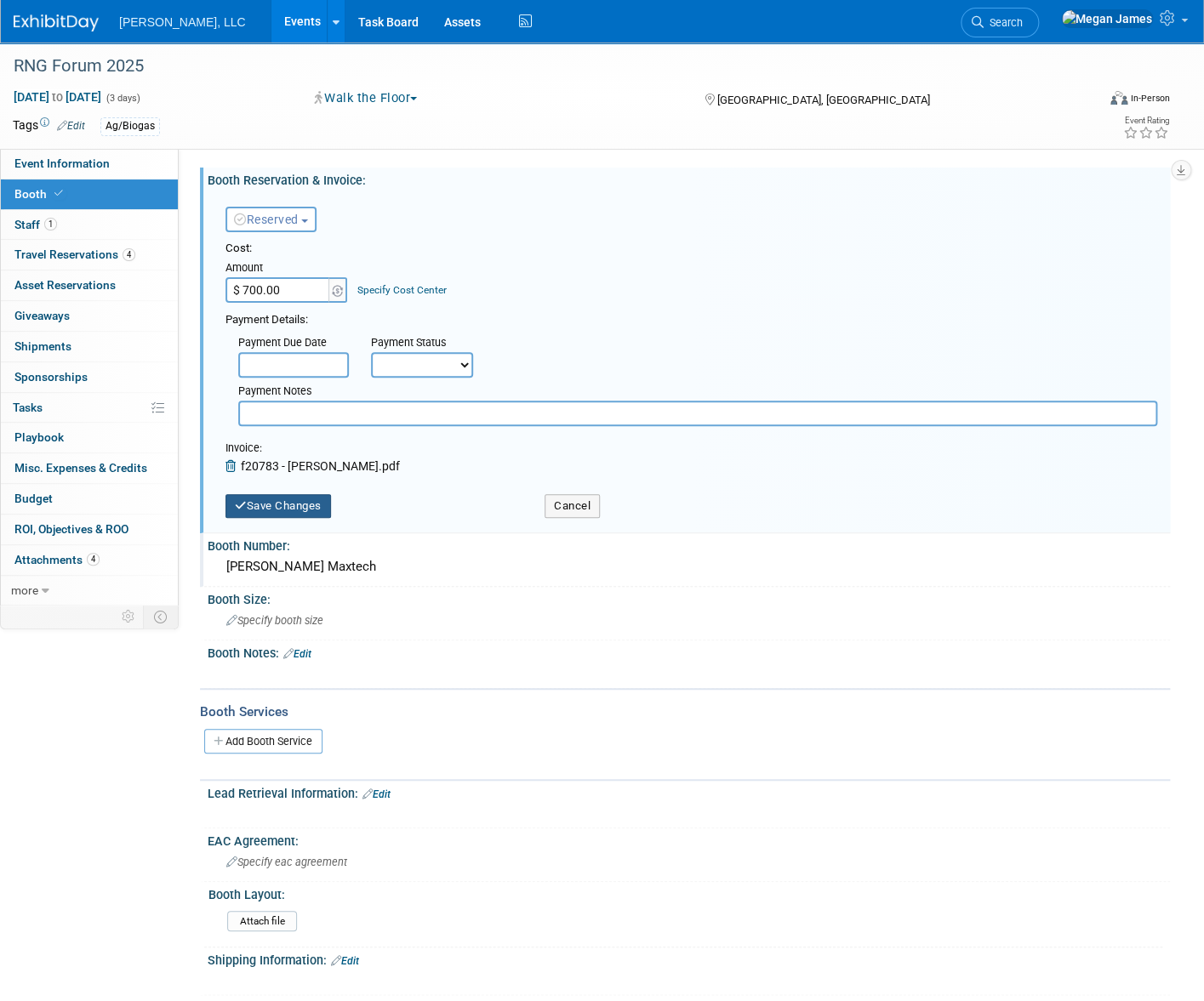
click at [312, 498] on button "Save Changes" at bounding box center [279, 505] width 105 height 24
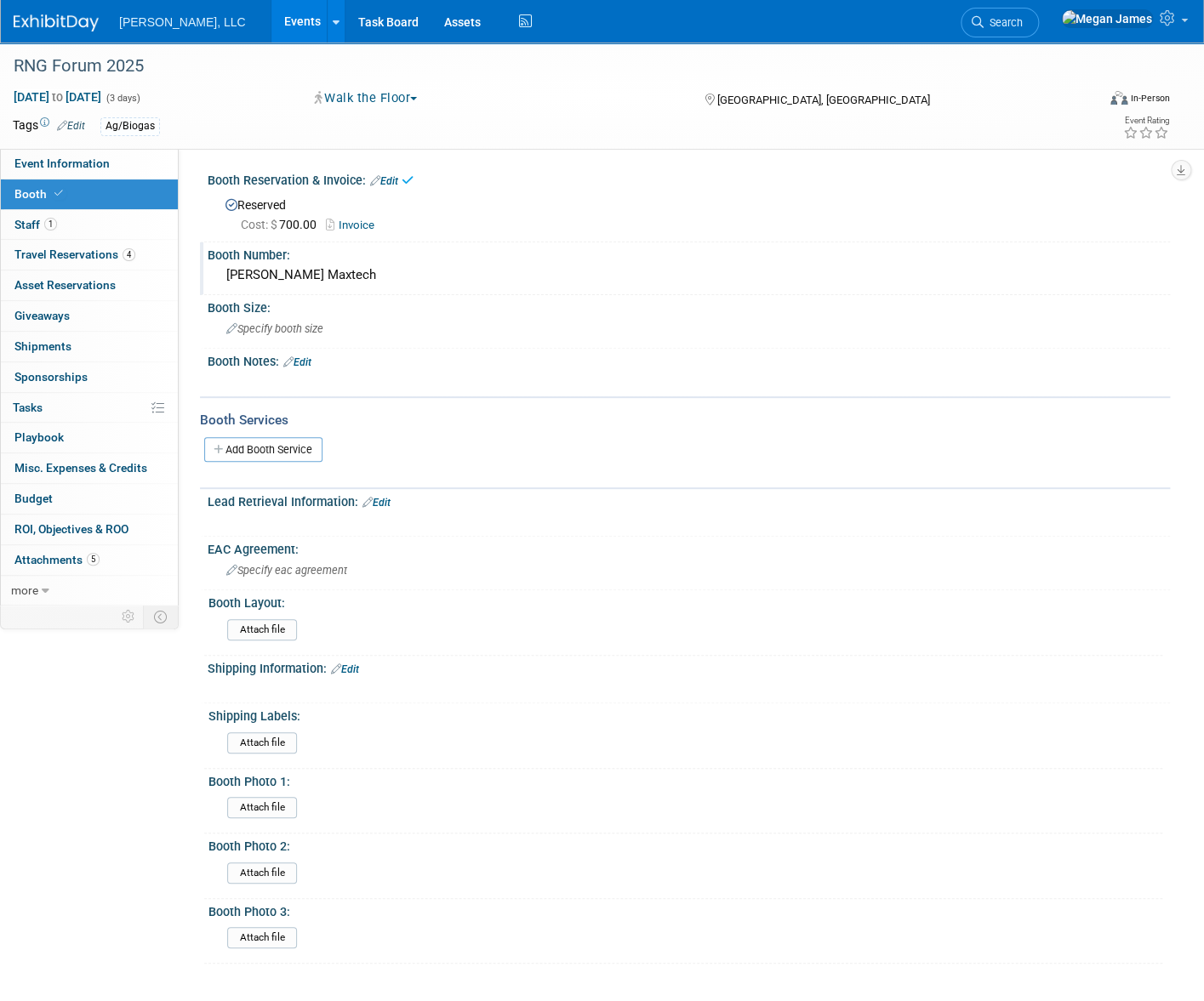
click at [272, 15] on link "Events" at bounding box center [302, 21] width 62 height 42
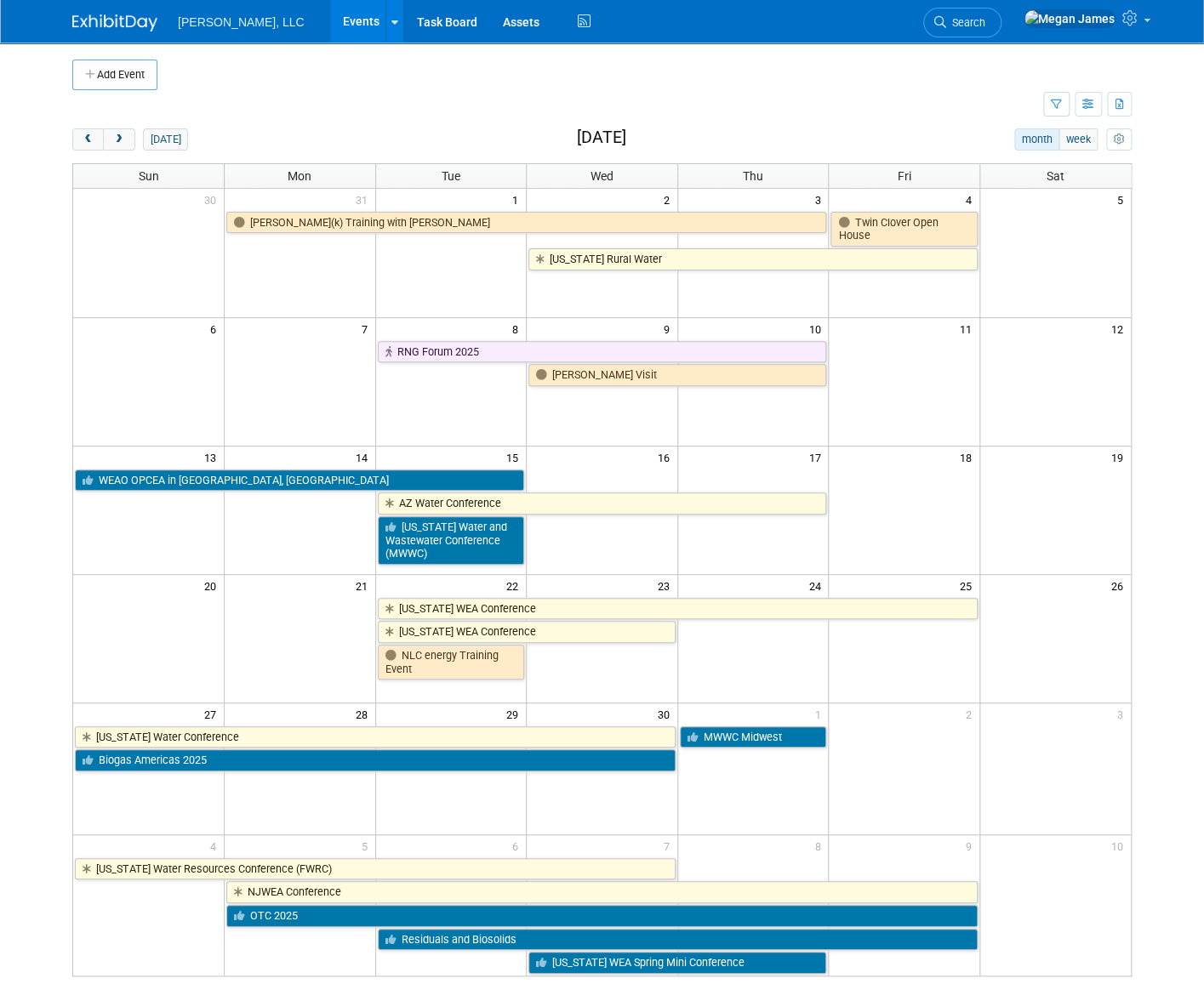
click at [330, 25] on link "Events" at bounding box center [361, 21] width 62 height 42
click at [490, 32] on link "Assets" at bounding box center [521, 21] width 62 height 42
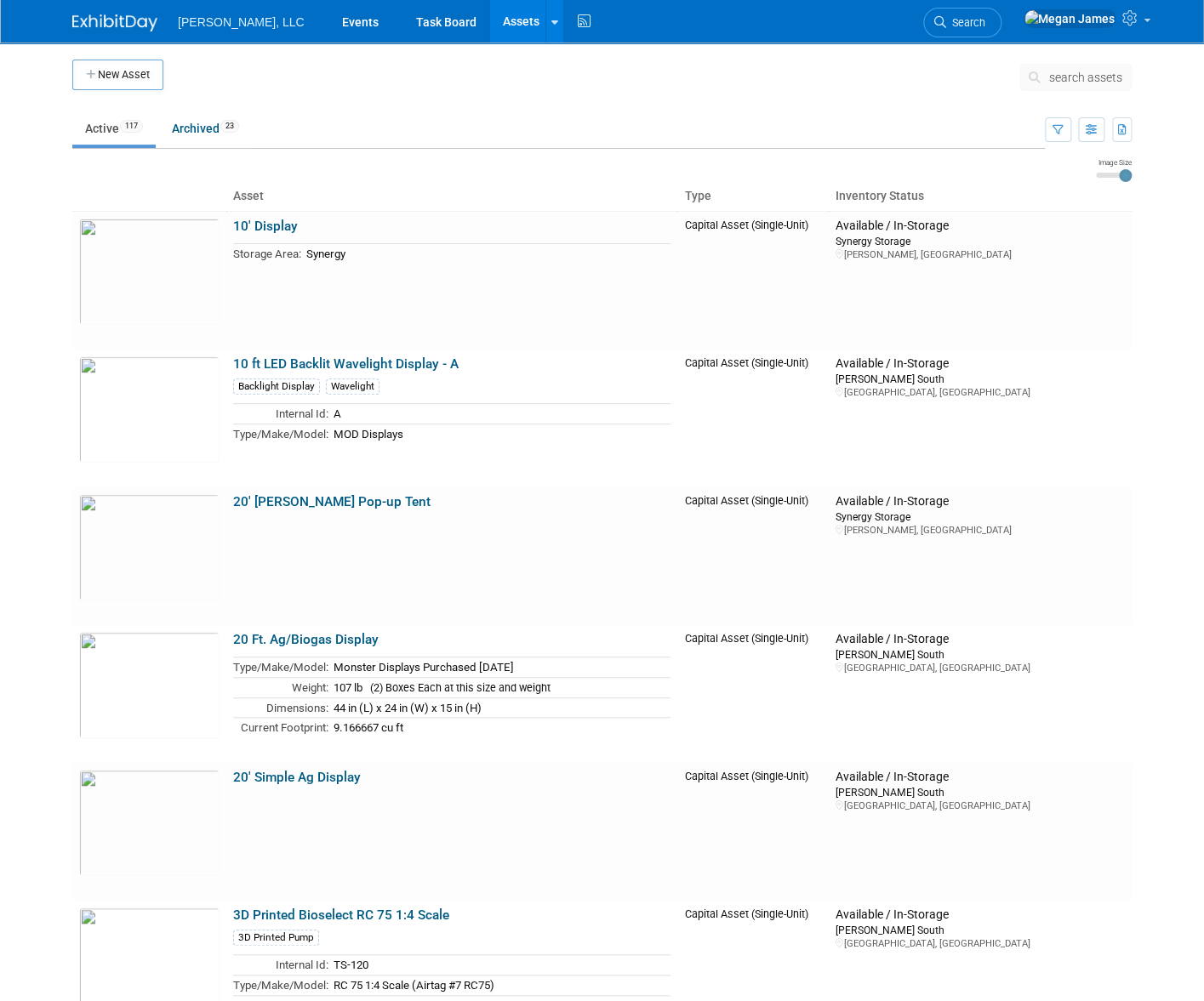
click at [330, 24] on li "Events" at bounding box center [366, 21] width 74 height 42
click at [330, 24] on link "Events" at bounding box center [360, 21] width 62 height 42
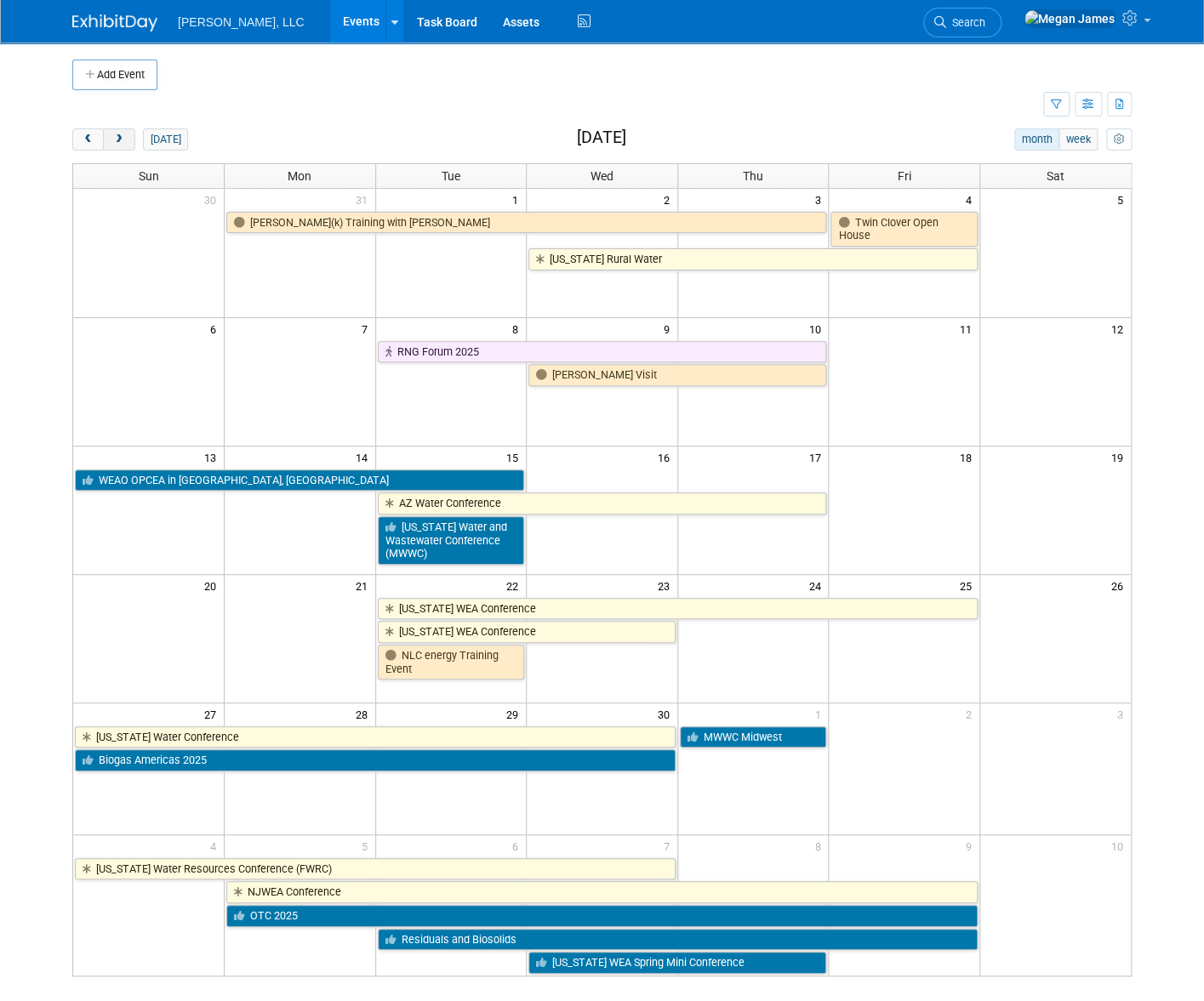
click at [112, 140] on span "next" at bounding box center [119, 140] width 13 height 11
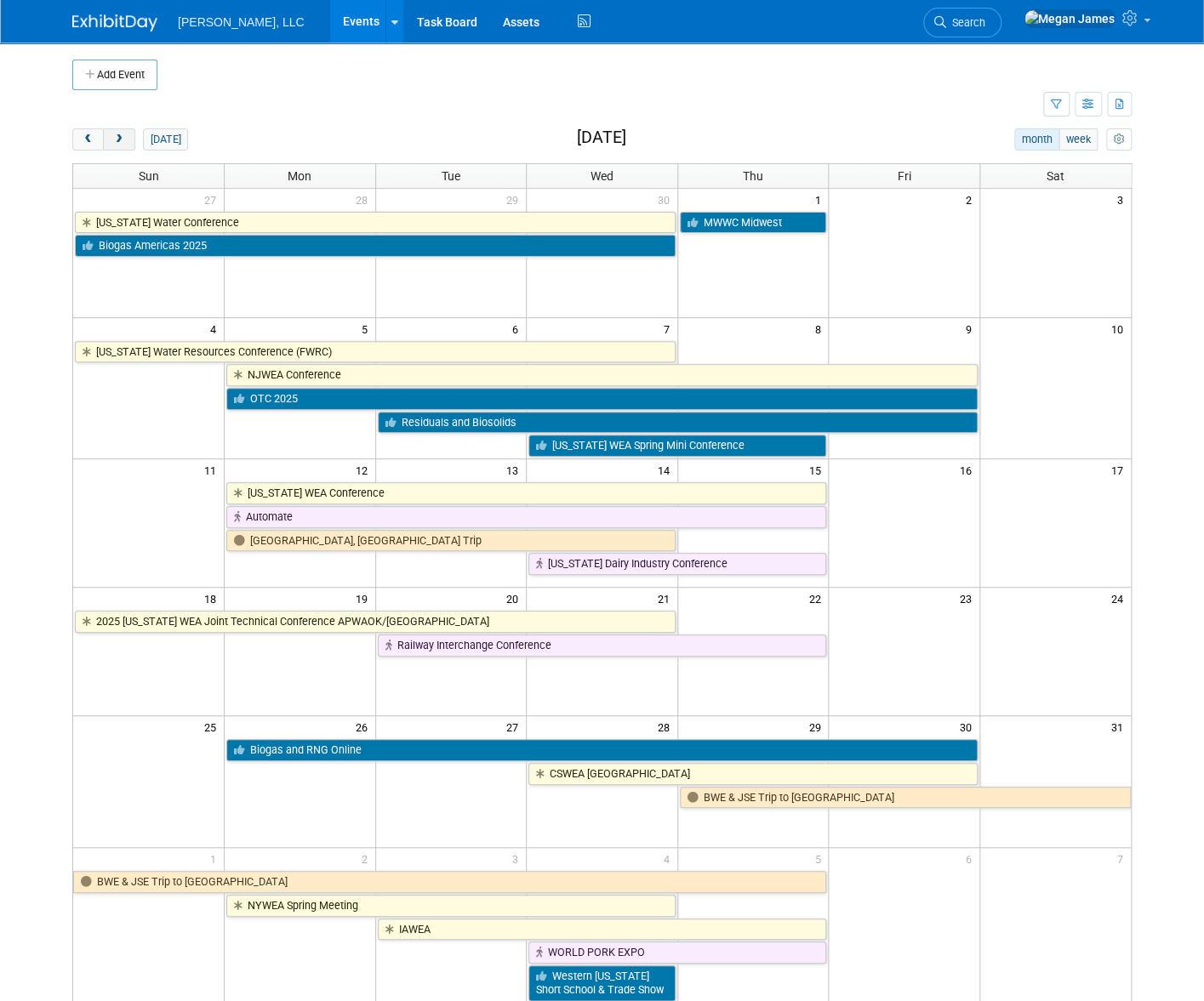
click at [103, 140] on button "next" at bounding box center [119, 139] width 32 height 22
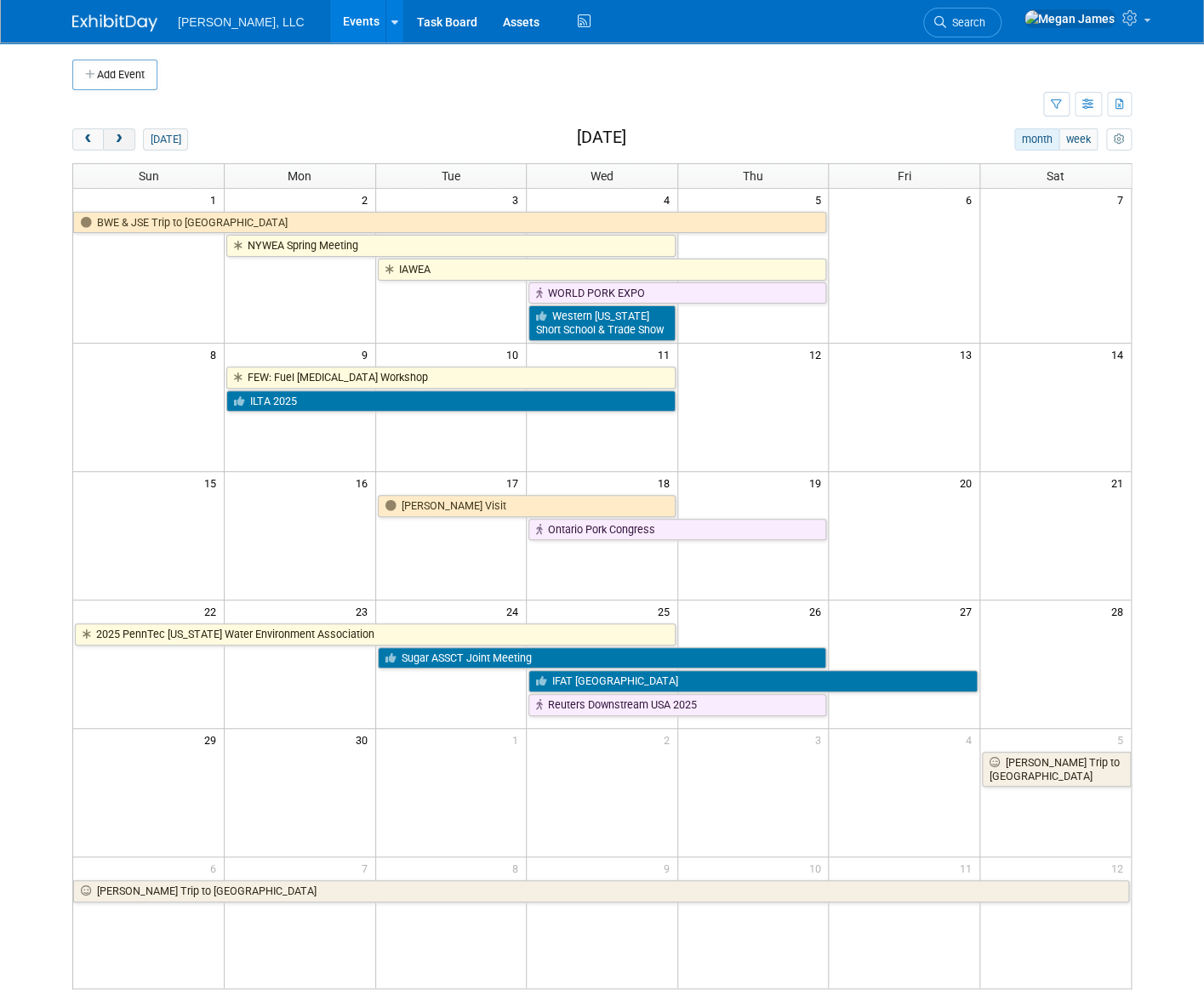
click at [103, 140] on button "next" at bounding box center [119, 139] width 32 height 22
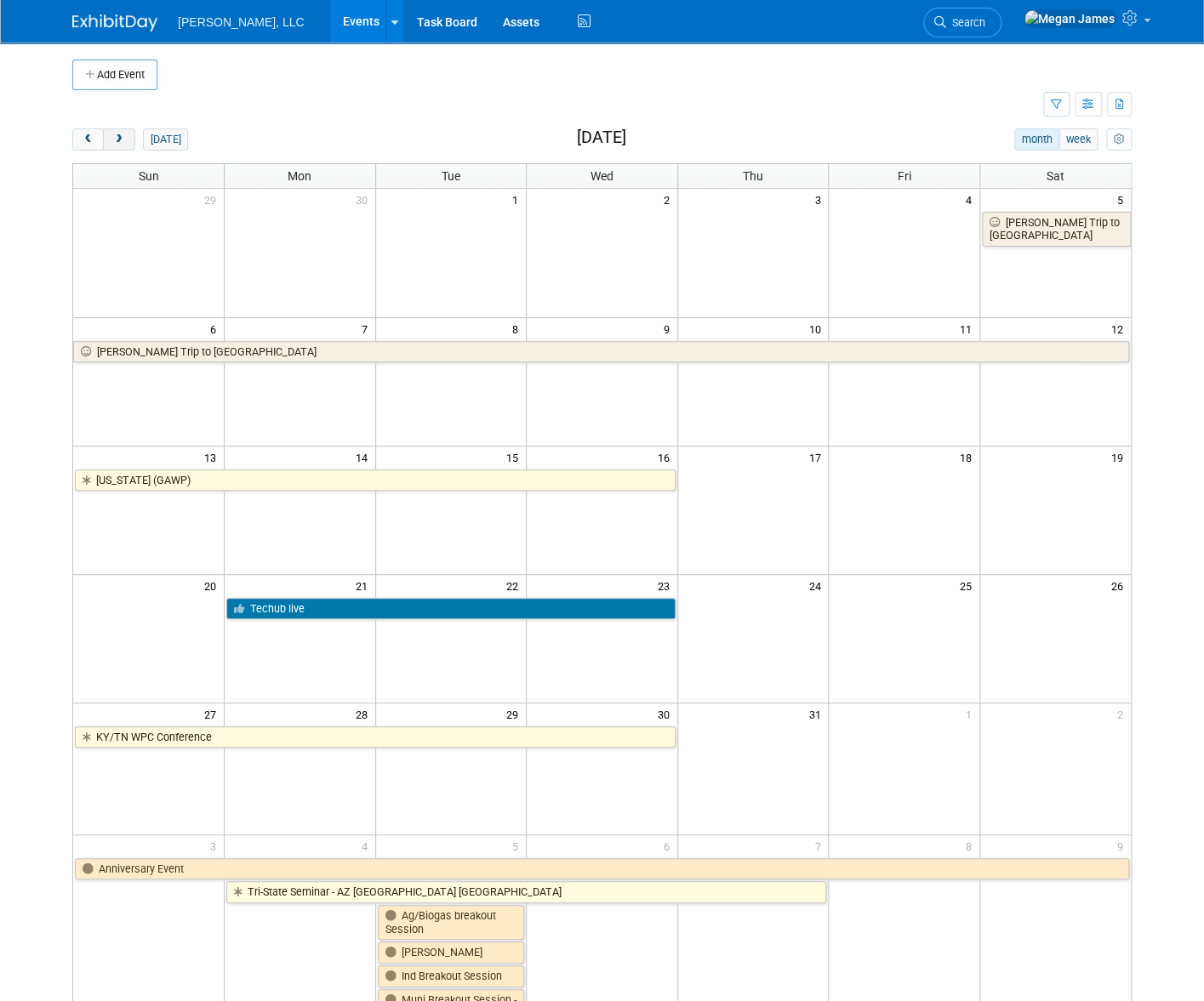
click at [103, 140] on button "next" at bounding box center [119, 139] width 32 height 22
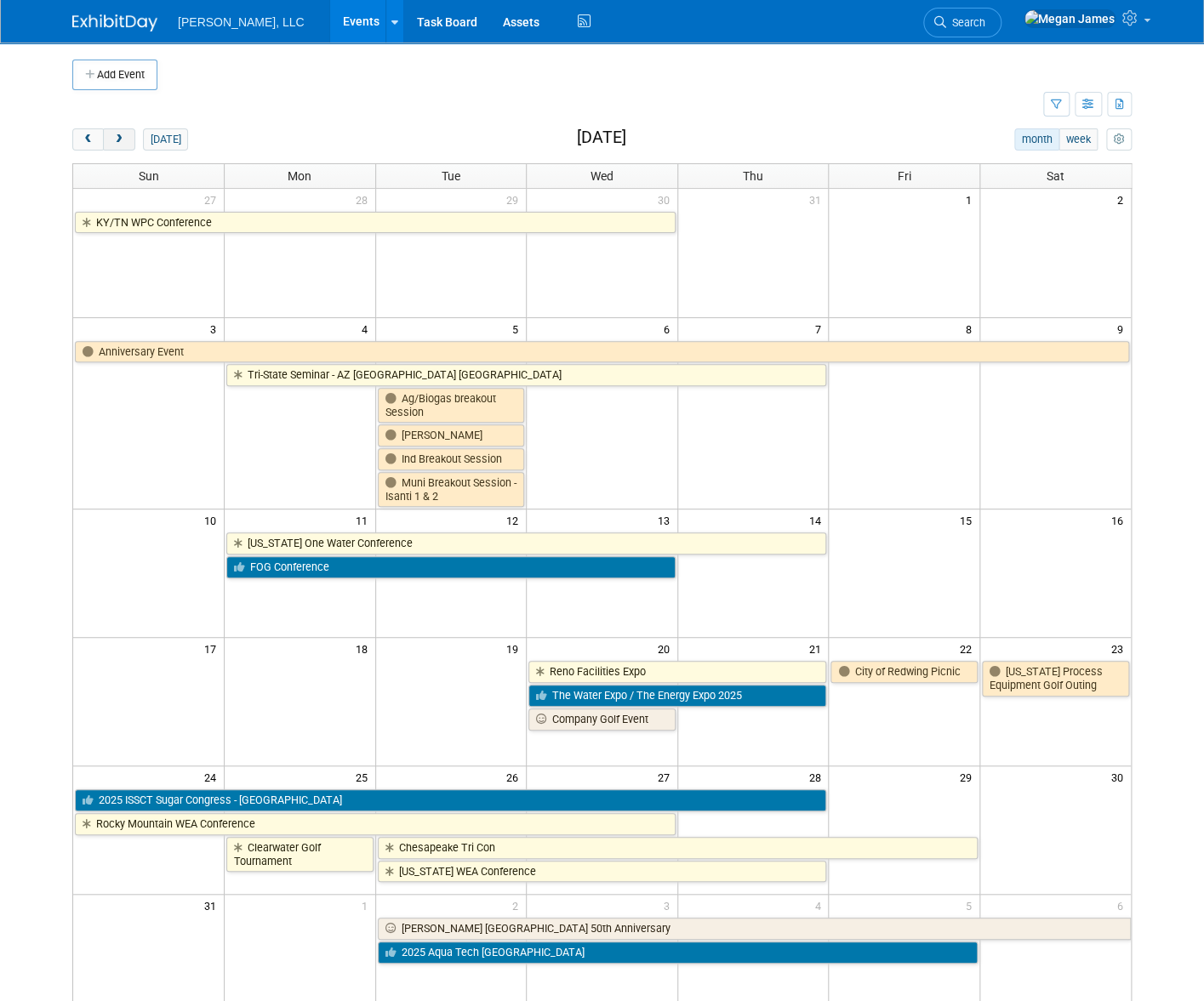
click at [103, 140] on button "next" at bounding box center [119, 139] width 32 height 22
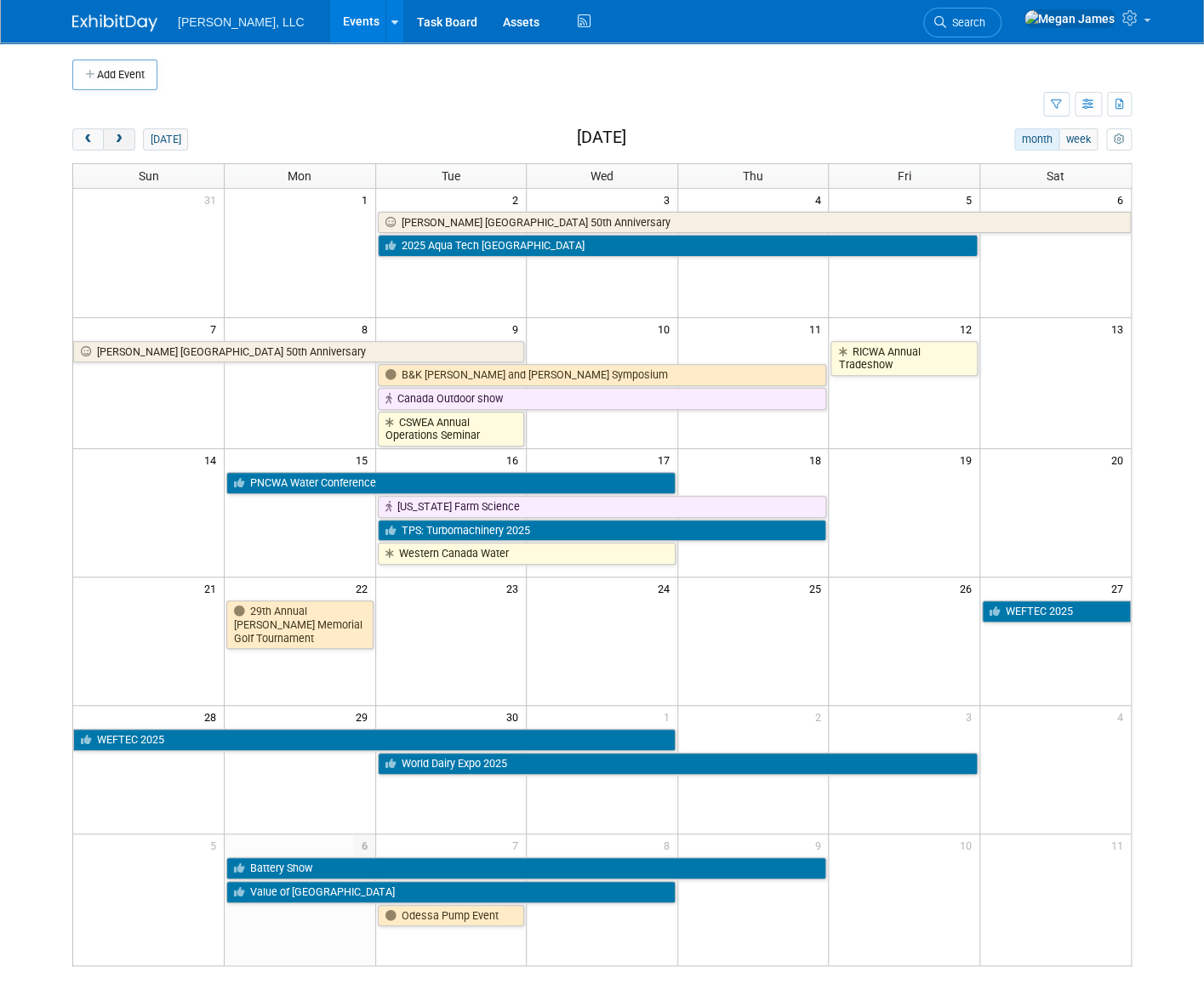
click at [103, 140] on button "next" at bounding box center [119, 139] width 32 height 22
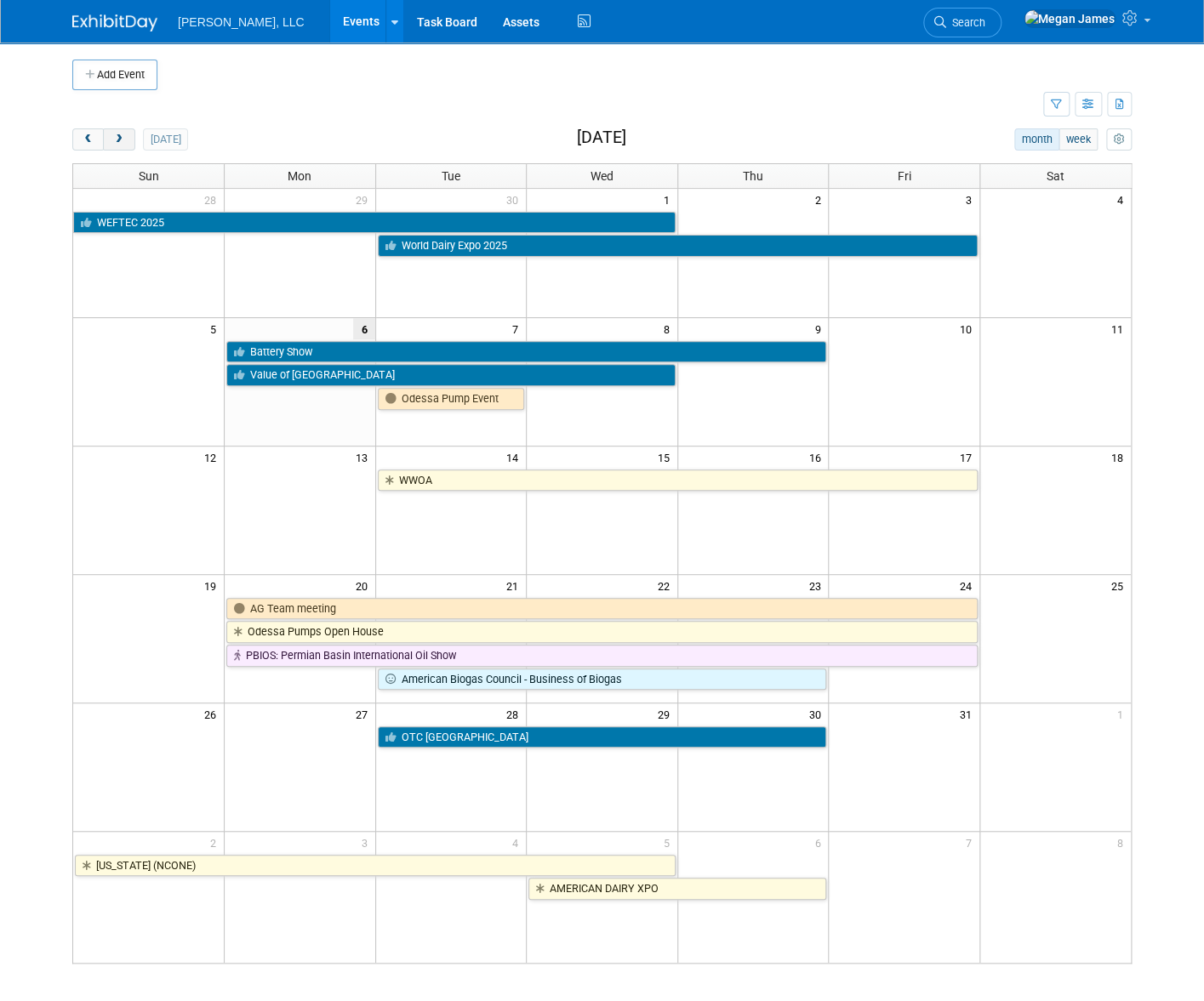
click at [103, 140] on button "next" at bounding box center [119, 139] width 32 height 22
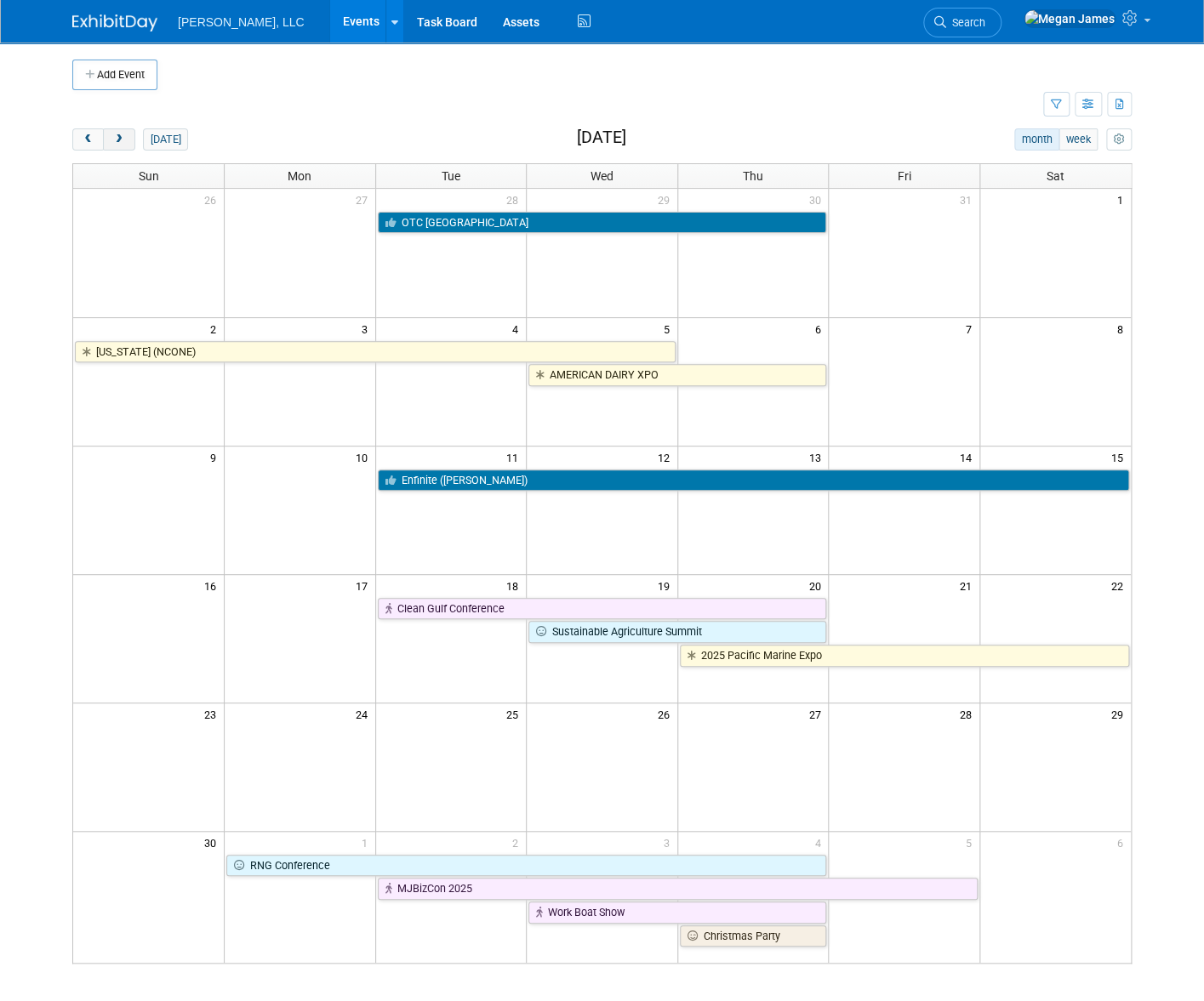
click at [103, 140] on button "next" at bounding box center [119, 139] width 32 height 22
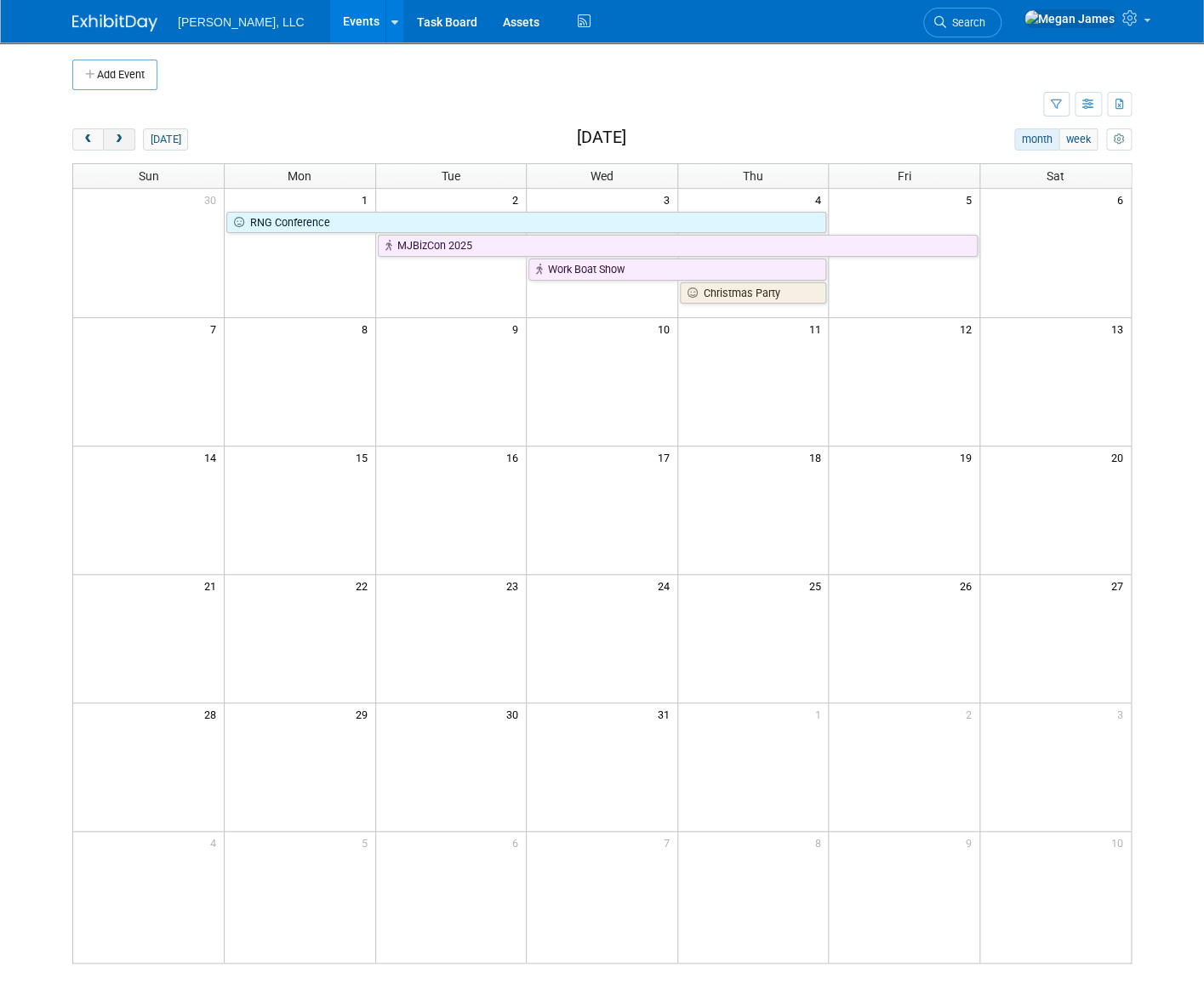
click at [103, 140] on button "next" at bounding box center [119, 139] width 32 height 22
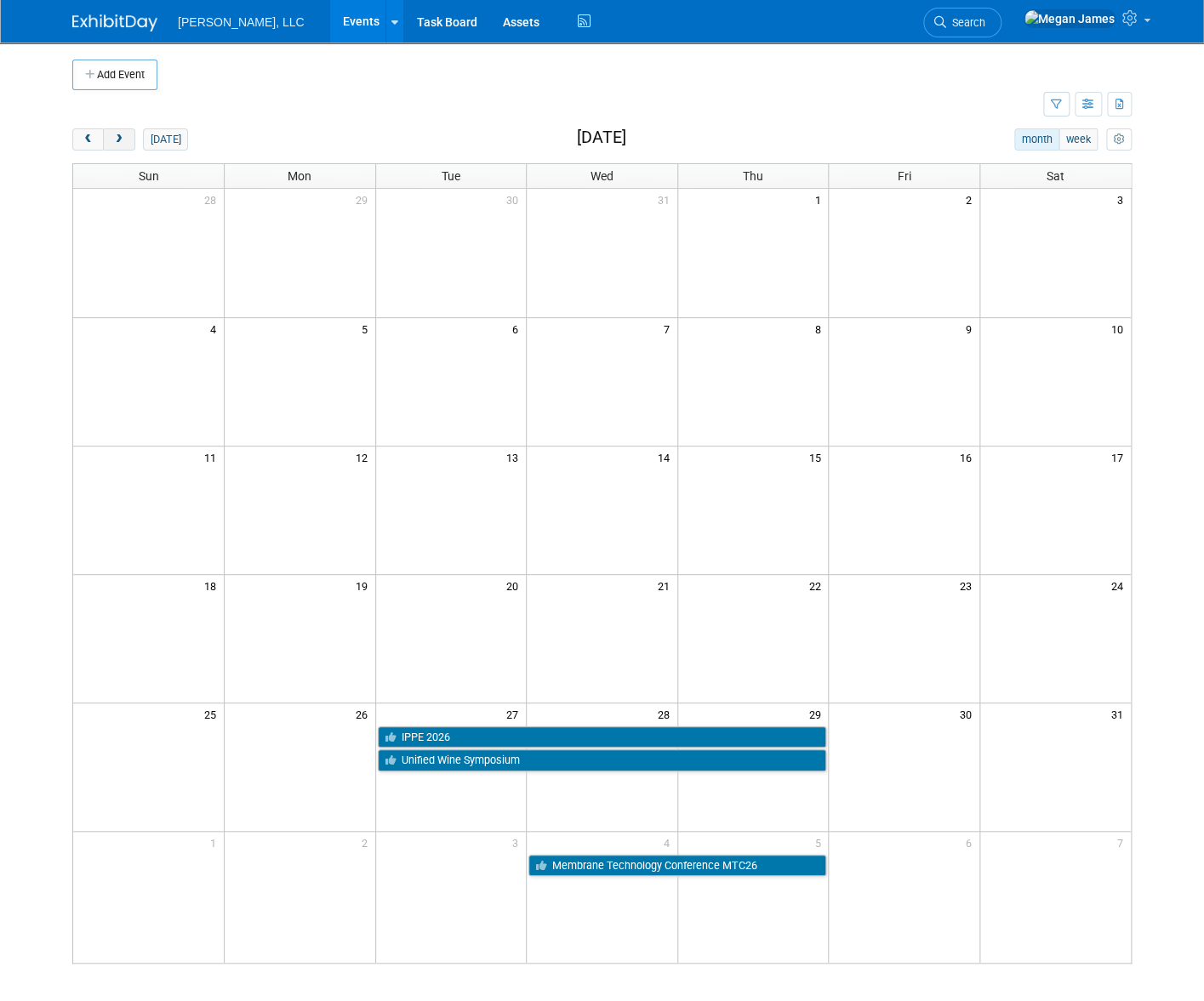
click at [118, 140] on button "next" at bounding box center [119, 139] width 32 height 22
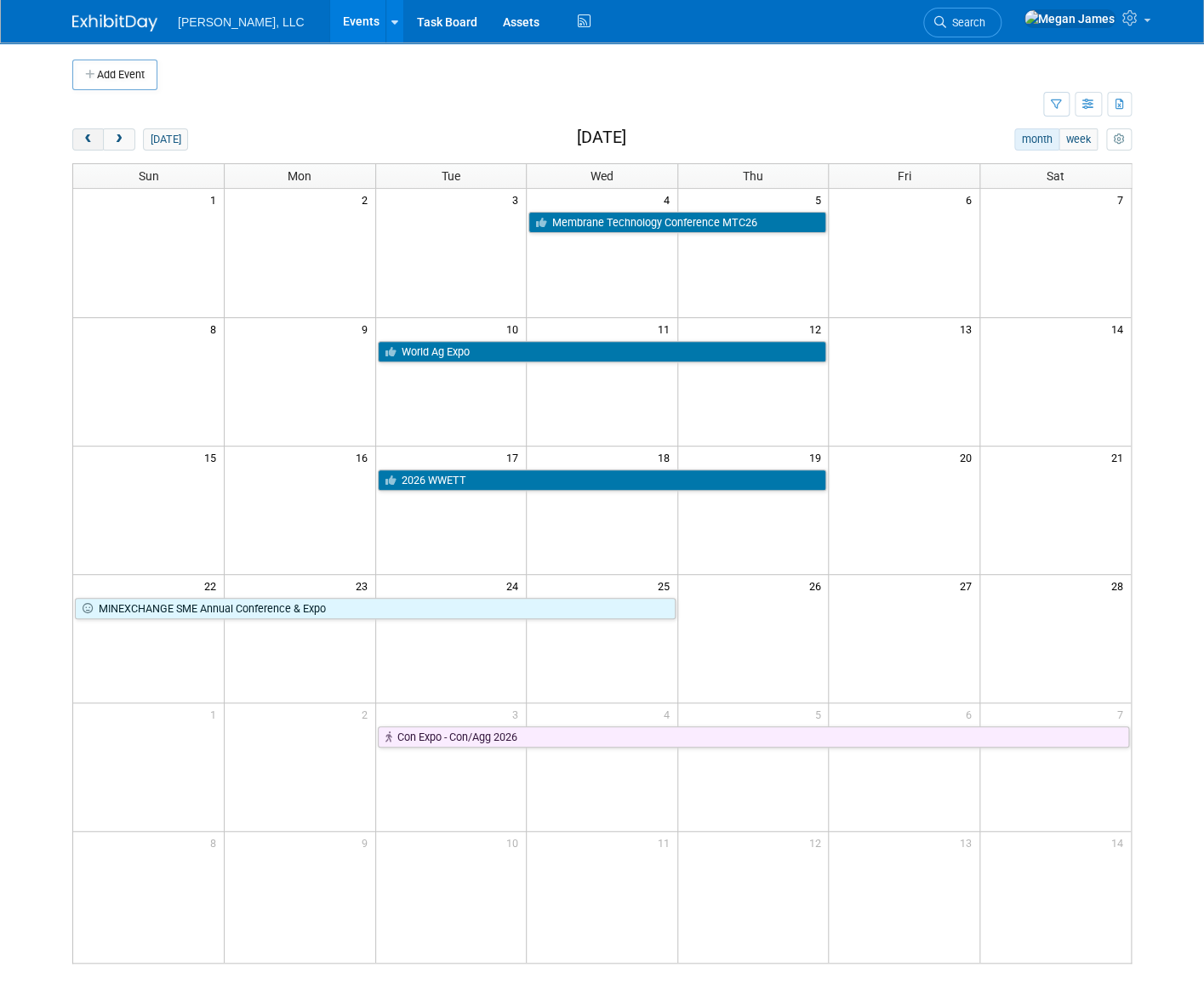
click at [72, 145] on button "prev" at bounding box center [88, 139] width 32 height 22
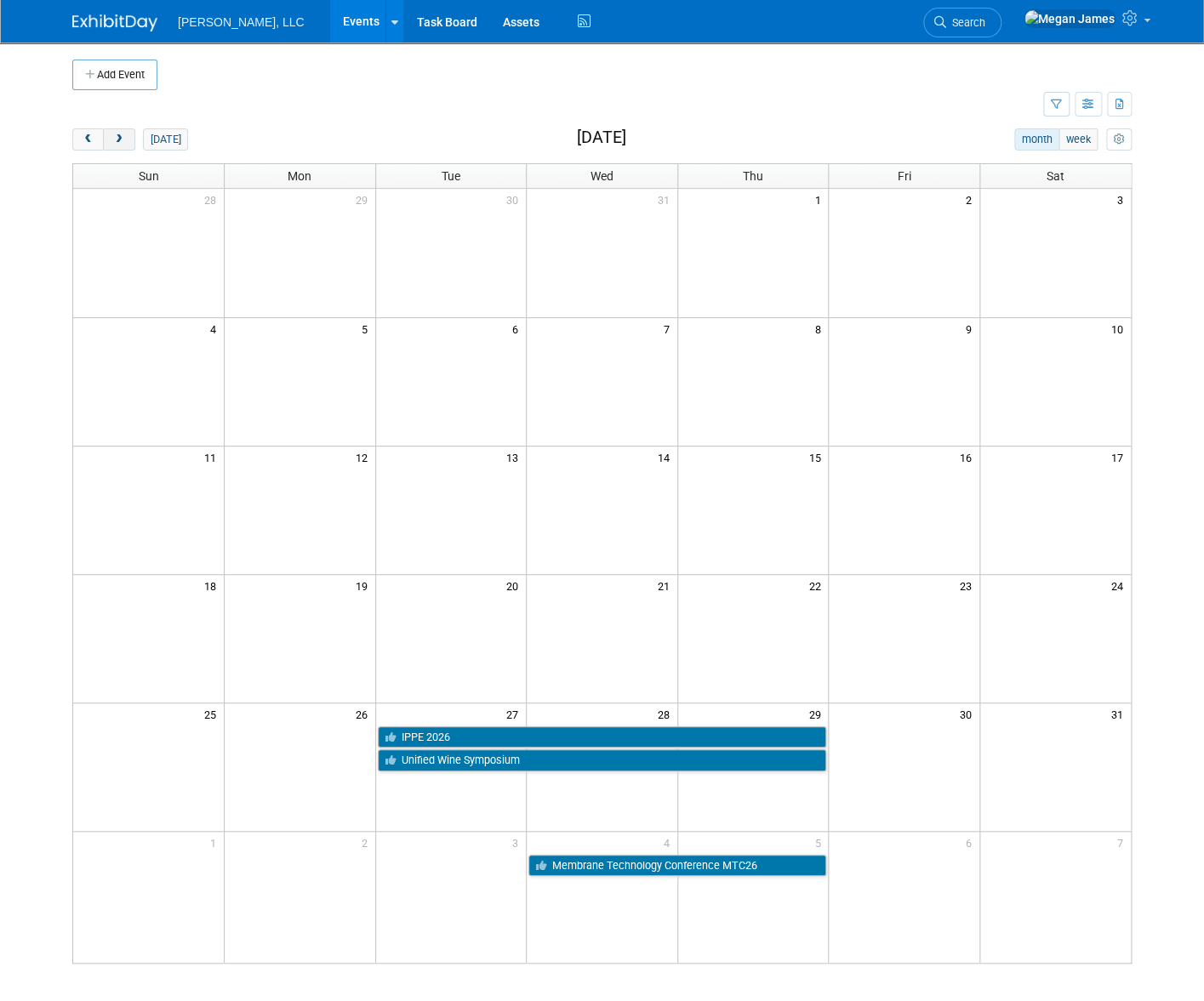
click at [112, 141] on span "next" at bounding box center [119, 140] width 13 height 11
